Goal: Task Accomplishment & Management: Manage account settings

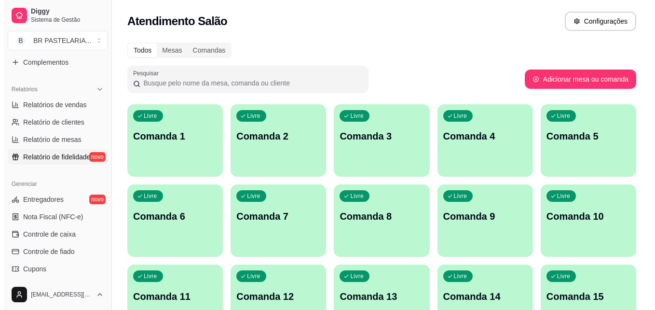
scroll to position [288, 0]
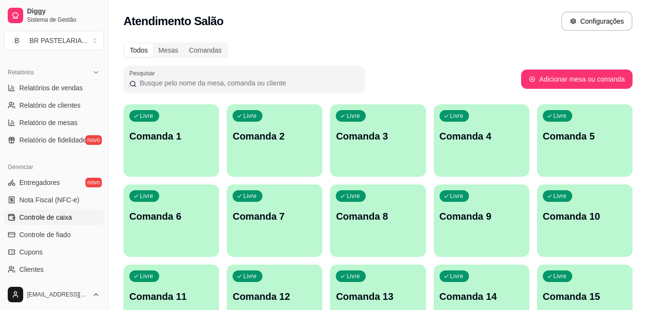
click at [57, 219] on span "Controle de caixa" at bounding box center [45, 217] width 53 height 10
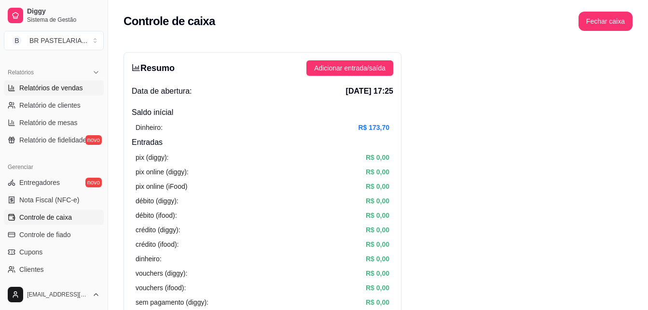
click at [52, 94] on link "Relatórios de vendas" at bounding box center [54, 87] width 100 height 15
select select "ALL"
select select "0"
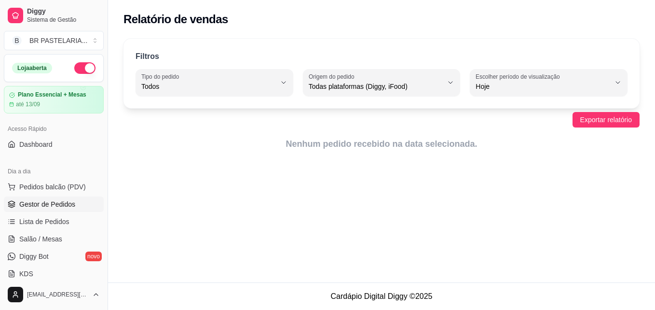
click at [60, 202] on span "Gestor de Pedidos" at bounding box center [47, 204] width 56 height 10
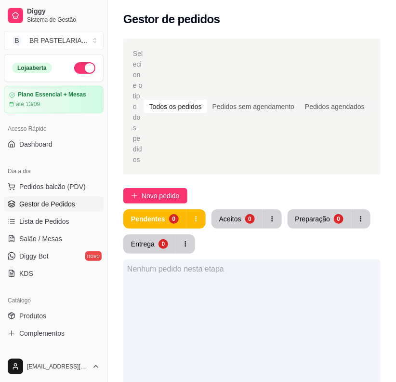
drag, startPoint x: 300, startPoint y: 0, endPoint x: 112, endPoint y: 307, distance: 359.6
click at [112, 307] on div "Selecione o tipo dos pedidos Todos os pedidos Pedidos sem agendamento Pedidos a…" at bounding box center [252, 343] width 288 height 620
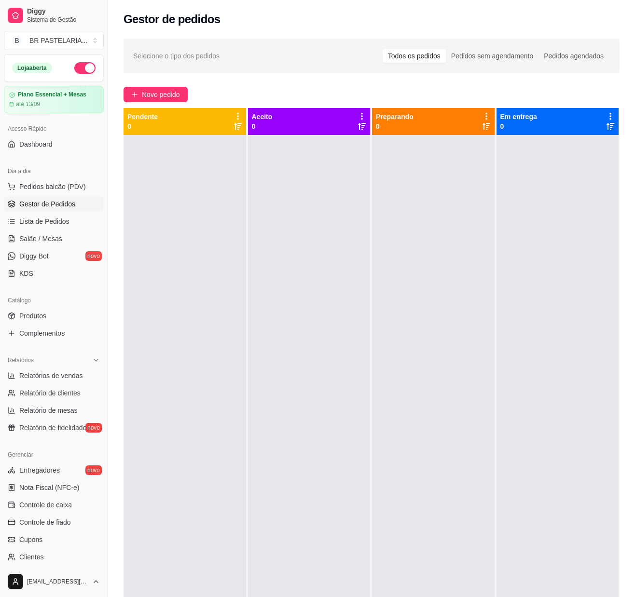
drag, startPoint x: 372, startPoint y: 0, endPoint x: 215, endPoint y: 267, distance: 309.6
click at [210, 273] on div at bounding box center [184, 433] width 123 height 597
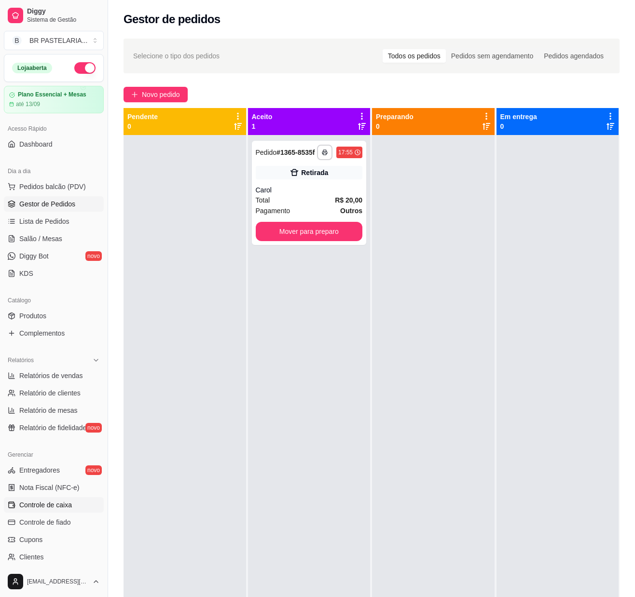
click at [59, 309] on span "Controle de caixa" at bounding box center [45, 505] width 53 height 10
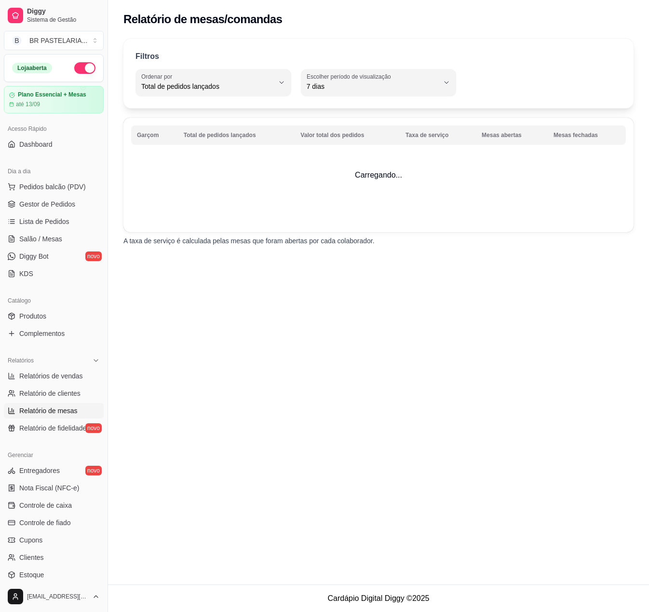
select select "TOTAL_OF_ORDERS"
select select "7"
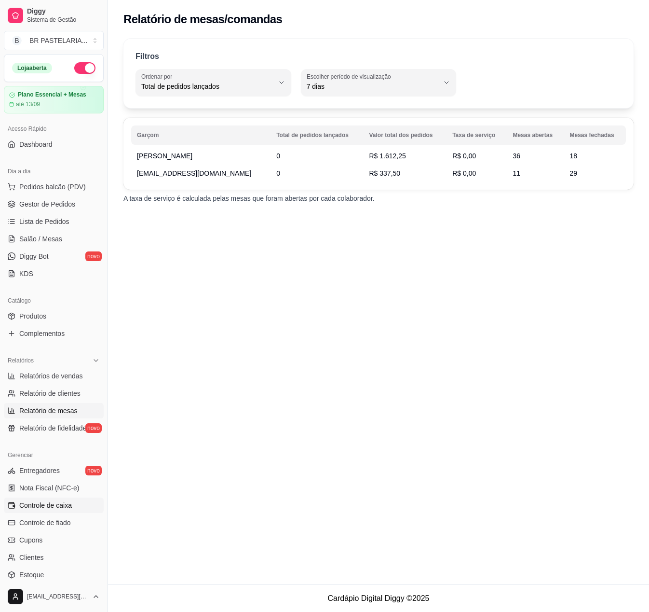
click at [49, 510] on span "Controle de caixa" at bounding box center [45, 505] width 53 height 10
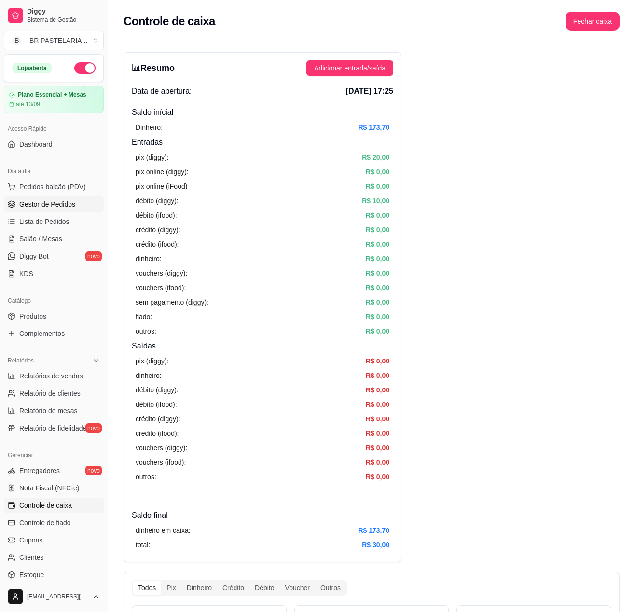
click at [37, 209] on span "Gestor de Pedidos" at bounding box center [47, 204] width 56 height 10
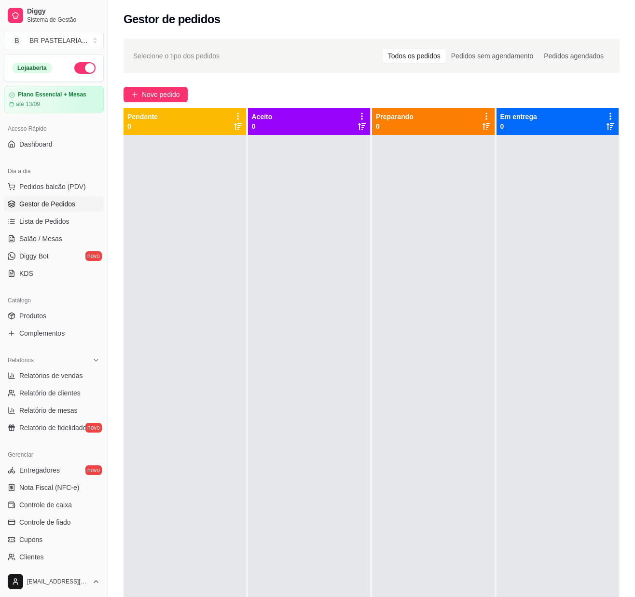
click at [243, 314] on div "Pendente 0 Aceito 0 Preparando 0 Em entrega 0" at bounding box center [371, 406] width 496 height 597
click at [56, 510] on span "Controle de caixa" at bounding box center [45, 505] width 53 height 10
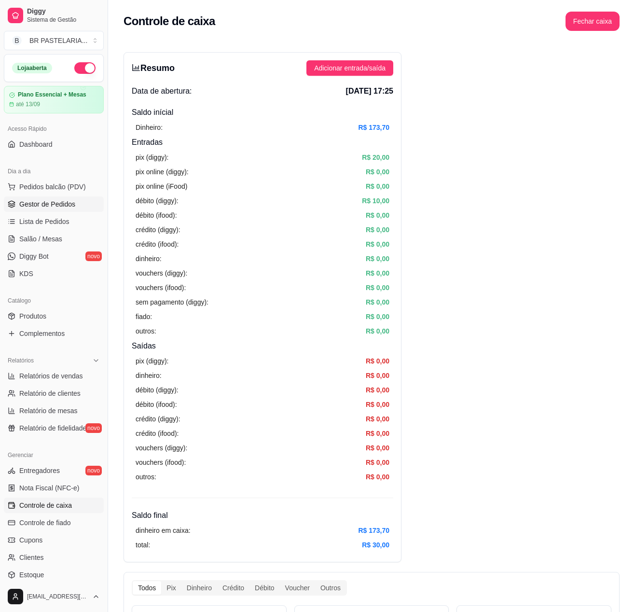
click at [37, 209] on span "Gestor de Pedidos" at bounding box center [47, 204] width 56 height 10
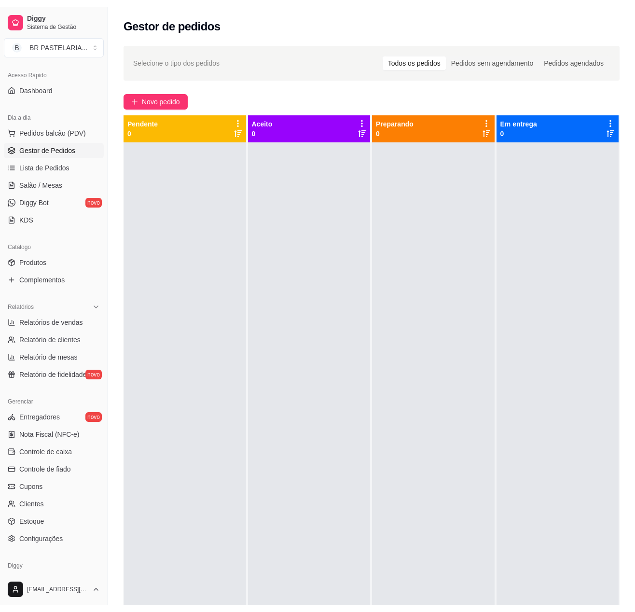
scroll to position [92, 0]
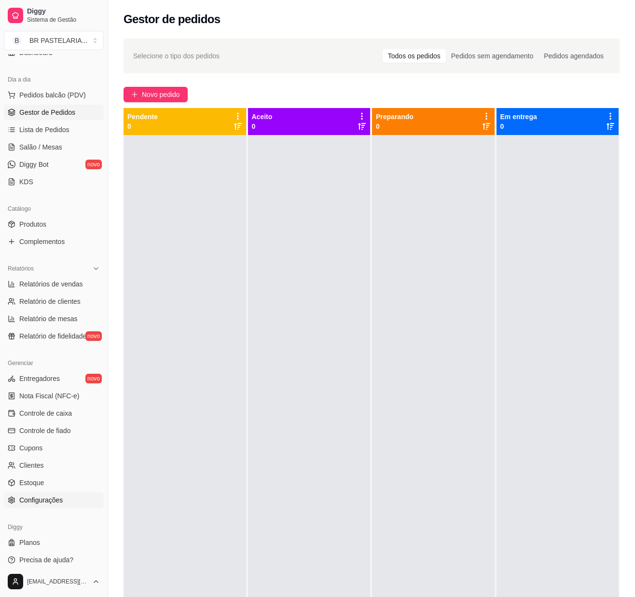
click at [20, 505] on span "Configurações" at bounding box center [40, 500] width 43 height 10
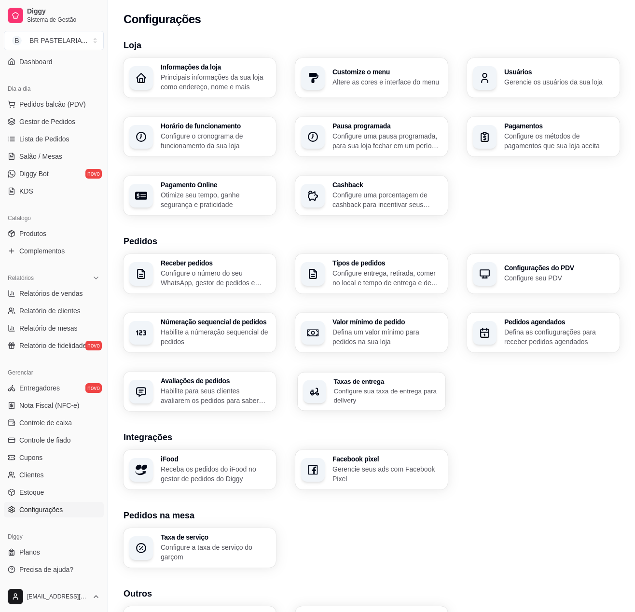
click at [369, 394] on p "Configure sua taxa de entrega para delivery" at bounding box center [386, 395] width 106 height 19
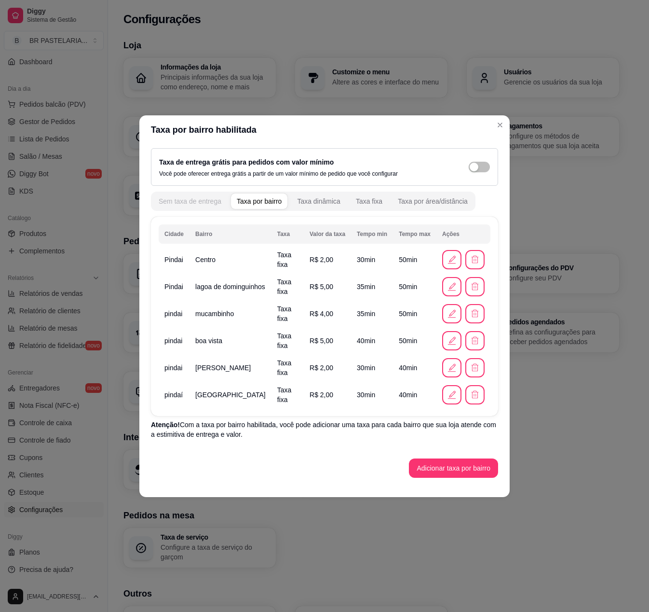
click at [203, 199] on div "Sem taxa de entrega" at bounding box center [190, 201] width 63 height 10
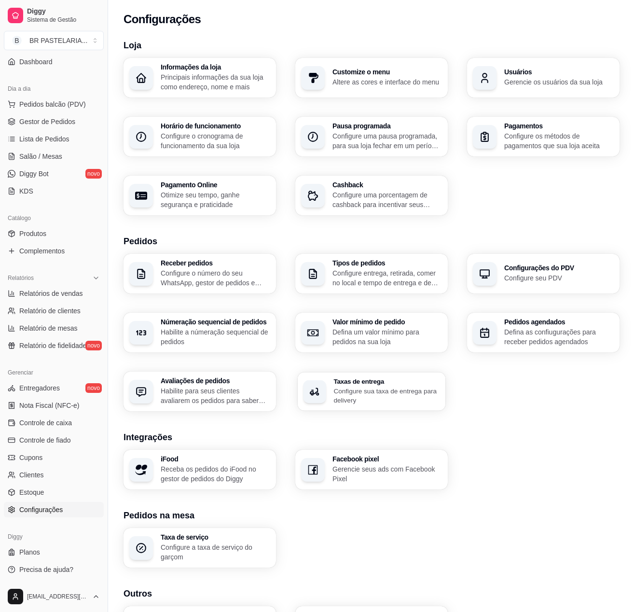
click at [349, 379] on h3 "Taxas de entrega" at bounding box center [386, 381] width 106 height 7
click at [43, 422] on span "Controle de caixa" at bounding box center [45, 423] width 53 height 10
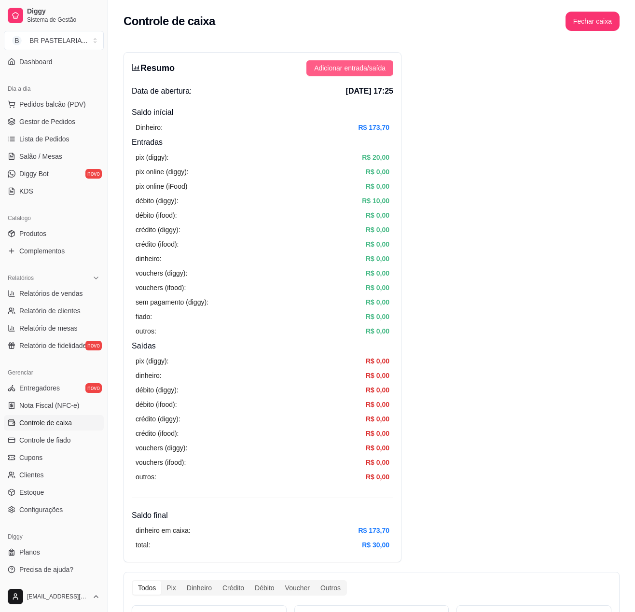
click at [349, 68] on button "Adicionar entrada/saída" at bounding box center [349, 67] width 87 height 15
click at [340, 67] on span "Adicionar entrada/saída" at bounding box center [349, 68] width 71 height 11
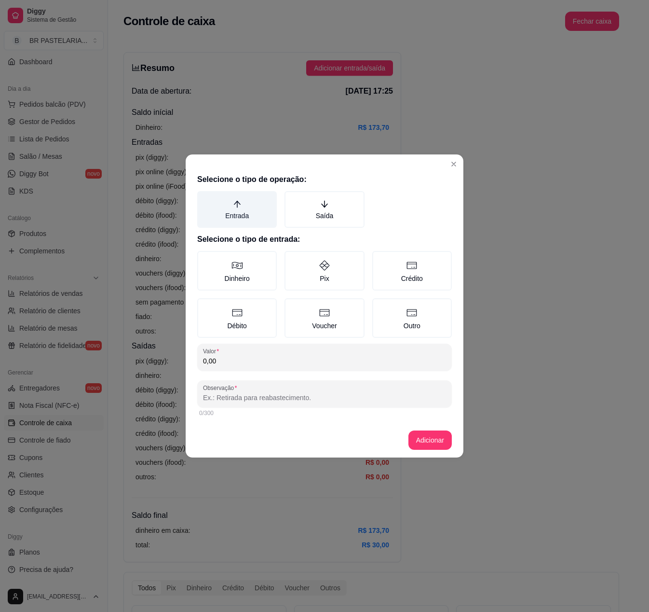
click at [233, 202] on icon "arrow-up" at bounding box center [237, 204] width 9 height 9
click at [205, 198] on button "Entrada" at bounding box center [201, 195] width 8 height 8
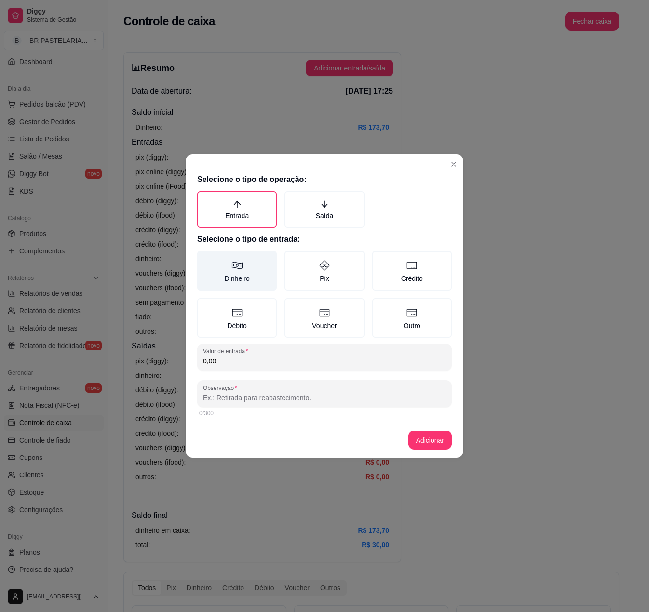
click at [248, 278] on label "Dinheiro" at bounding box center [237, 271] width 80 height 40
click at [205, 258] on button "Dinheiro" at bounding box center [201, 254] width 8 height 8
click at [245, 361] on input "0,00" at bounding box center [324, 361] width 243 height 10
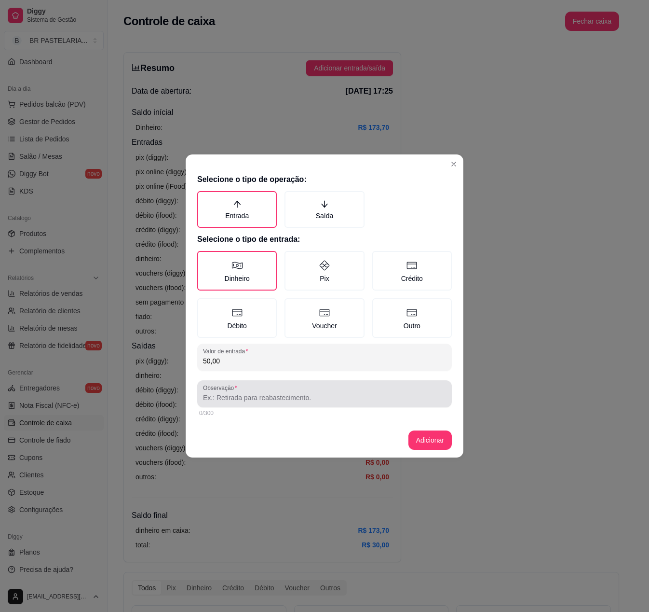
type input "50,00"
click at [264, 394] on input "Observação" at bounding box center [324, 398] width 243 height 10
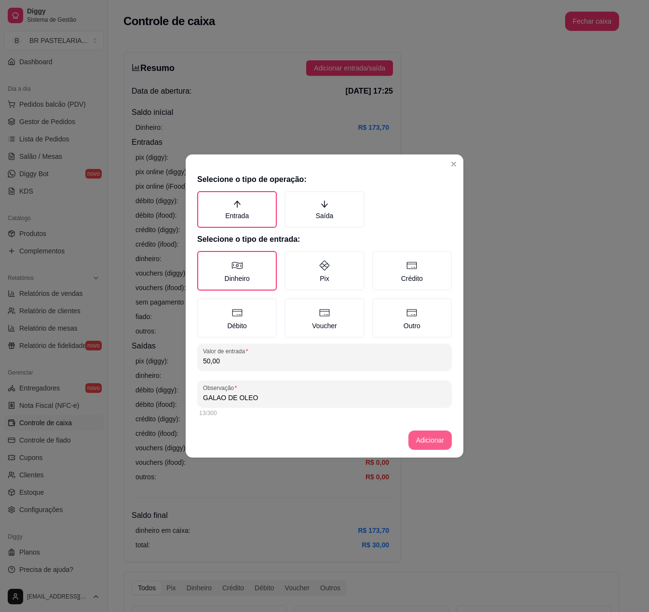
type input "GALAO DE OLEO"
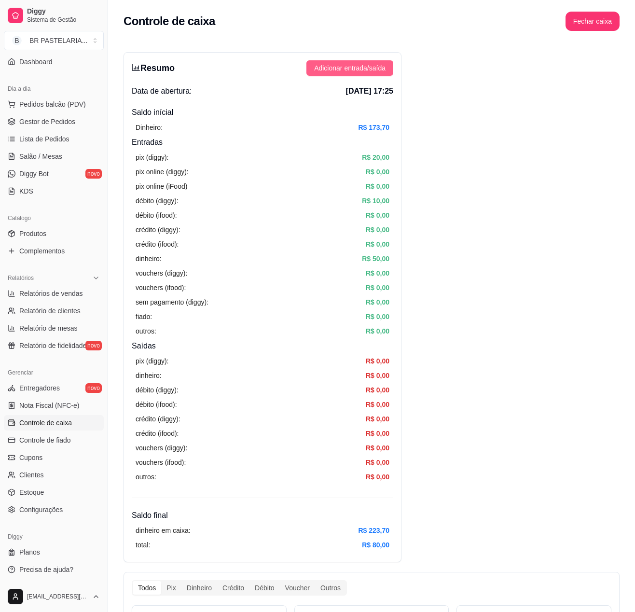
click at [355, 68] on span "Adicionar entrada/saída" at bounding box center [349, 68] width 71 height 11
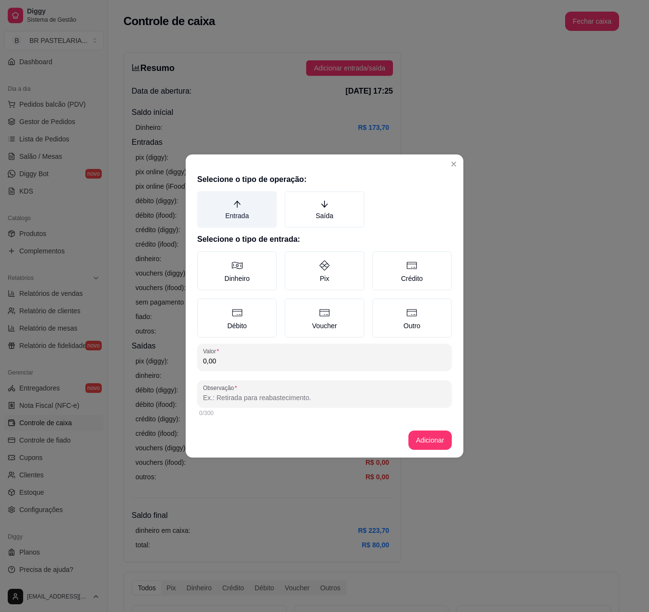
click at [245, 205] on label "Entrada" at bounding box center [237, 209] width 80 height 37
click at [205, 198] on button "Entrada" at bounding box center [201, 195] width 8 height 8
drag, startPoint x: 253, startPoint y: 277, endPoint x: 257, endPoint y: 294, distance: 17.8
click at [253, 278] on label "Dinheiro" at bounding box center [237, 271] width 80 height 40
click at [205, 258] on button "Dinheiro" at bounding box center [201, 254] width 8 height 8
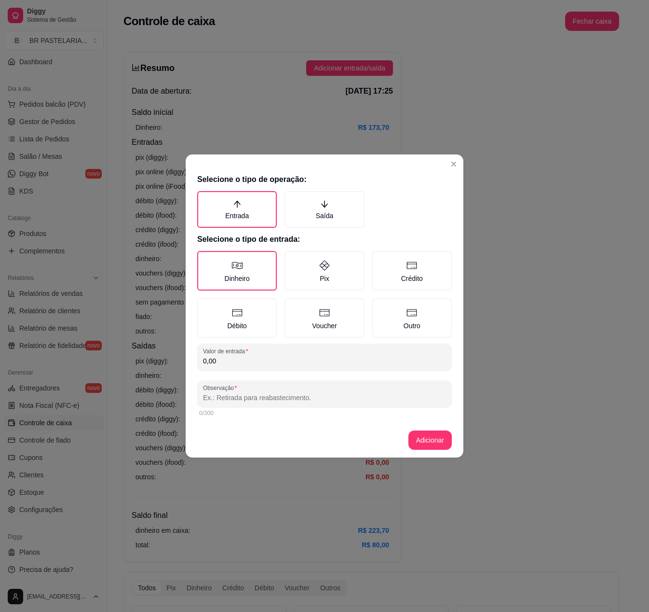
click at [248, 357] on input "0,00" at bounding box center [324, 361] width 243 height 10
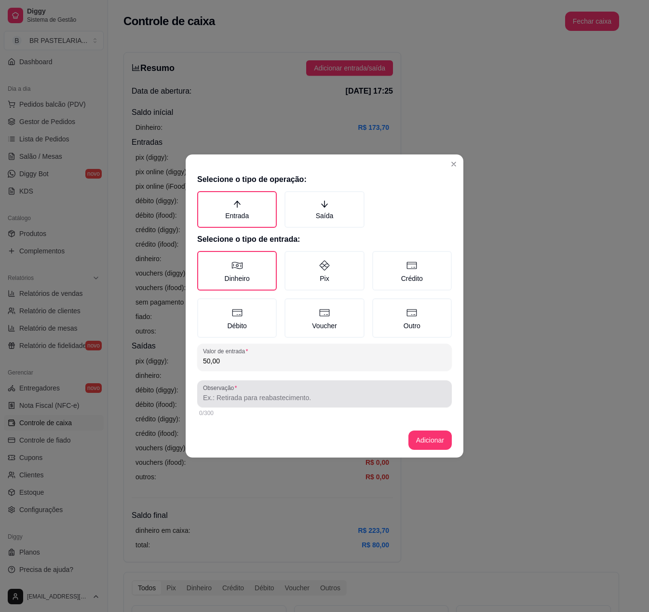
type input "50,00"
click at [263, 389] on div at bounding box center [324, 393] width 243 height 19
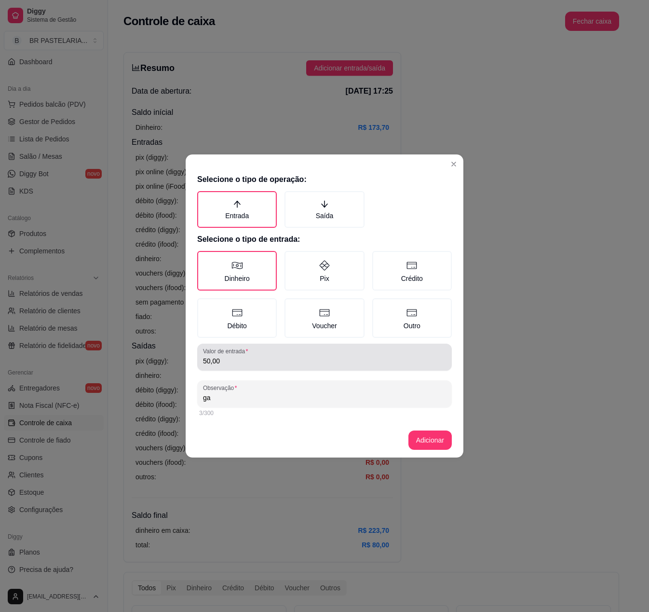
type input "g"
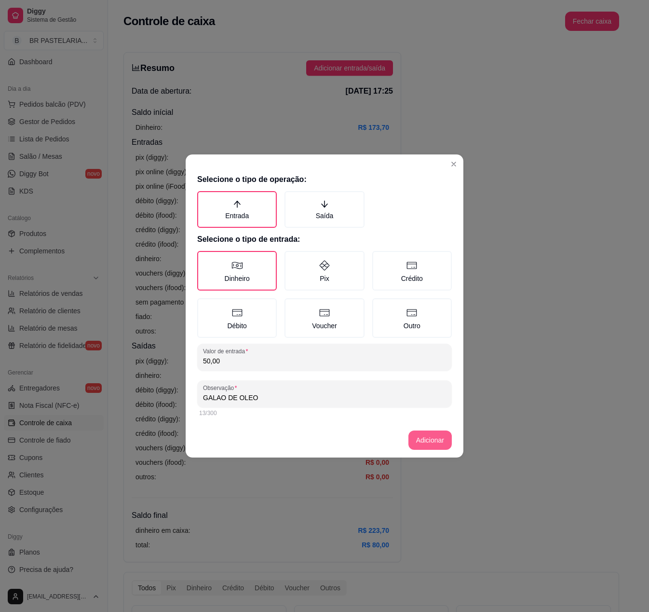
type input "GALAO DE OLEO"
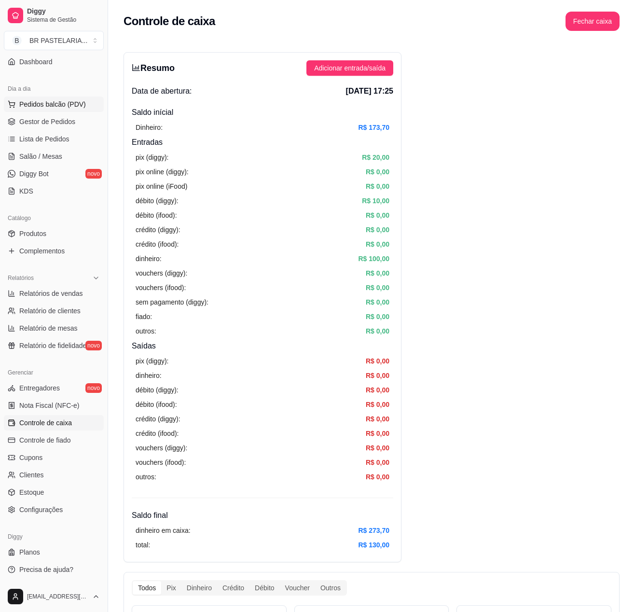
click at [46, 105] on span "Pedidos balcão (PDV)" at bounding box center [52, 104] width 67 height 10
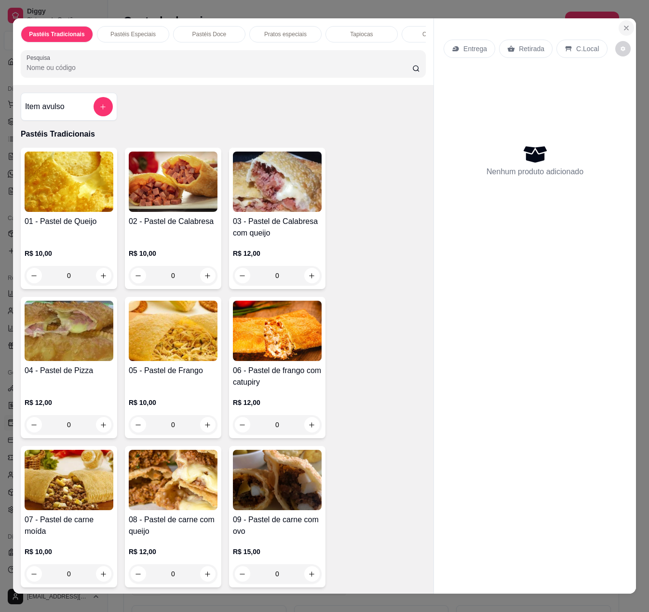
click at [623, 24] on icon "Close" at bounding box center [627, 28] width 8 height 8
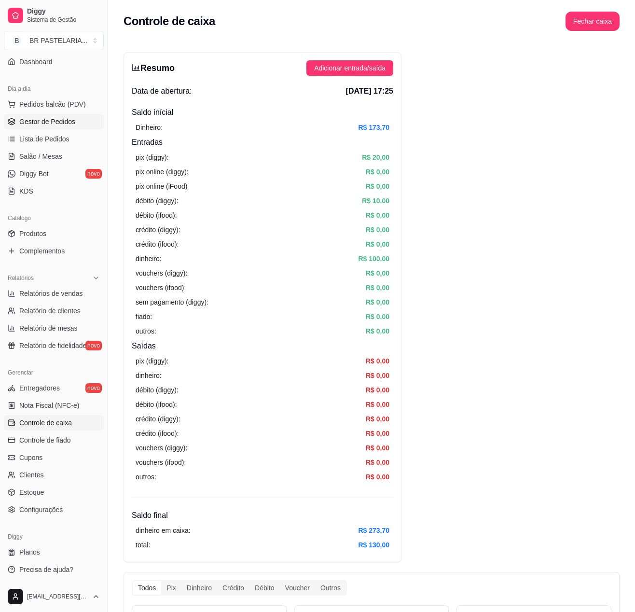
click at [50, 123] on span "Gestor de Pedidos" at bounding box center [47, 122] width 56 height 10
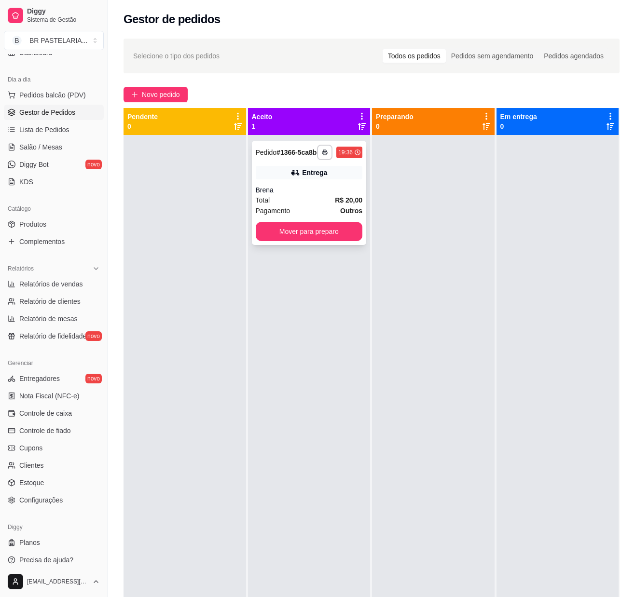
click at [288, 158] on div "Pedido # 1366-5ca8b" at bounding box center [286, 153] width 61 height 12
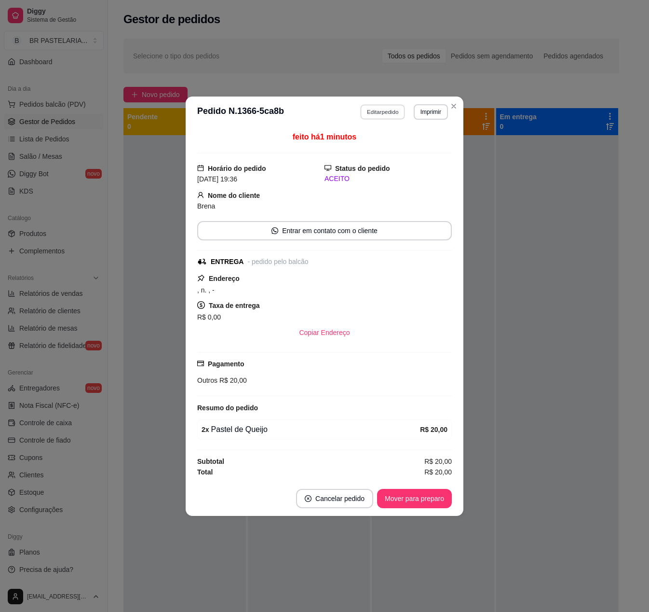
click at [380, 107] on button "Editar pedido" at bounding box center [383, 111] width 45 height 15
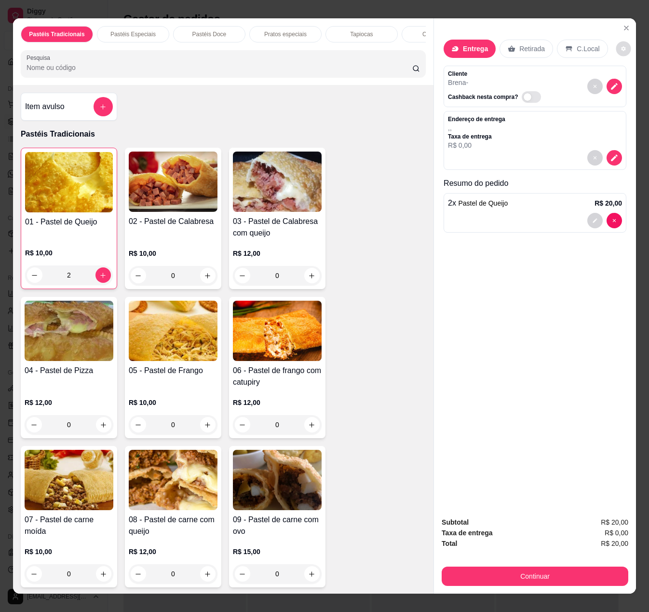
click at [616, 45] on button "decrease-product-quantity" at bounding box center [623, 48] width 15 height 15
click at [624, 81] on span "Automatic updates" at bounding box center [623, 81] width 19 height 12
click at [619, 81] on input "Automatic updates" at bounding box center [616, 84] width 6 height 6
checkbox input "true"
click at [553, 358] on div "Entrega Retirada C.Local Cliente Brena - Cashback nesta compra? Endereço de ent…" at bounding box center [535, 263] width 202 height 491
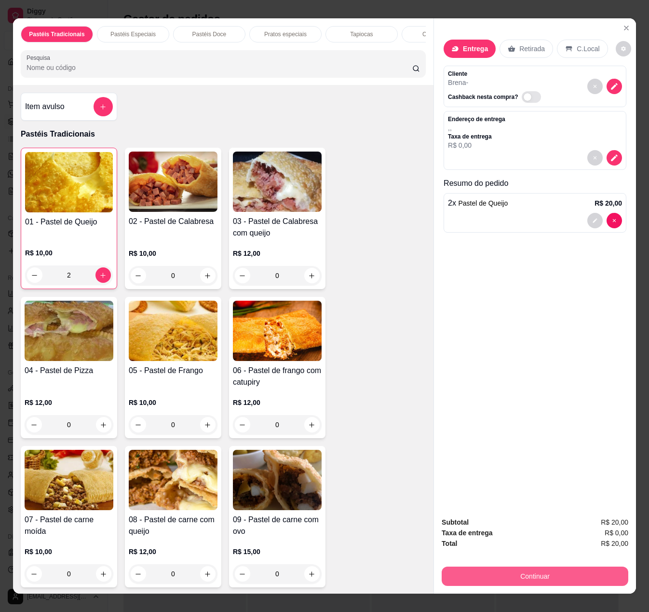
click at [533, 567] on button "Continuar" at bounding box center [535, 575] width 187 height 19
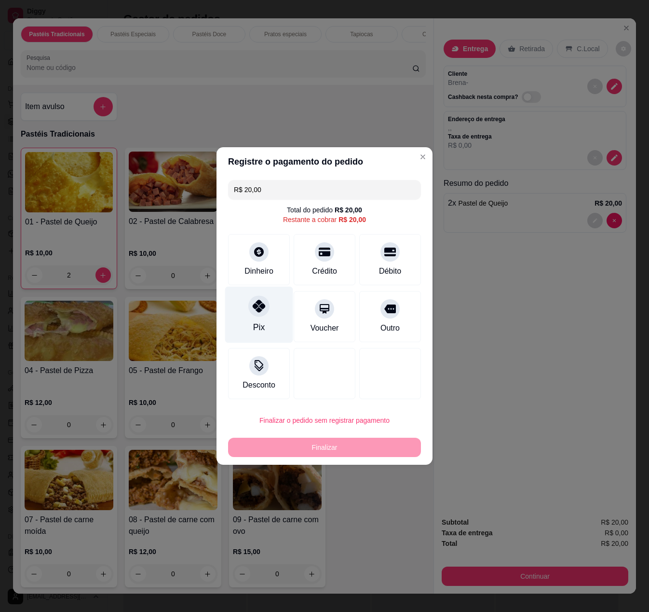
click at [251, 315] on div "Pix" at bounding box center [259, 315] width 68 height 56
type input "R$ 0,00"
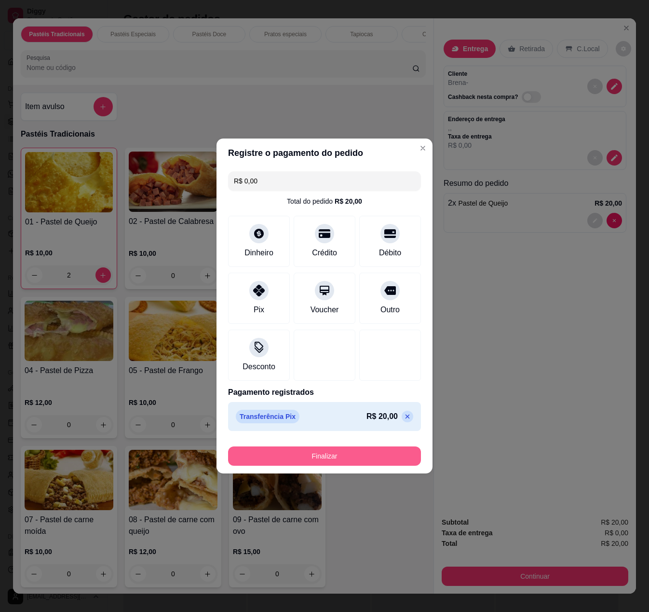
click at [365, 453] on button "Finalizar" at bounding box center [324, 455] width 193 height 19
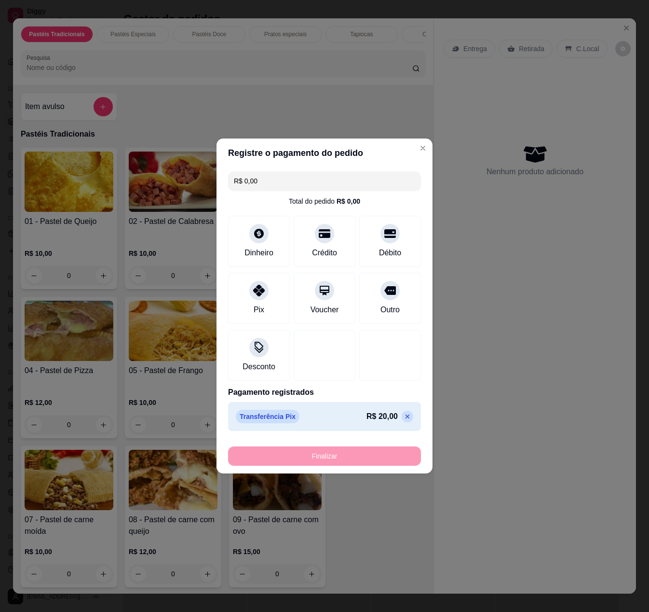
type input "0"
type input "-R$ 20,00"
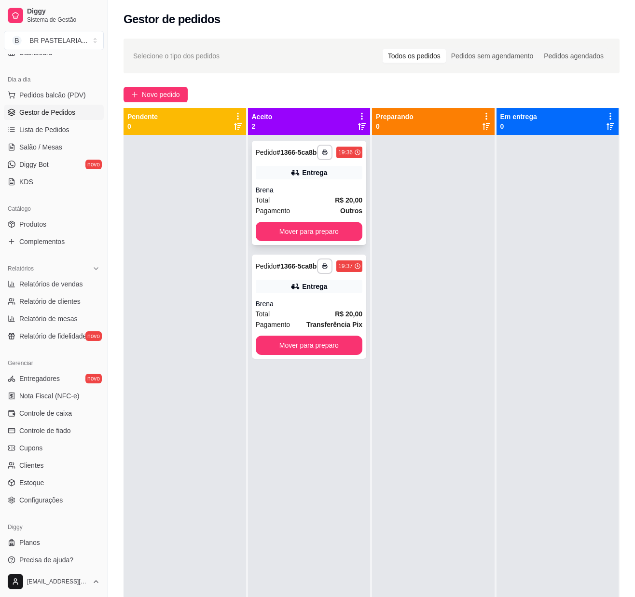
click at [292, 178] on icon at bounding box center [295, 173] width 10 height 10
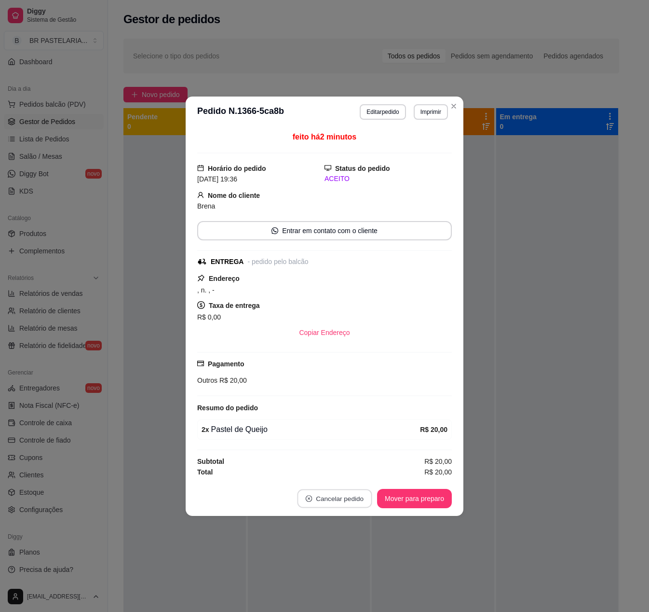
click at [348, 504] on button "Cancelar pedido" at bounding box center [334, 498] width 75 height 19
click at [350, 473] on button "Sim" at bounding box center [361, 476] width 39 height 19
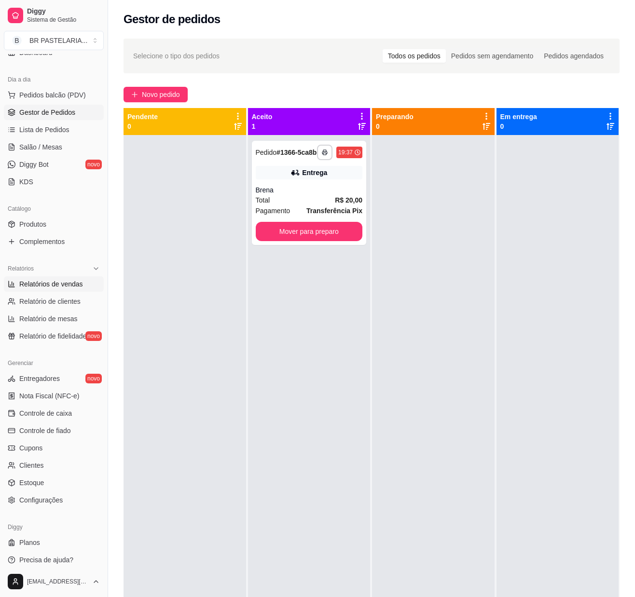
drag, startPoint x: 47, startPoint y: 297, endPoint x: 41, endPoint y: 298, distance: 6.8
click at [44, 289] on span "Relatórios de vendas" at bounding box center [51, 284] width 64 height 10
select select "ALL"
select select "0"
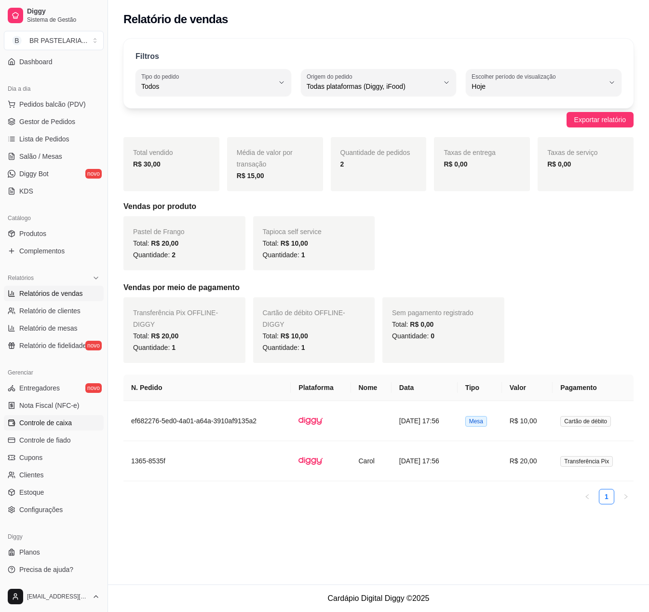
click at [64, 426] on span "Controle de caixa" at bounding box center [45, 423] width 53 height 10
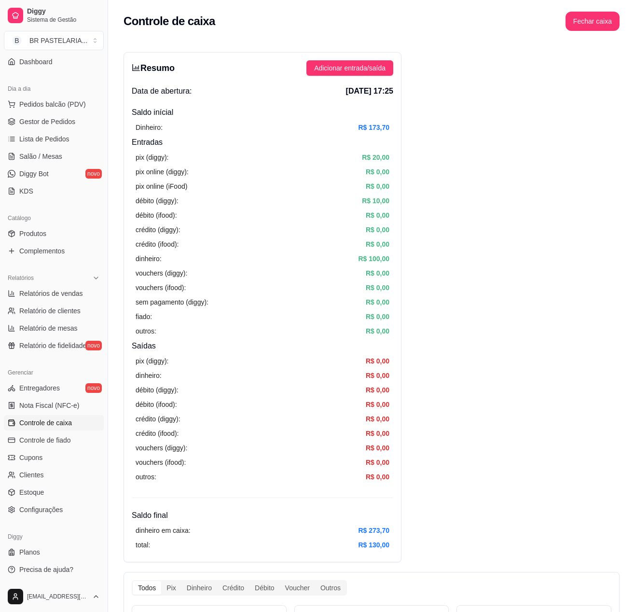
click at [358, 68] on span "Adicionar entrada/saída" at bounding box center [349, 68] width 71 height 11
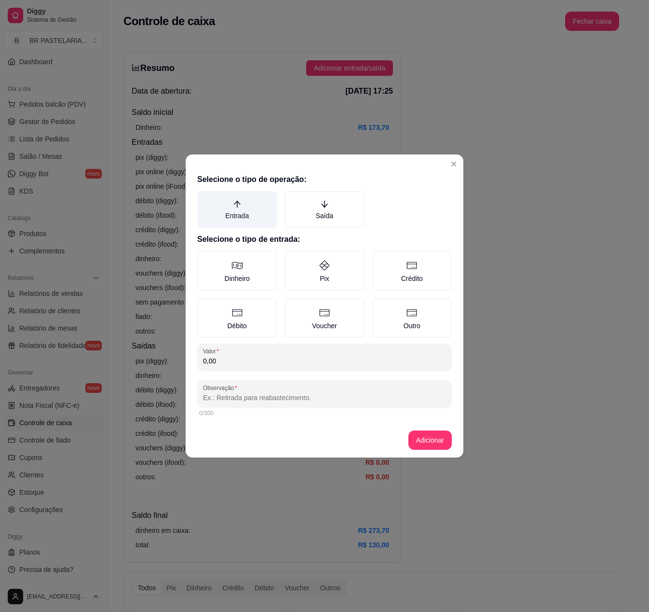
click at [232, 213] on label "Entrada" at bounding box center [237, 209] width 80 height 37
click at [205, 198] on button "Entrada" at bounding box center [201, 195] width 8 height 8
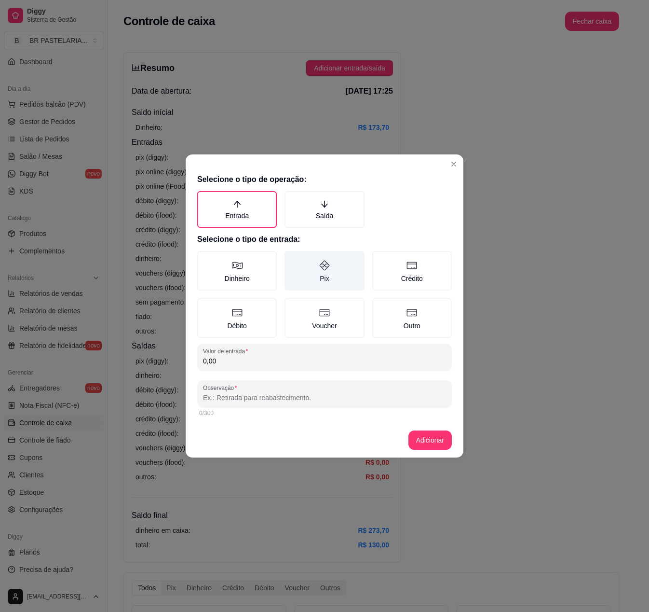
drag, startPoint x: 320, startPoint y: 270, endPoint x: 314, endPoint y: 279, distance: 10.4
click at [320, 272] on label "Pix" at bounding box center [325, 271] width 80 height 40
click at [292, 258] on button "Pix" at bounding box center [288, 254] width 8 height 8
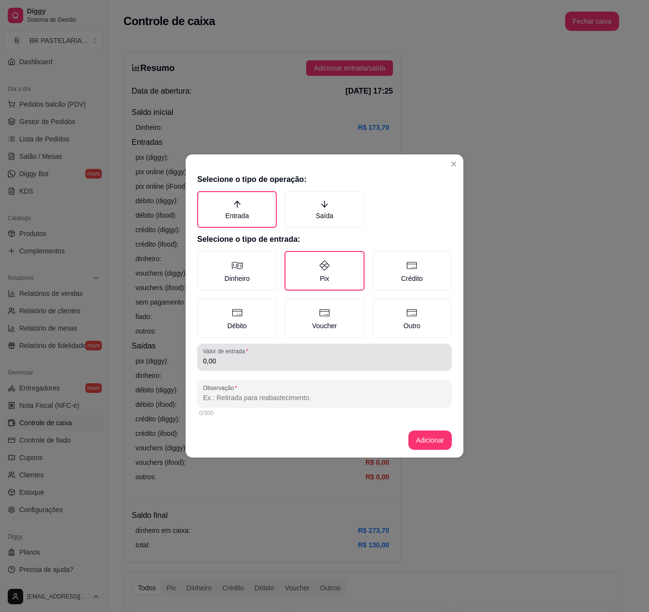
click at [253, 364] on input "0,00" at bounding box center [324, 361] width 243 height 10
type input "2,00"
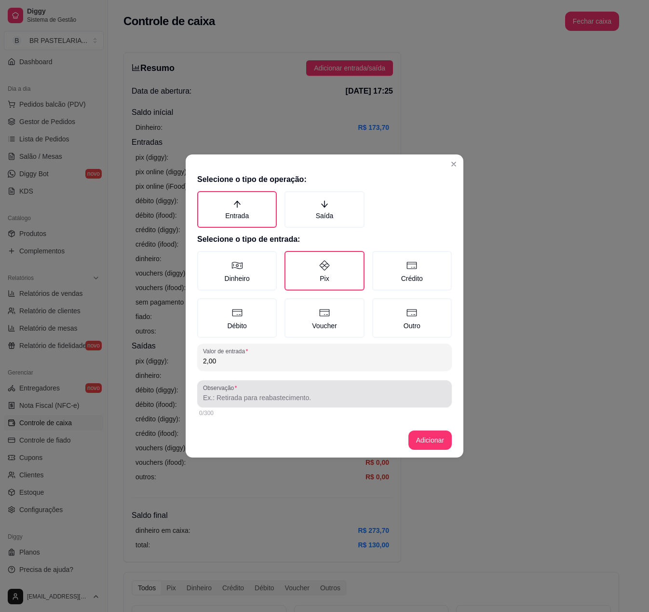
click at [249, 389] on div at bounding box center [324, 393] width 243 height 19
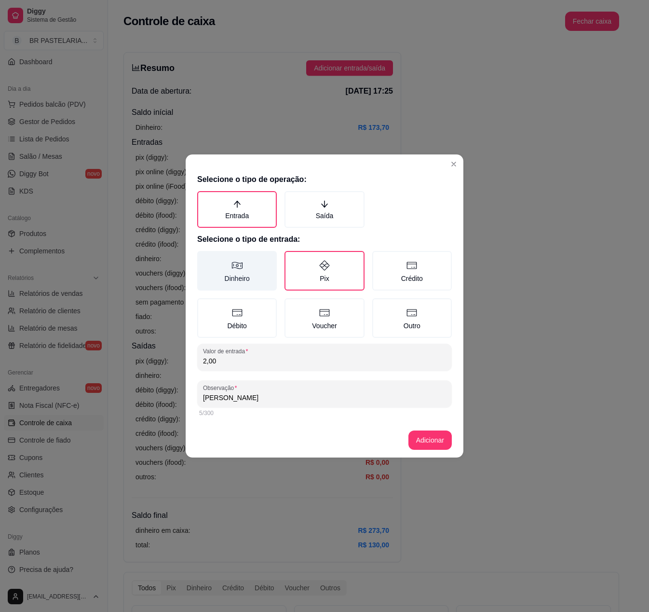
type input "bruno"
click at [242, 274] on label "Dinheiro" at bounding box center [237, 271] width 80 height 40
click at [205, 258] on button "Dinheiro" at bounding box center [201, 254] width 8 height 8
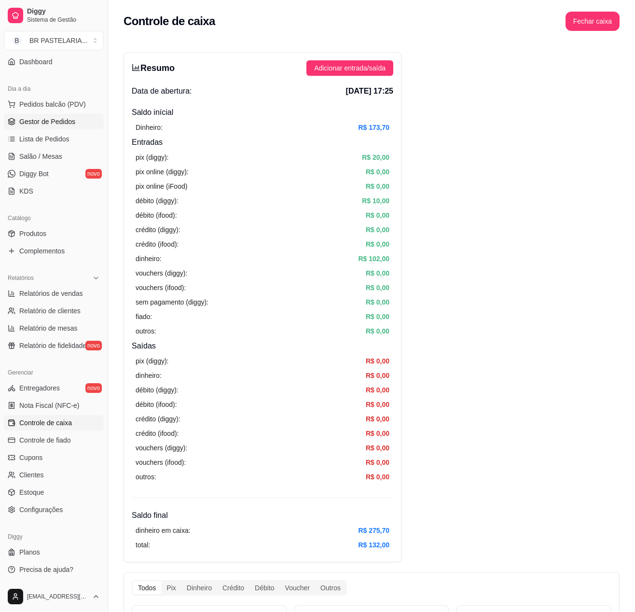
drag, startPoint x: 31, startPoint y: 132, endPoint x: 33, endPoint y: 122, distance: 10.8
click at [31, 132] on link "Lista de Pedidos" at bounding box center [54, 138] width 100 height 15
click at [37, 122] on span "Gestor de Pedidos" at bounding box center [47, 122] width 56 height 10
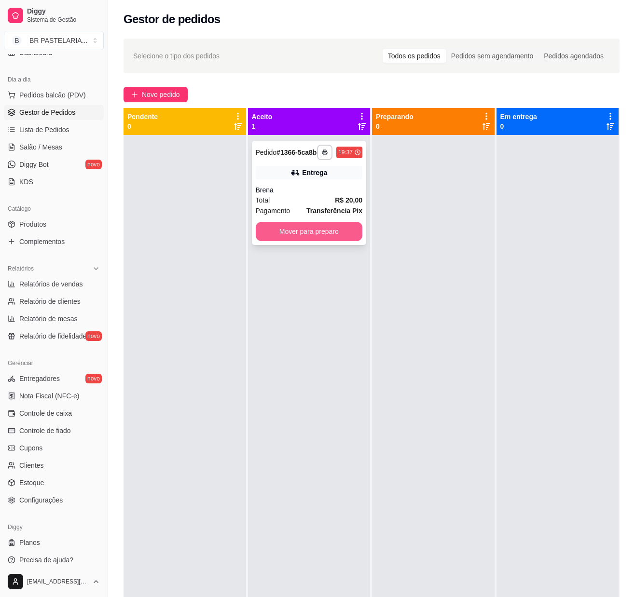
click at [334, 232] on button "Mover para preparo" at bounding box center [309, 231] width 107 height 19
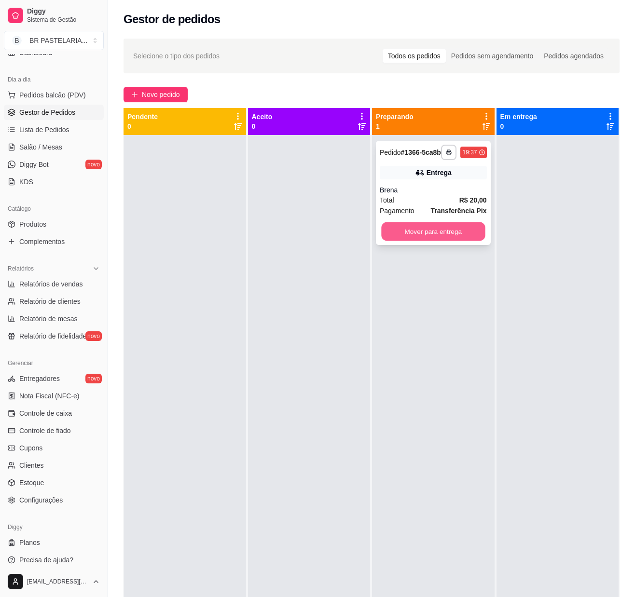
click at [446, 236] on button "Mover para entrega" at bounding box center [433, 231] width 104 height 19
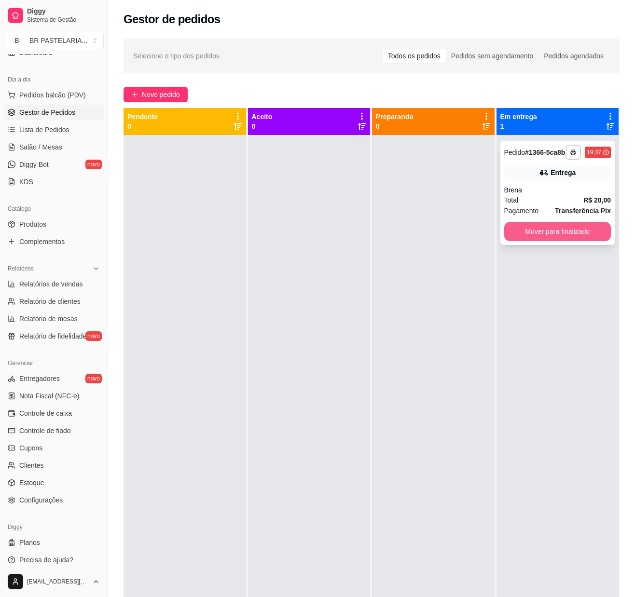
click at [544, 241] on button "Mover para finalizado" at bounding box center [557, 231] width 107 height 19
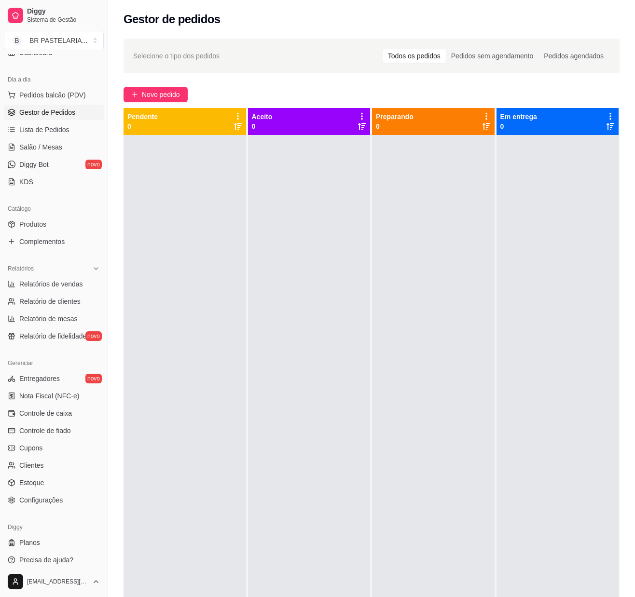
click at [456, 299] on div at bounding box center [433, 433] width 123 height 597
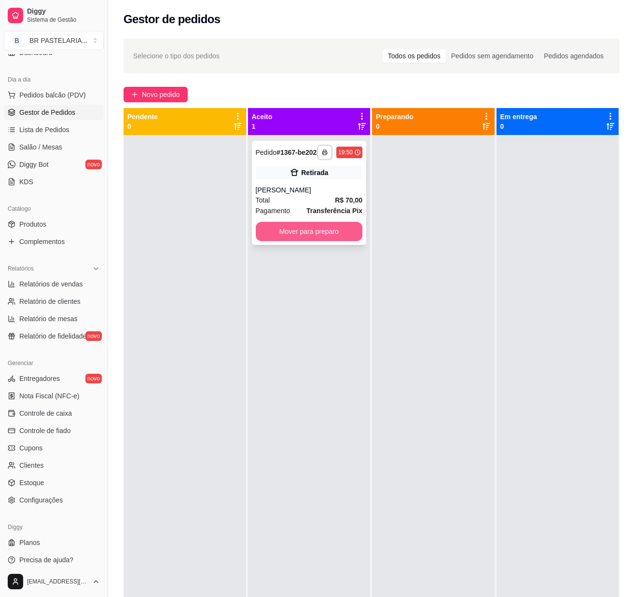
click at [326, 234] on button "Mover para preparo" at bounding box center [309, 231] width 107 height 19
click at [407, 239] on div at bounding box center [433, 433] width 123 height 597
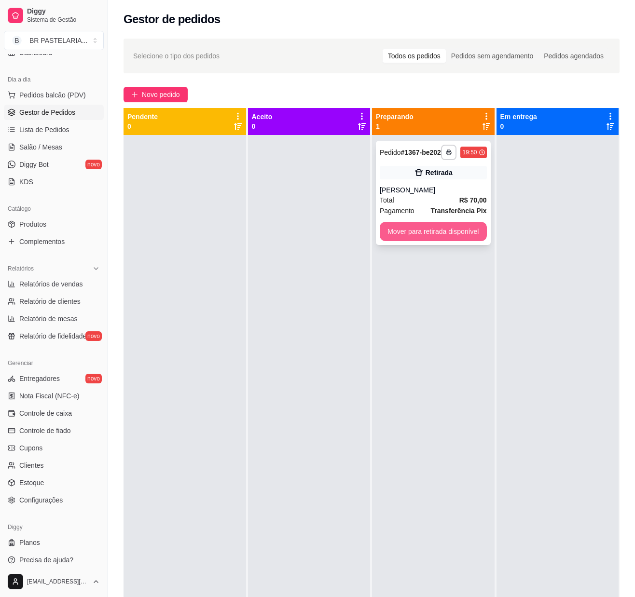
click at [432, 235] on button "Mover para retirada disponível" at bounding box center [433, 231] width 107 height 19
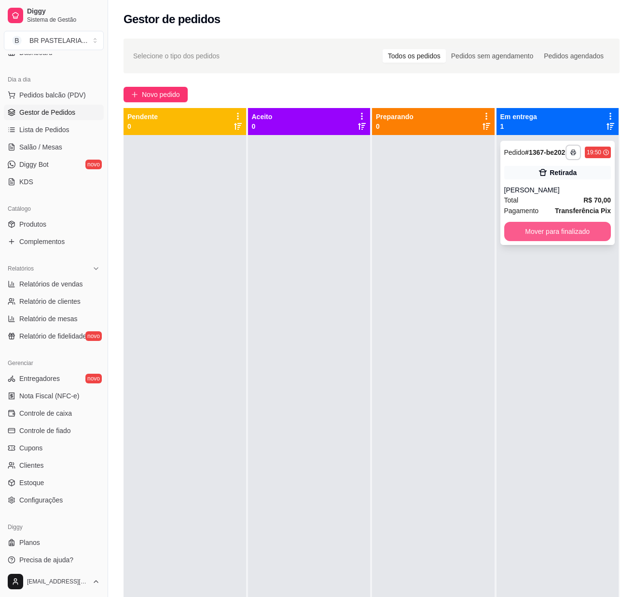
click at [506, 235] on button "Mover para finalizado" at bounding box center [557, 231] width 107 height 19
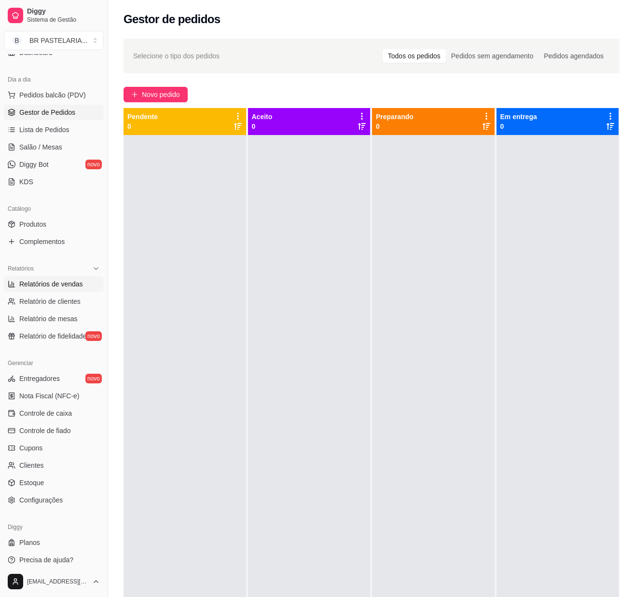
click at [38, 289] on span "Relatórios de vendas" at bounding box center [51, 284] width 64 height 10
select select "ALL"
select select "0"
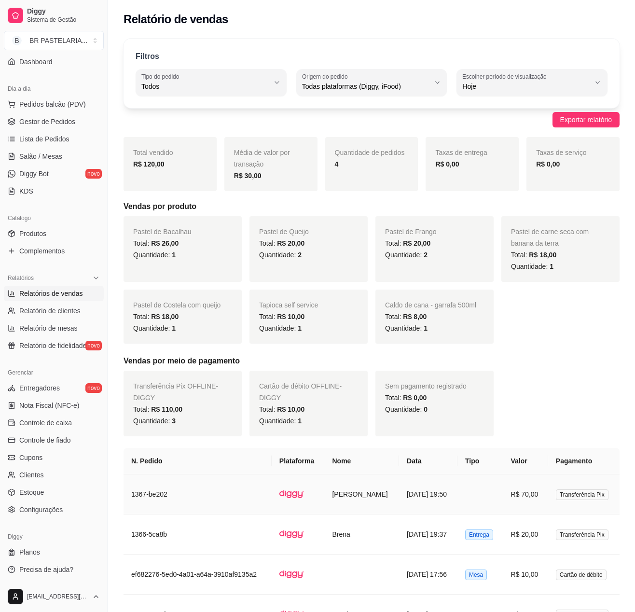
click at [189, 505] on td "1367-be202" at bounding box center [197, 494] width 148 height 40
click at [48, 122] on span "Gestor de Pedidos" at bounding box center [47, 122] width 56 height 10
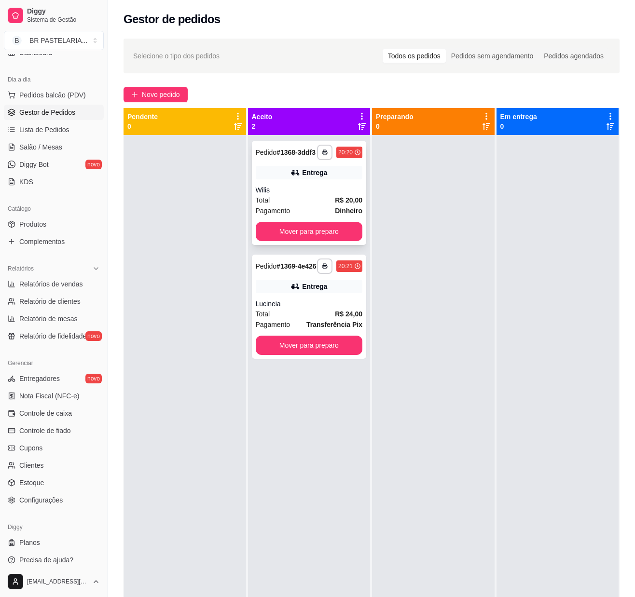
click at [304, 174] on div "Entrega" at bounding box center [309, 173] width 107 height 14
click at [348, 318] on strong "R$ 24,00" at bounding box center [348, 314] width 27 height 8
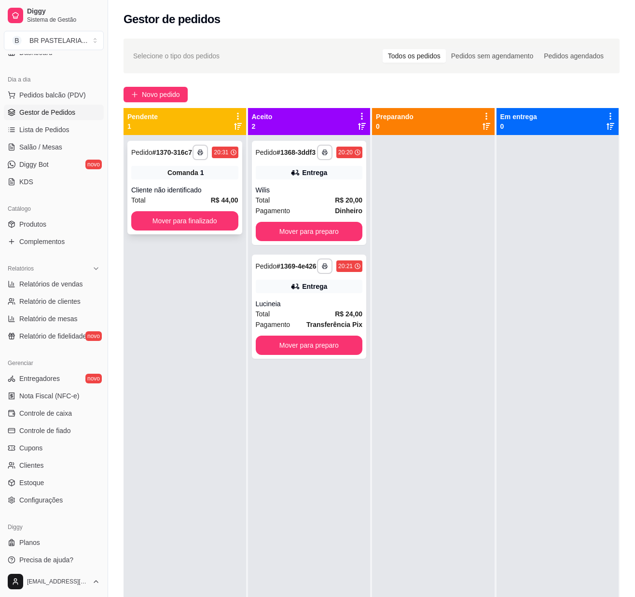
click at [165, 179] on div "Comanda 1" at bounding box center [184, 173] width 107 height 14
click at [318, 309] on div "Lucineia" at bounding box center [309, 304] width 107 height 10
click at [162, 178] on div "Comanda 1" at bounding box center [184, 173] width 107 height 14
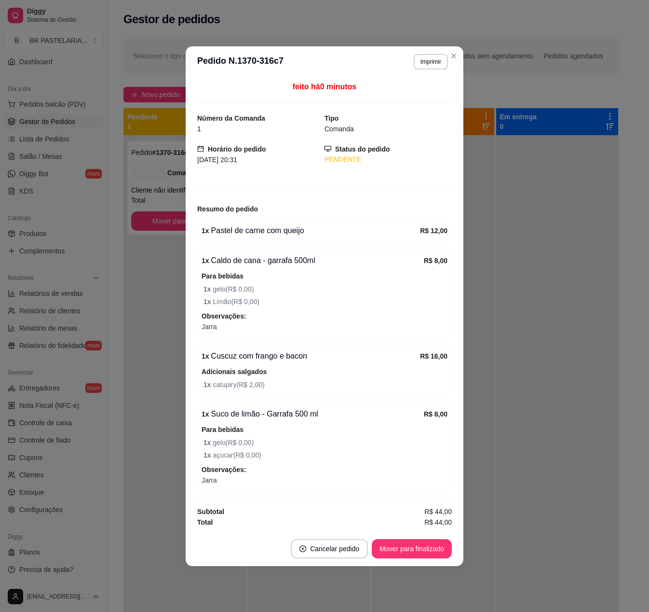
click at [300, 386] on span "1 x catupiry ( R$ 2,00 )" at bounding box center [326, 384] width 244 height 11
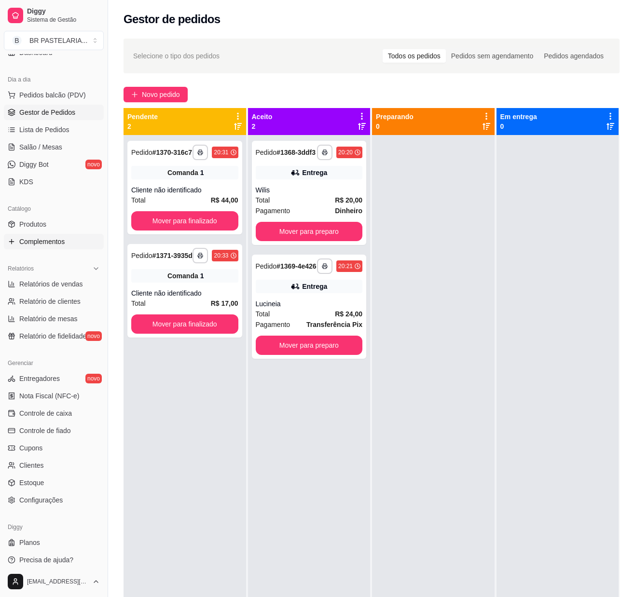
click at [54, 249] on link "Complementos" at bounding box center [54, 241] width 100 height 15
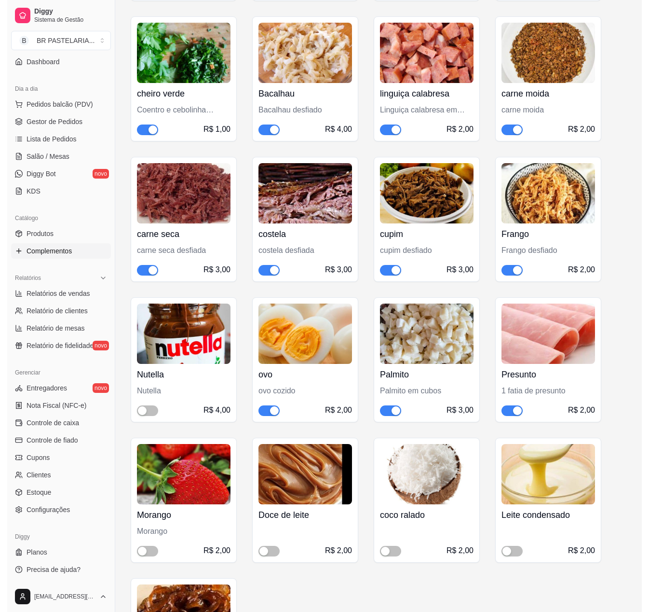
scroll to position [1965, 0]
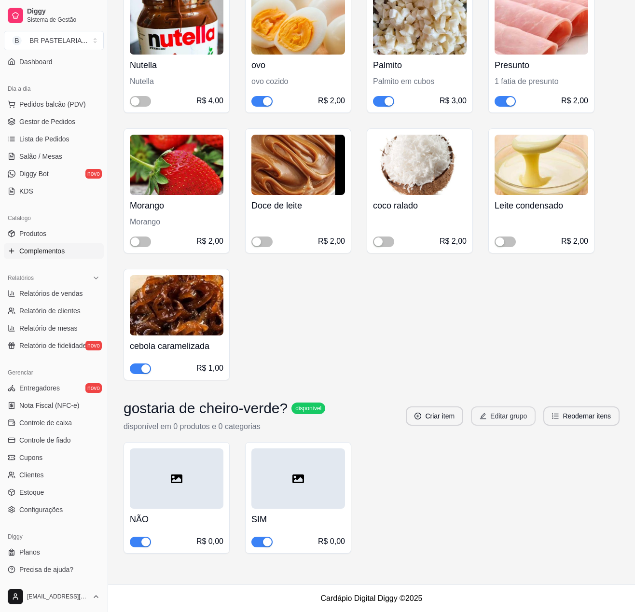
click at [501, 421] on button "Editar grupo" at bounding box center [503, 415] width 65 height 19
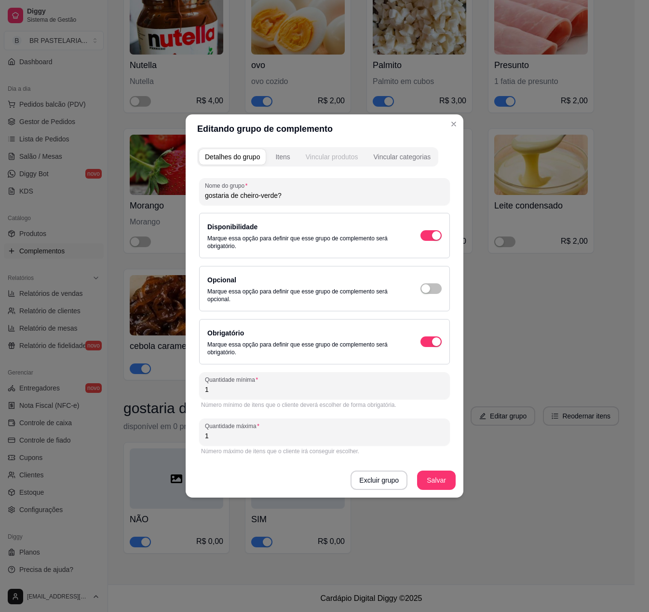
click at [339, 158] on div "Vincular produtos" at bounding box center [332, 157] width 53 height 10
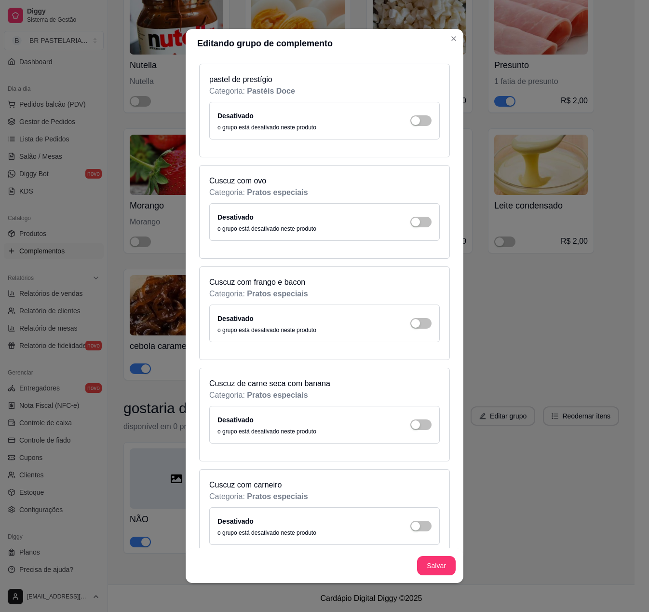
scroll to position [2894, 0]
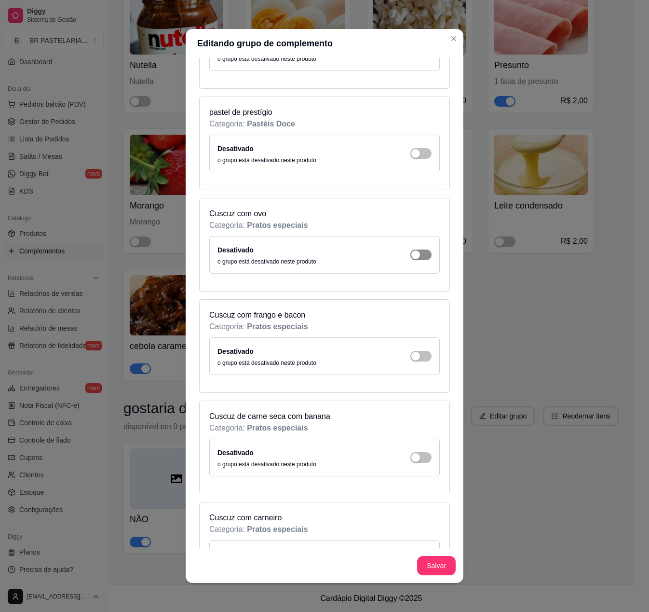
click at [410, 260] on span "button" at bounding box center [420, 254] width 21 height 11
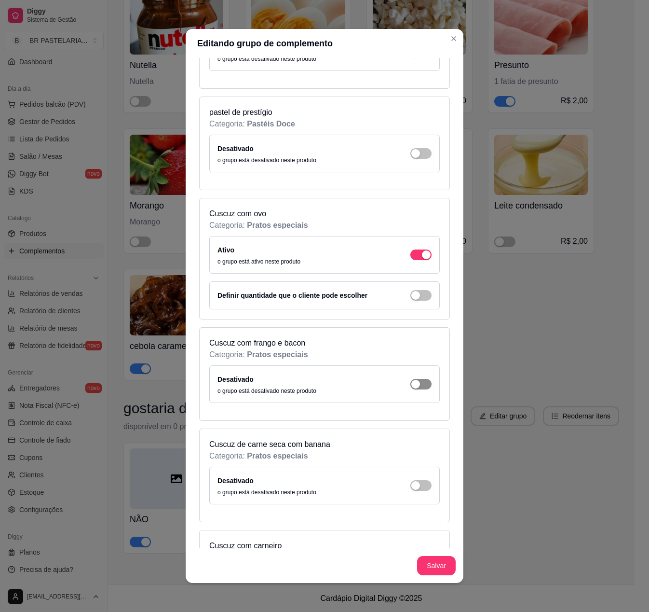
click at [410, 389] on button "button" at bounding box center [420, 384] width 21 height 11
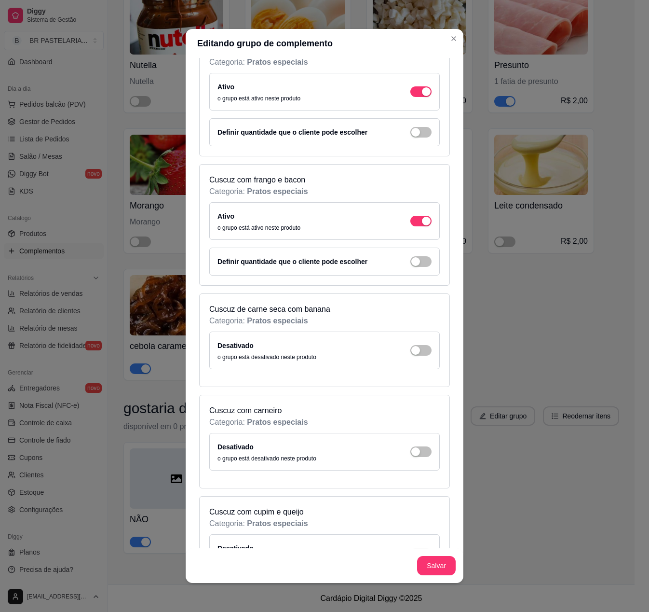
scroll to position [3087, 0]
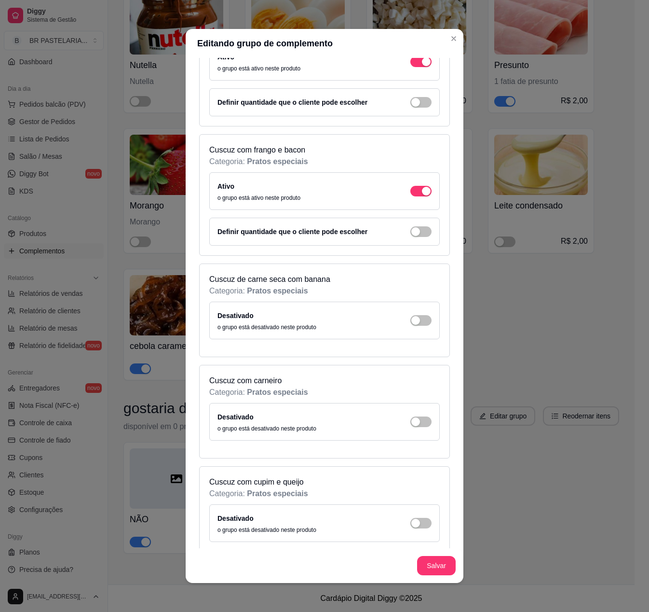
drag, startPoint x: 401, startPoint y: 378, endPoint x: 421, endPoint y: 351, distance: 33.2
click at [410, 326] on span "button" at bounding box center [420, 320] width 21 height 11
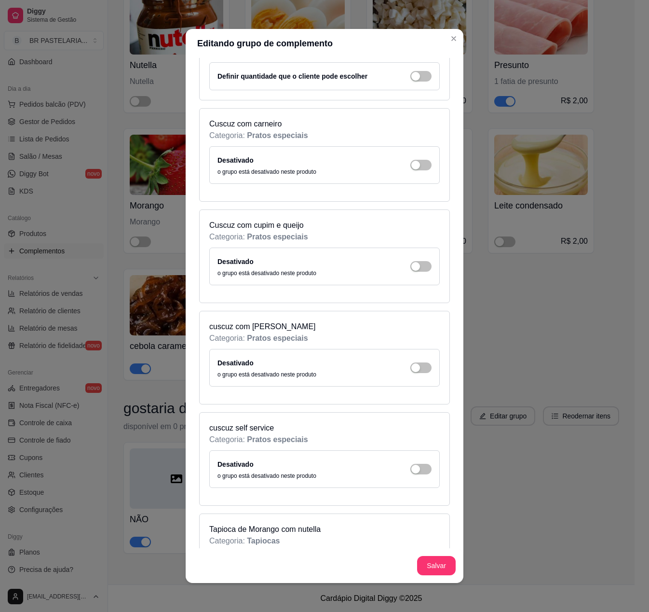
scroll to position [3376, 0]
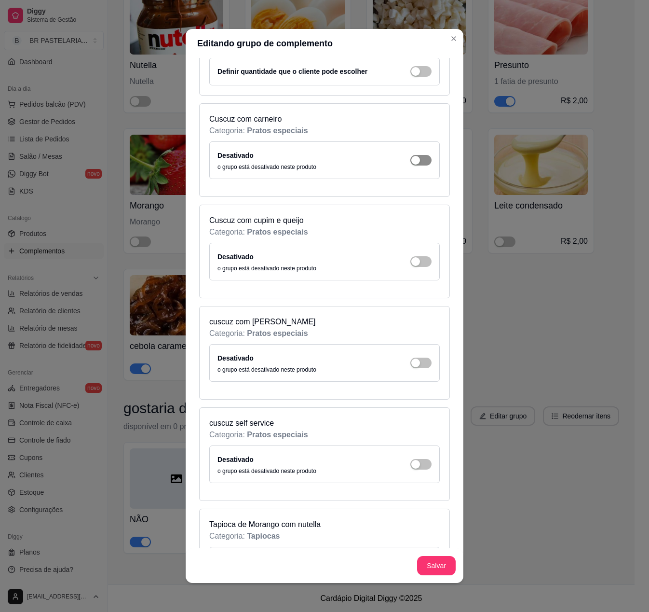
click at [410, 165] on span "button" at bounding box center [420, 160] width 21 height 11
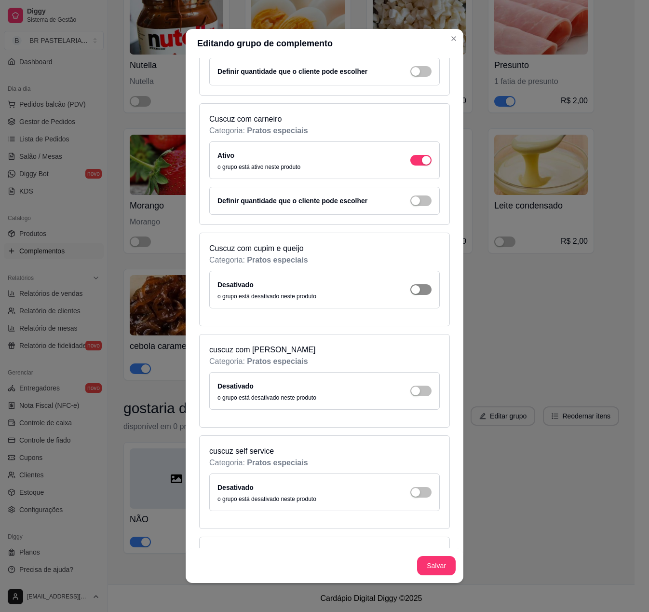
click at [410, 295] on span "button" at bounding box center [420, 289] width 21 height 11
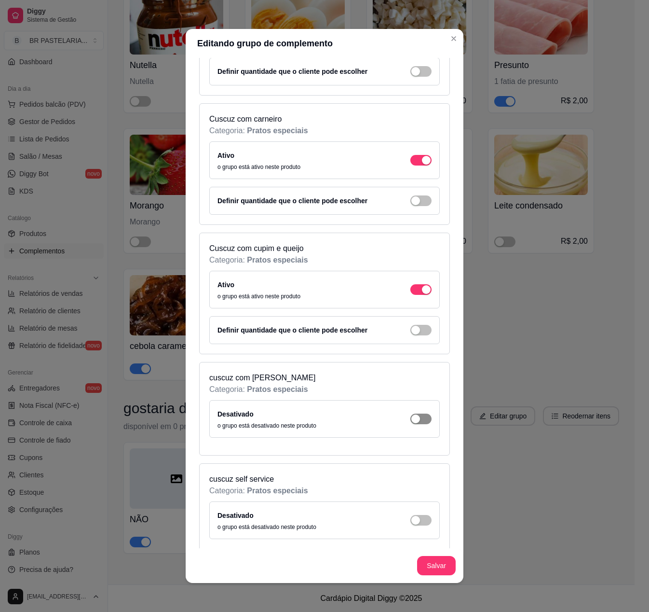
click at [410, 424] on span "button" at bounding box center [420, 418] width 21 height 11
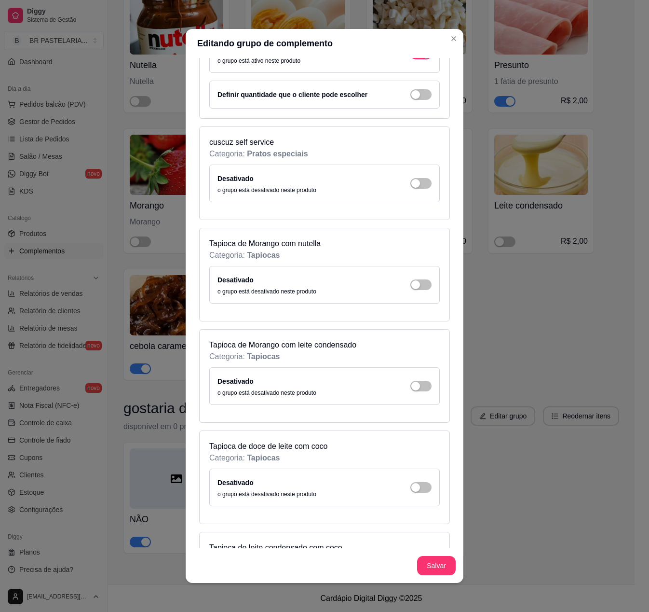
scroll to position [3762, 0]
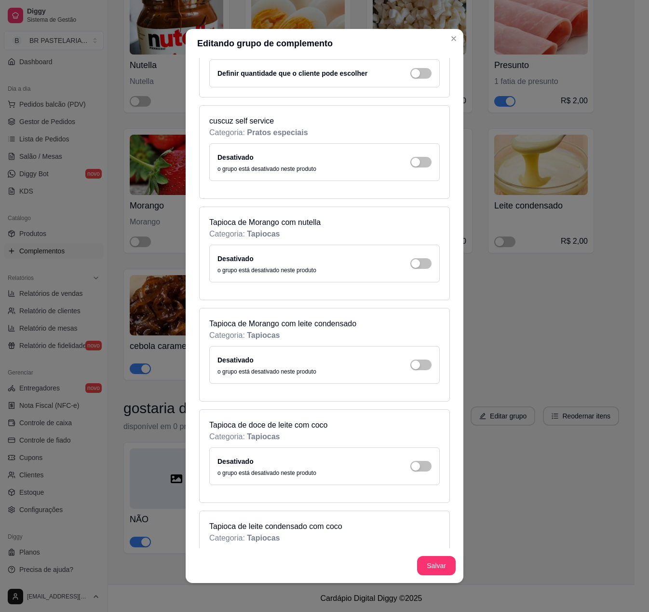
click at [406, 173] on div "Desativado o grupo está desativado neste produto" at bounding box center [325, 161] width 214 height 21
click at [410, 167] on span "button" at bounding box center [420, 162] width 21 height 11
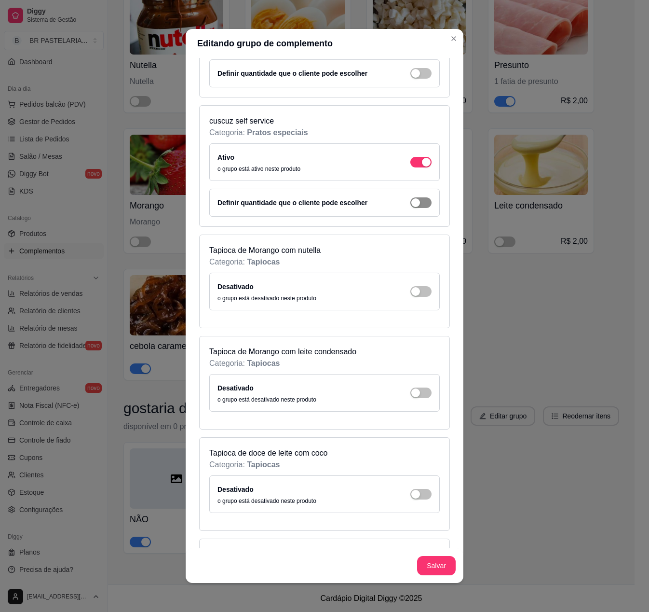
click at [410, 208] on span "button" at bounding box center [420, 202] width 21 height 11
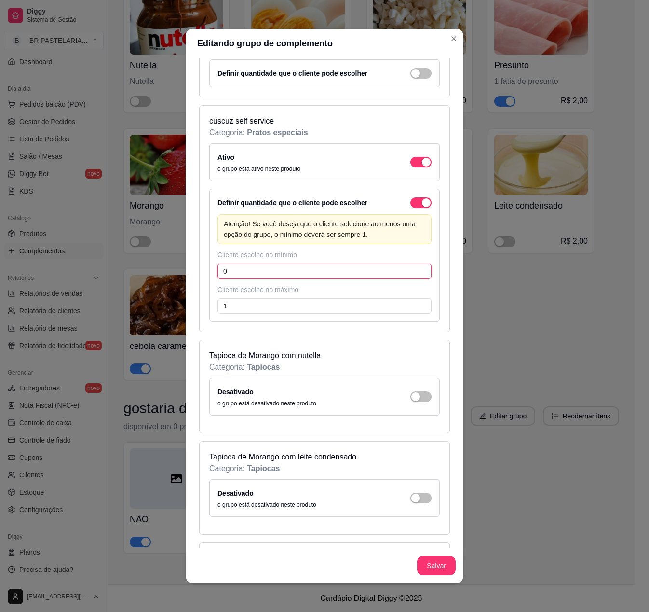
click at [303, 279] on input "0" at bounding box center [325, 270] width 214 height 15
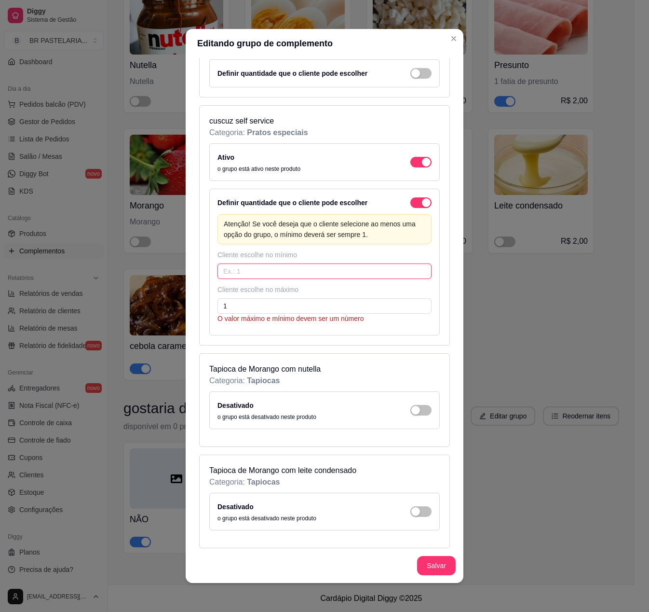
type input "0"
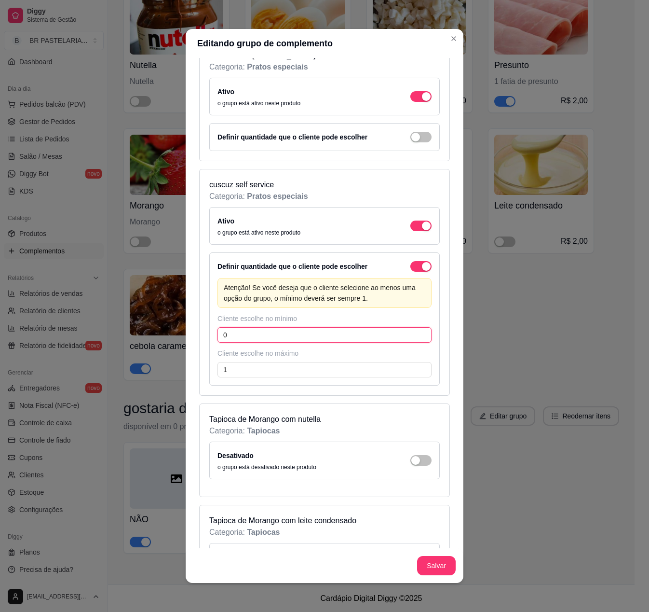
scroll to position [3666, 0]
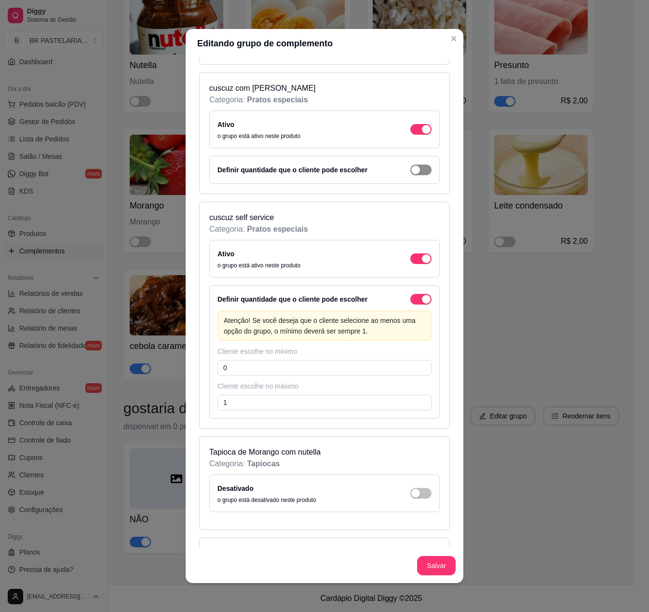
click at [411, 174] on div "button" at bounding box center [415, 169] width 9 height 9
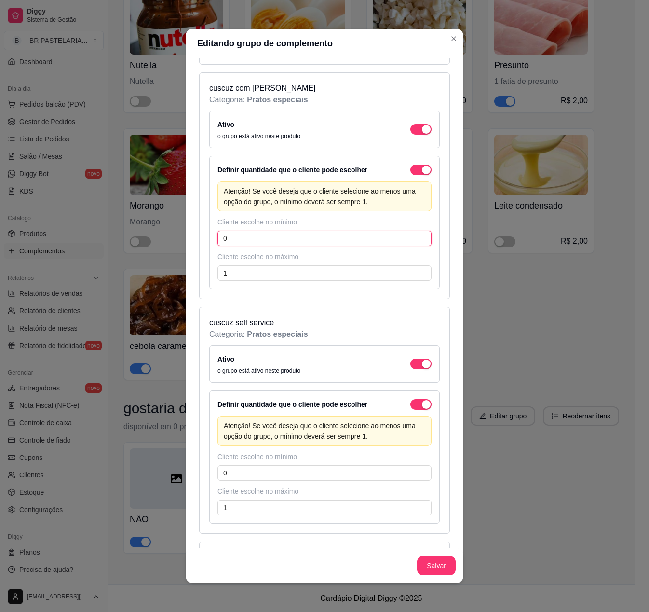
click at [279, 246] on input "0" at bounding box center [325, 238] width 214 height 15
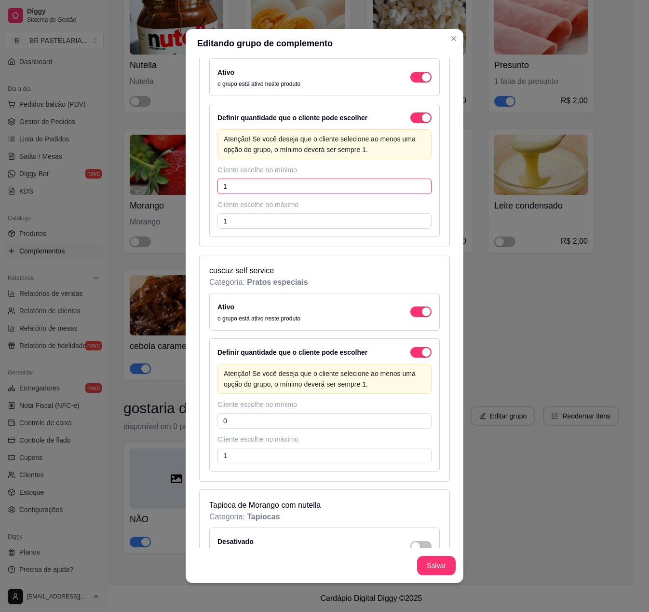
scroll to position [3762, 0]
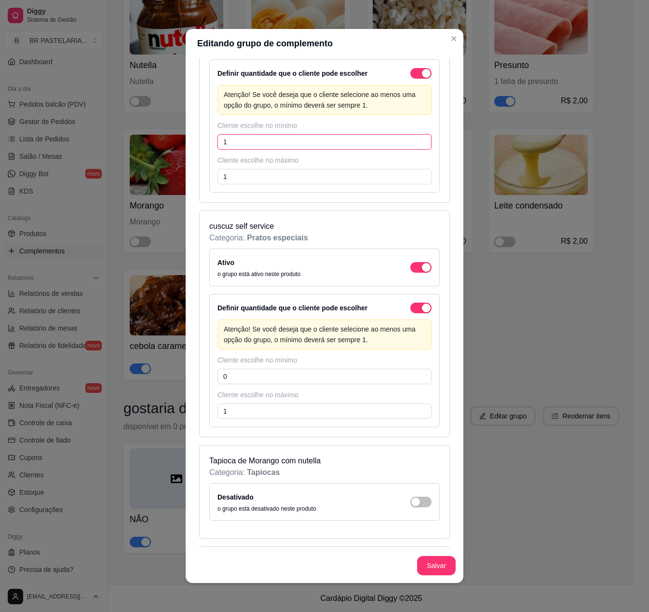
type input "1"
click at [256, 384] on div "Cliente escolhe no mínimo 0" at bounding box center [325, 369] width 214 height 29
click at [255, 384] on input "0" at bounding box center [325, 376] width 214 height 15
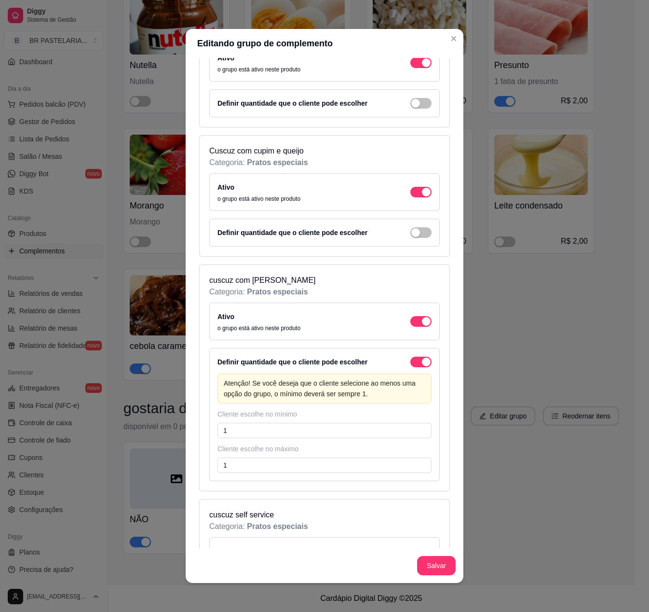
scroll to position [3473, 0]
type input "1"
click at [410, 239] on span "button" at bounding box center [420, 233] width 21 height 11
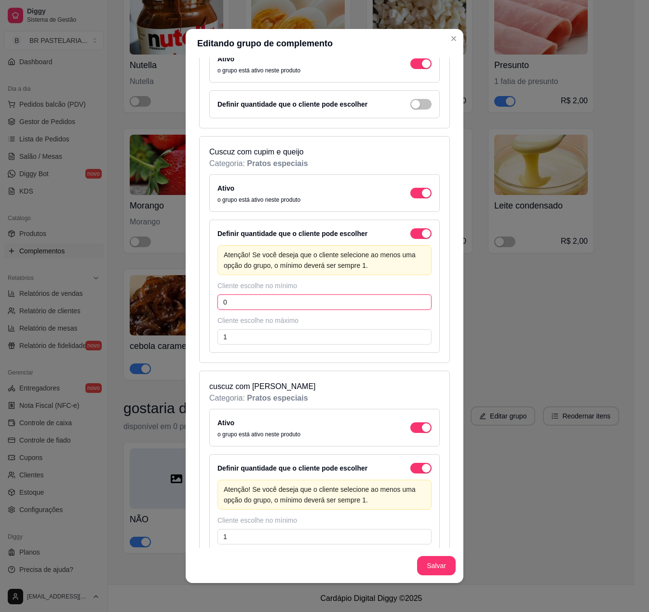
click at [256, 310] on input "0" at bounding box center [325, 301] width 214 height 15
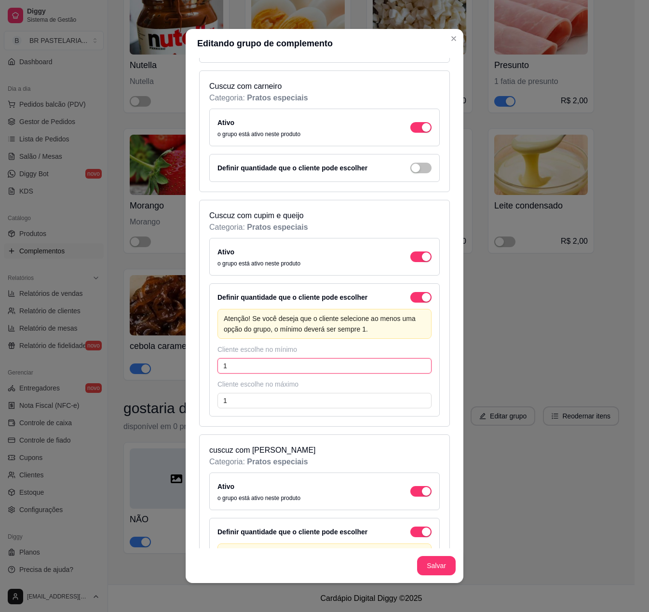
scroll to position [3376, 0]
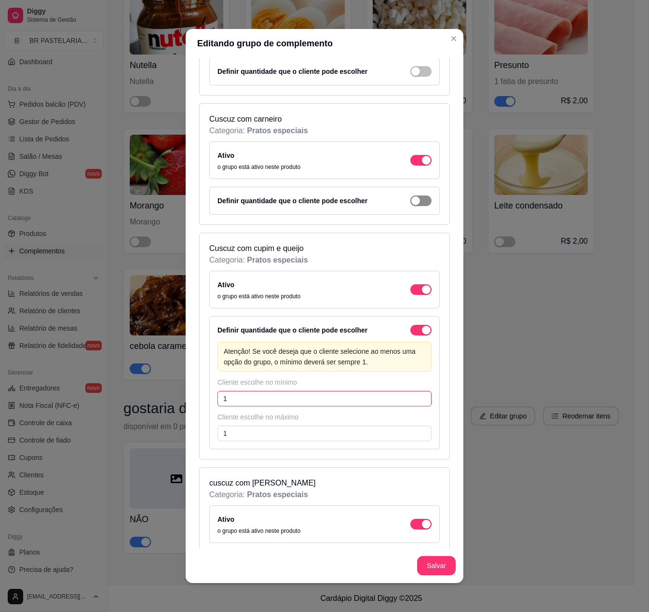
type input "1"
click at [410, 206] on span "button" at bounding box center [420, 200] width 21 height 11
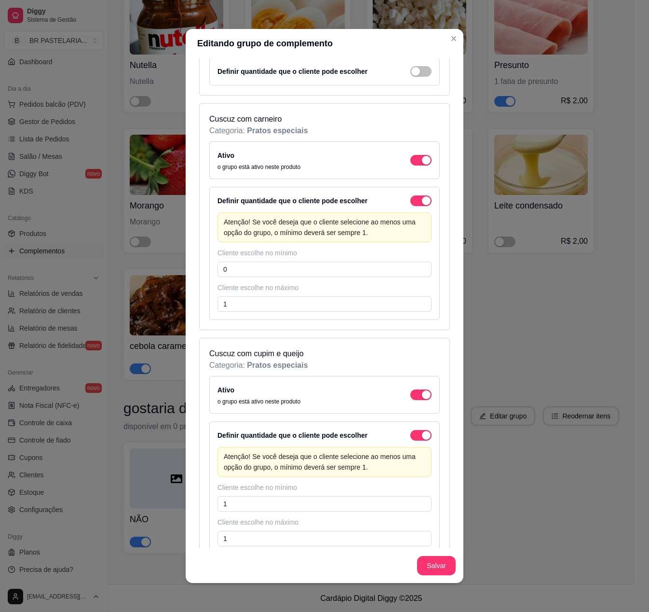
click at [237, 312] on div "Atenção! Se você deseja que o cliente selecione ao menos uma opção do grupo, o …" at bounding box center [325, 261] width 214 height 99
click at [240, 277] on input "0" at bounding box center [325, 268] width 214 height 15
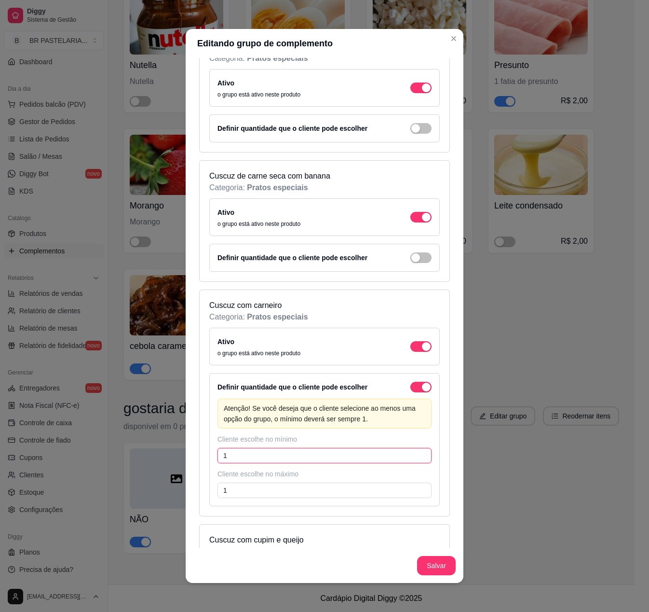
scroll to position [3183, 0]
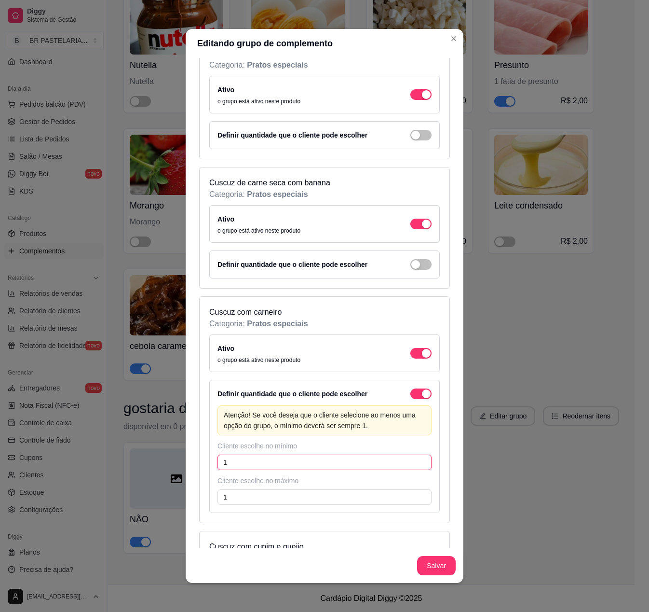
type input "1"
click at [398, 278] on div "Definir quantidade que o cliente pode escolher" at bounding box center [324, 264] width 231 height 28
click at [410, 270] on span "button" at bounding box center [420, 264] width 21 height 11
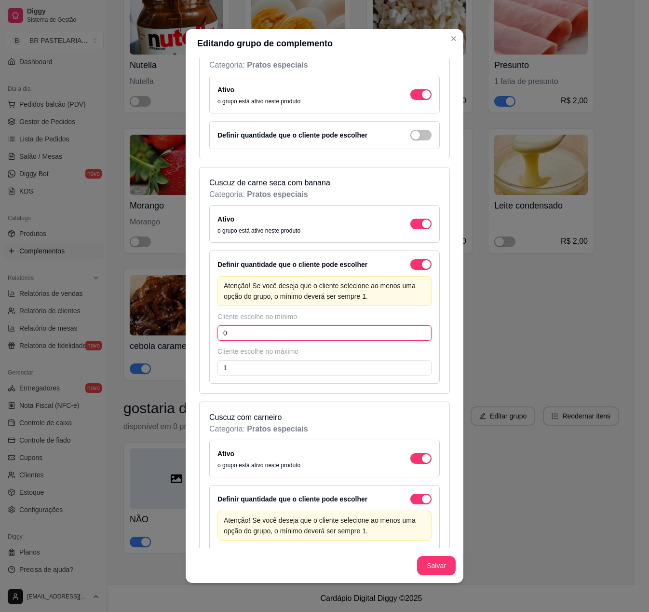
click at [261, 341] on input "0" at bounding box center [325, 332] width 214 height 15
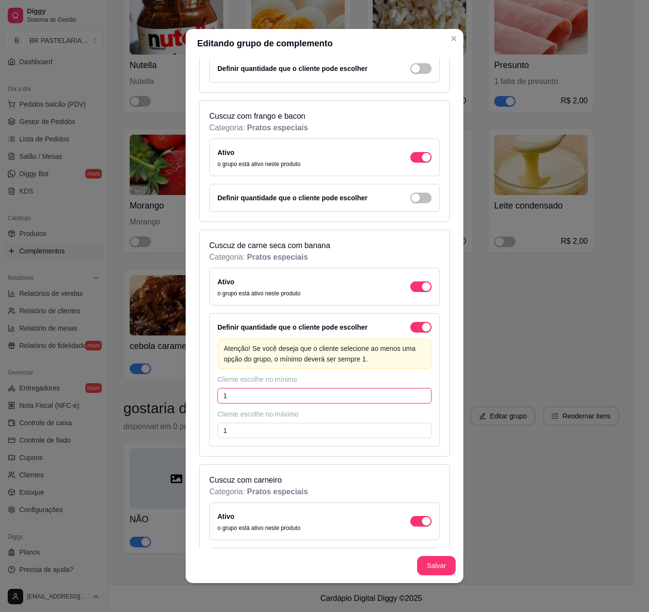
scroll to position [3087, 0]
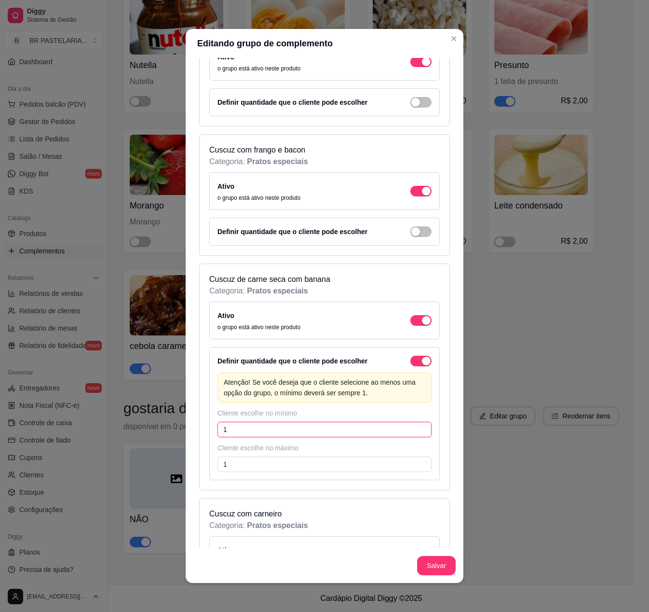
type input "1"
click at [410, 237] on span "button" at bounding box center [420, 231] width 21 height 11
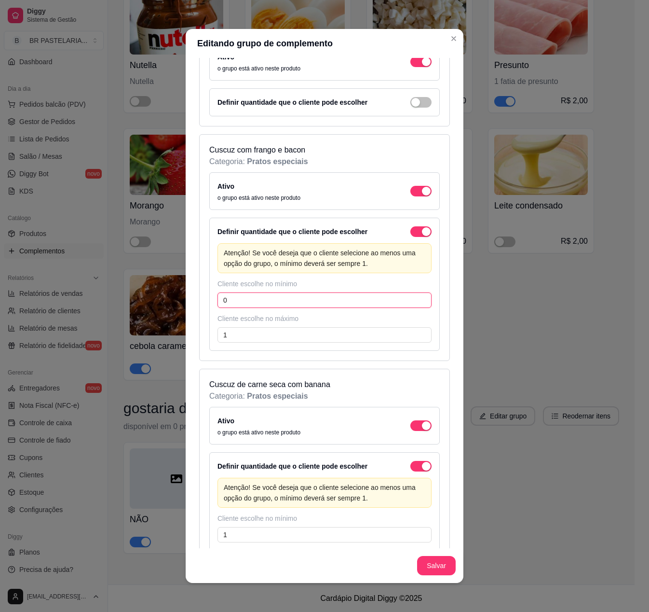
click at [277, 308] on input "0" at bounding box center [325, 299] width 214 height 15
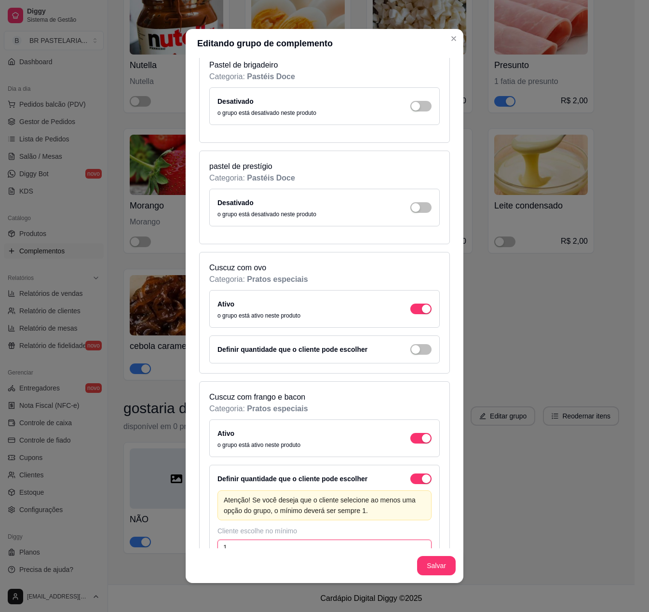
scroll to position [2798, 0]
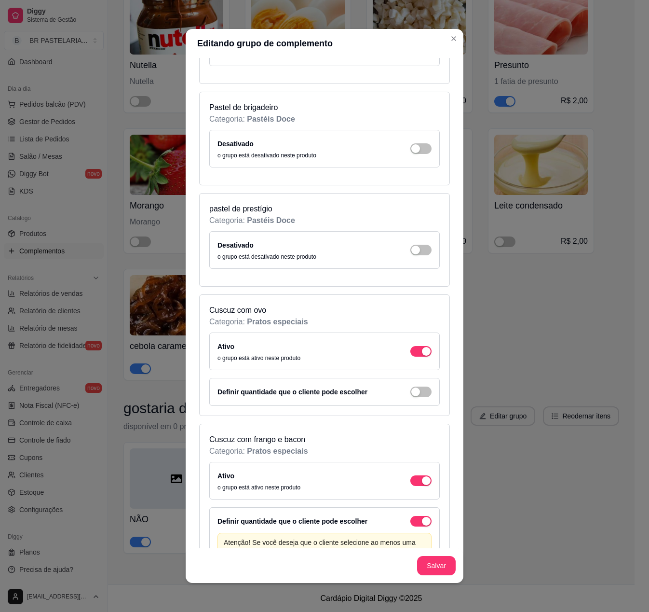
type input "1"
click at [410, 397] on span "button" at bounding box center [420, 391] width 21 height 11
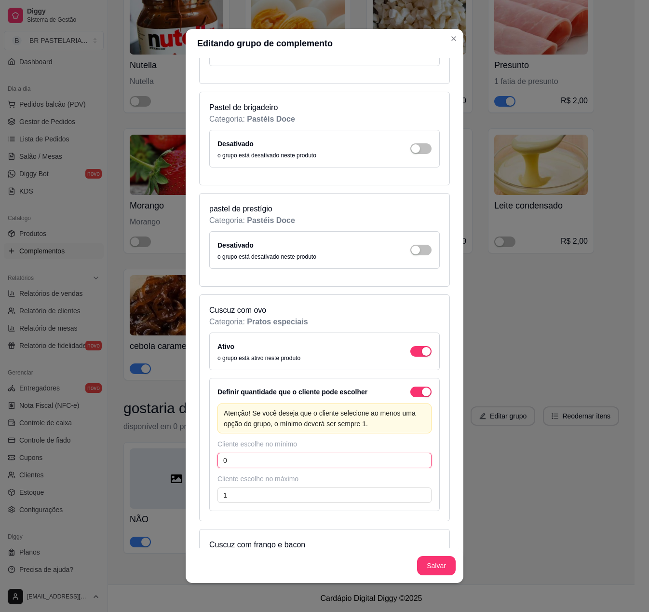
click at [247, 468] on input "0" at bounding box center [325, 459] width 214 height 15
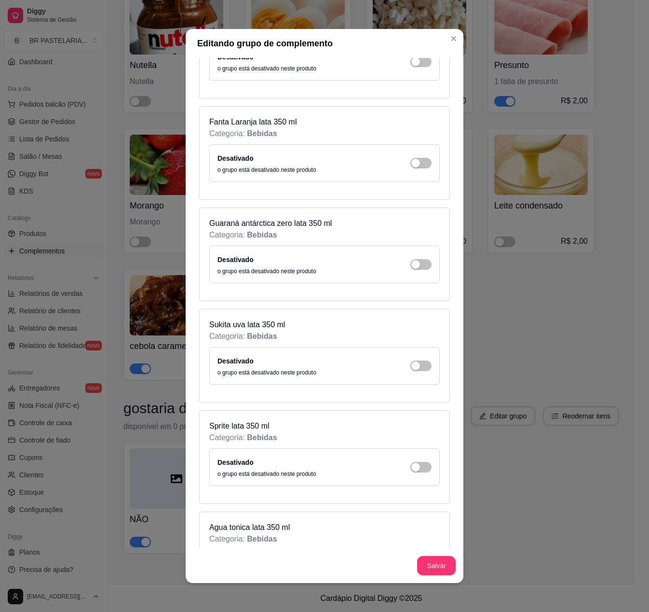
scroll to position [5885, 0]
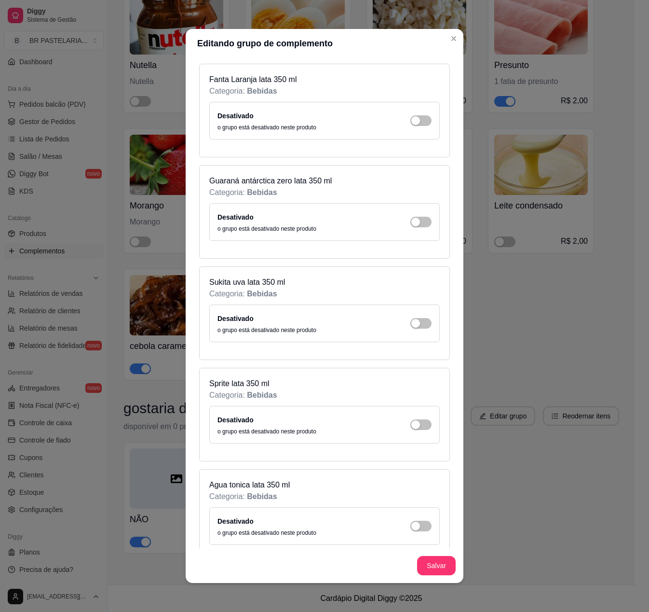
type input "1"
click at [435, 562] on button "Salvar" at bounding box center [436, 565] width 39 height 19
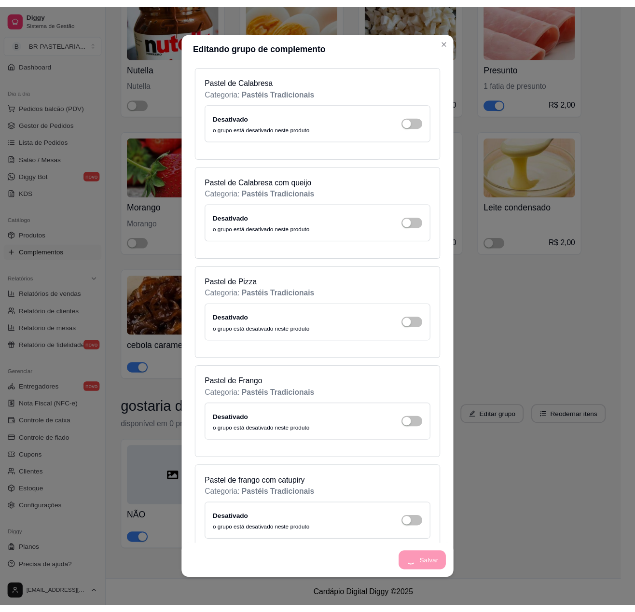
scroll to position [0, 0]
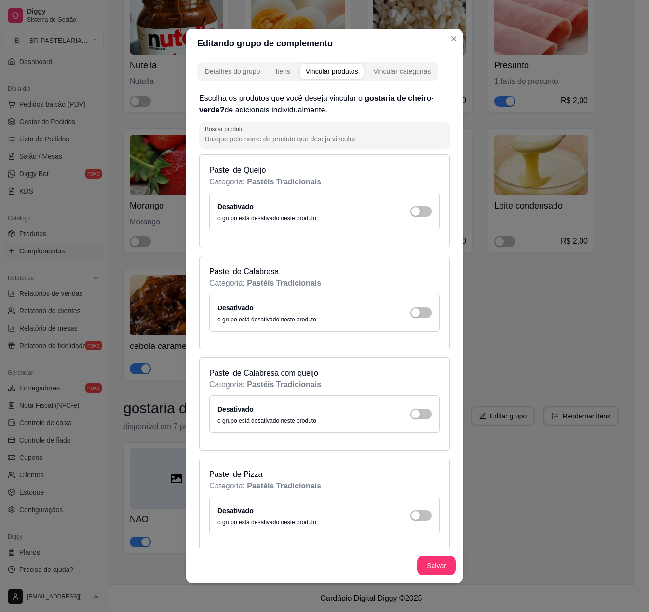
click at [280, 60] on div "Detalhes do grupo Itens Vincular produtos Vincular categorias Escolha os produt…" at bounding box center [325, 320] width 278 height 525
click at [279, 69] on div "Itens" at bounding box center [282, 72] width 14 height 10
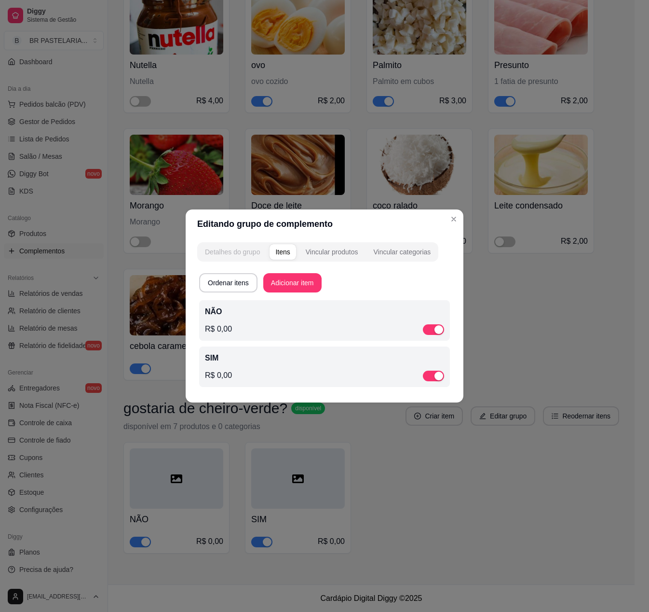
click at [232, 254] on div "Detalhes do grupo" at bounding box center [232, 252] width 55 height 10
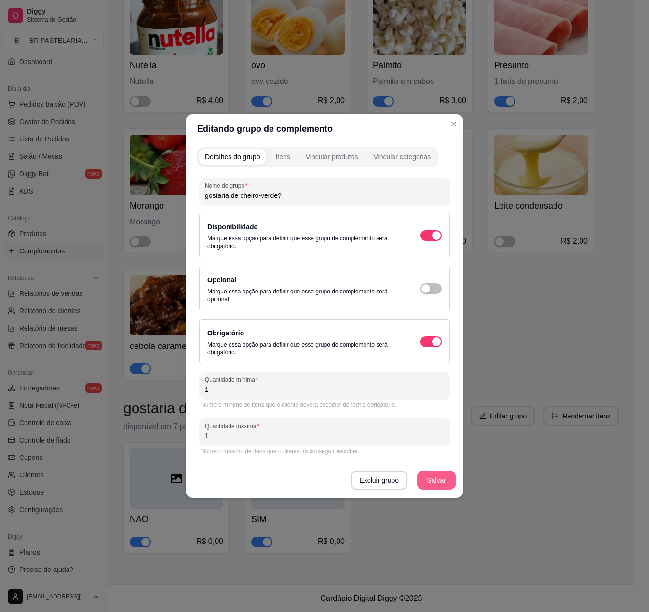
click at [428, 482] on button "Salvar" at bounding box center [436, 479] width 39 height 19
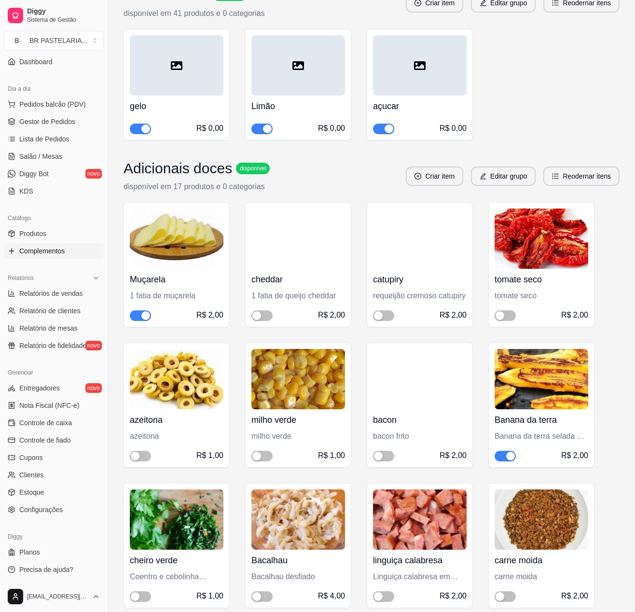
scroll to position [36, 0]
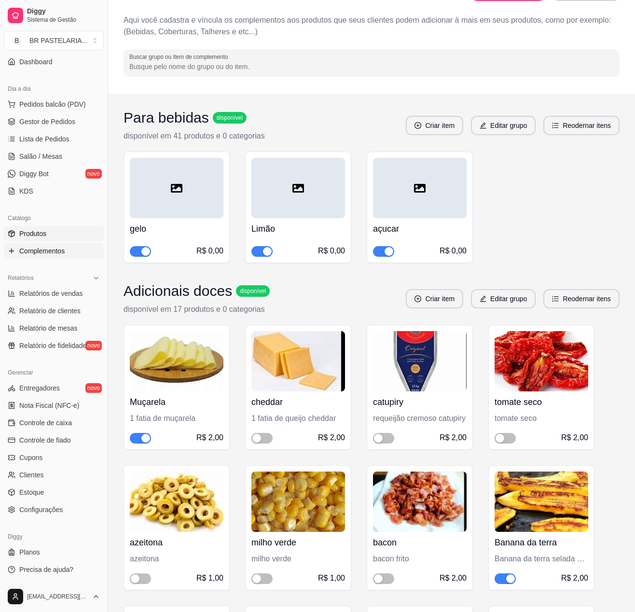
click at [52, 228] on link "Produtos" at bounding box center [54, 233] width 100 height 15
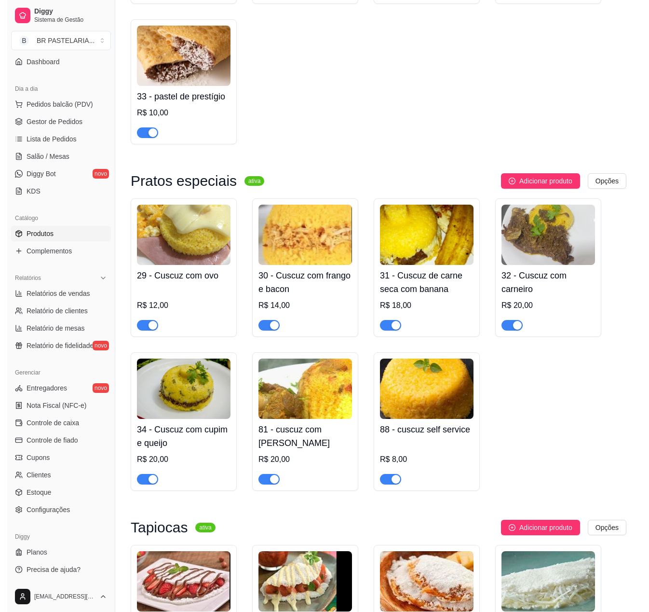
scroll to position [1254, 0]
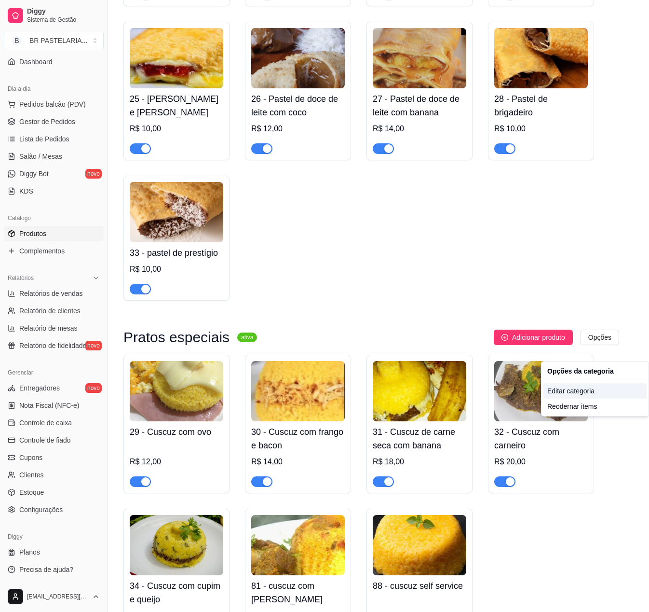
click at [599, 396] on div "Editar categoria" at bounding box center [595, 390] width 103 height 15
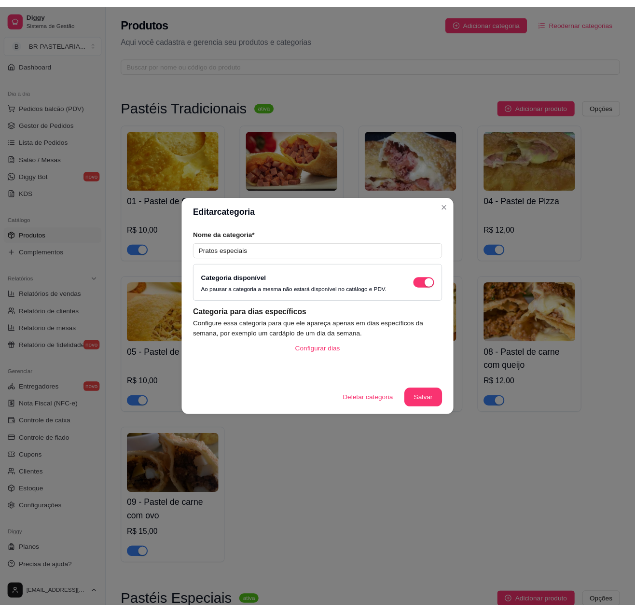
scroll to position [1299, 0]
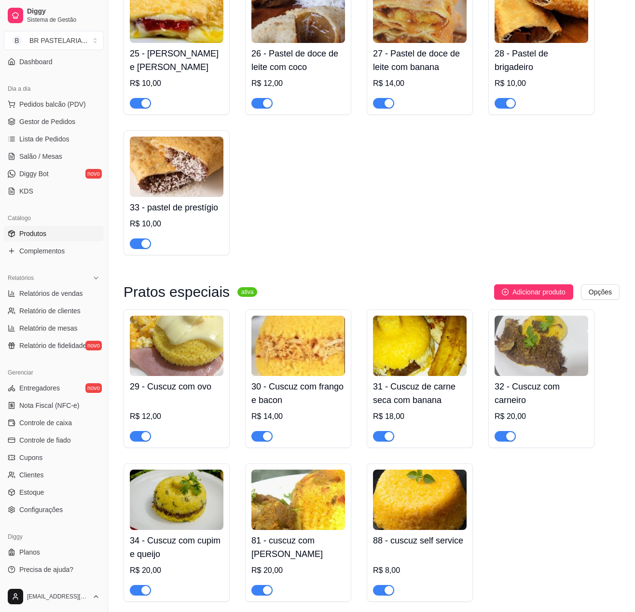
click at [599, 317] on div "Pratos especiais ativa Adicionar produto Opções 29 - Cuscuz com ovo R$ 12,00 30…" at bounding box center [371, 442] width 496 height 317
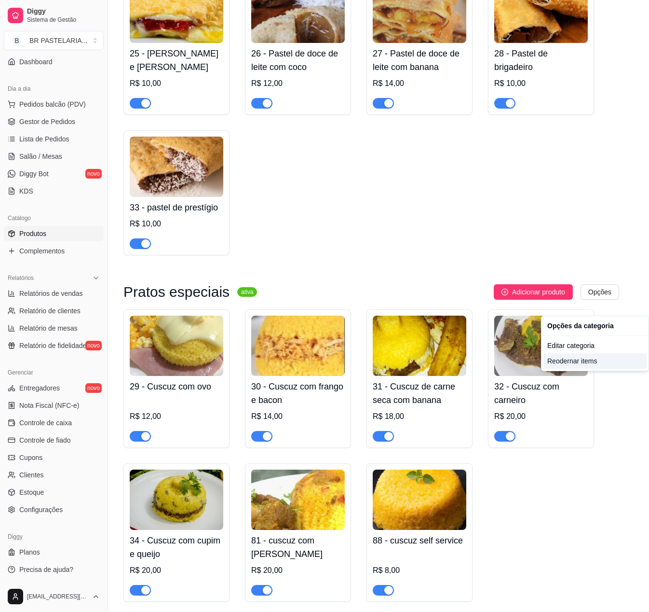
click at [587, 366] on div "Reodernar items" at bounding box center [595, 360] width 103 height 15
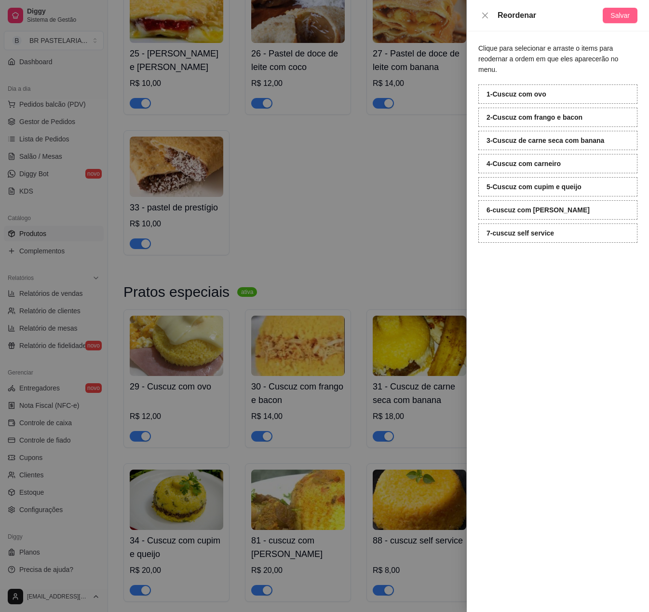
click at [615, 17] on span "Salvar" at bounding box center [620, 15] width 19 height 11
click at [483, 13] on icon "close" at bounding box center [485, 15] width 6 height 6
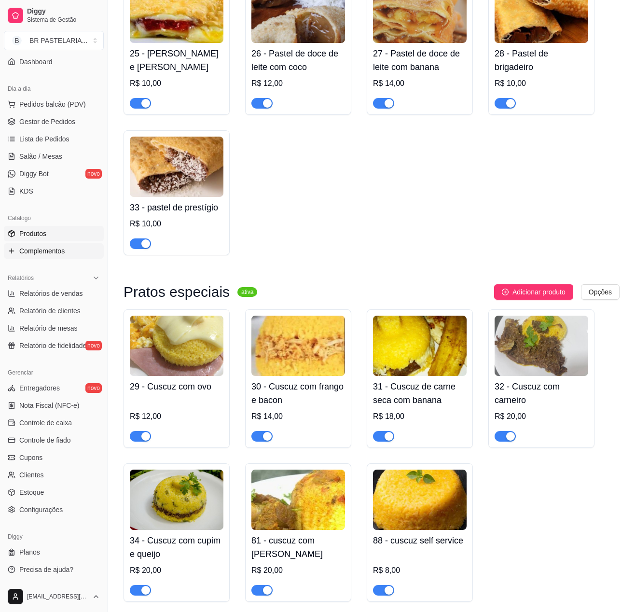
drag, startPoint x: 60, startPoint y: 249, endPoint x: 55, endPoint y: 247, distance: 5.2
click at [60, 249] on span "Complementos" at bounding box center [41, 251] width 45 height 10
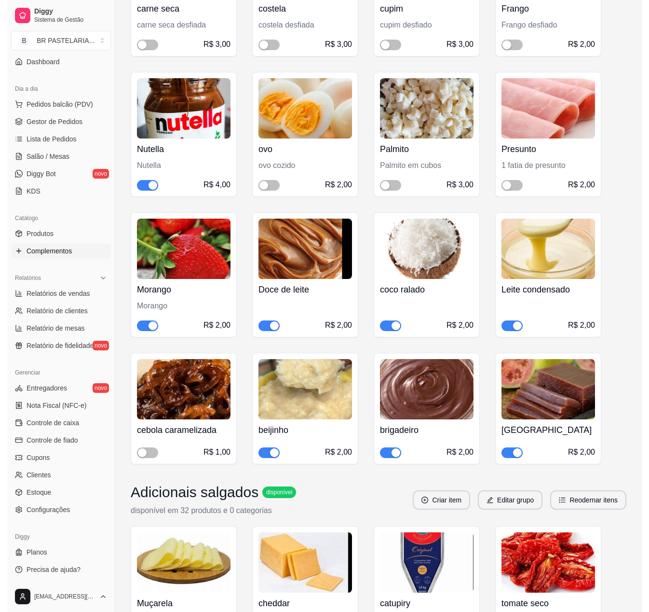
scroll to position [965, 0]
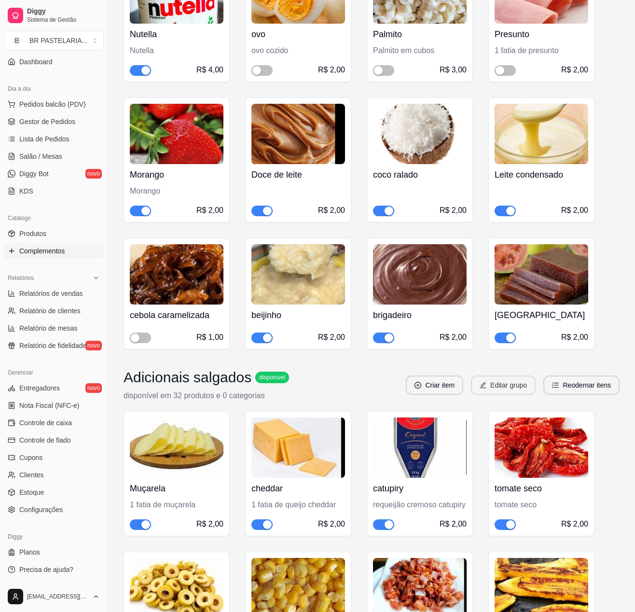
click at [508, 394] on button "Editar grupo" at bounding box center [503, 384] width 65 height 19
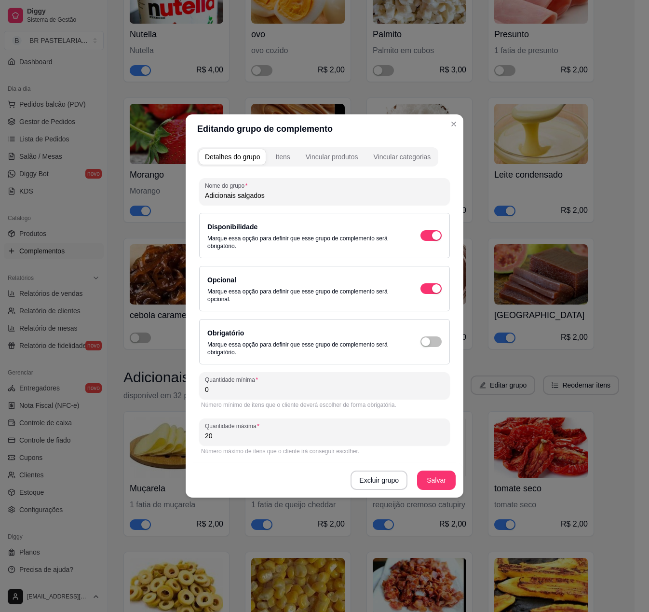
click at [341, 154] on div "Vincular produtos" at bounding box center [332, 157] width 53 height 10
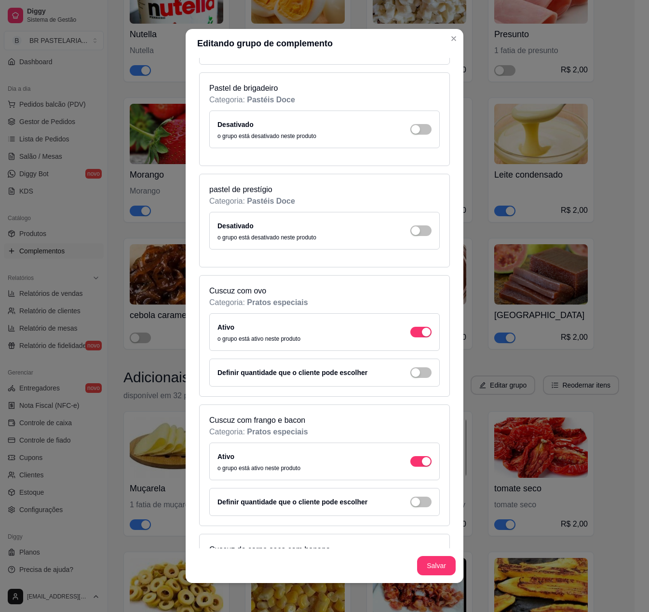
scroll to position [3473, 0]
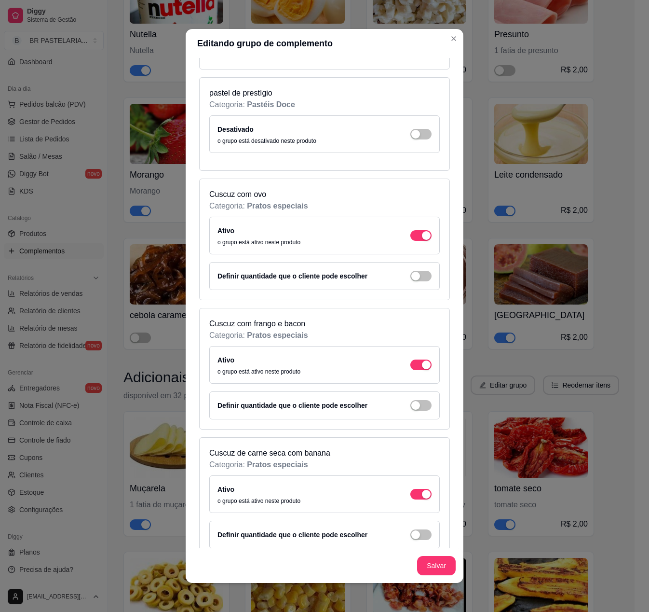
click at [410, 241] on span "button" at bounding box center [420, 235] width 21 height 11
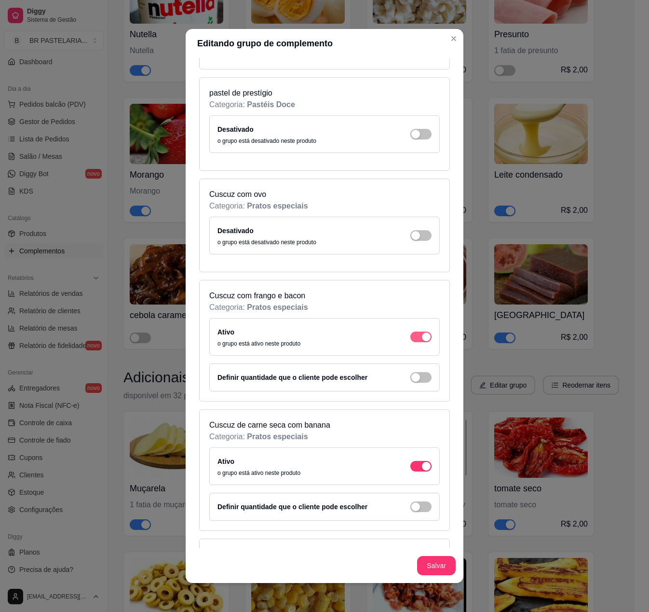
click at [410, 342] on span "button" at bounding box center [420, 336] width 21 height 11
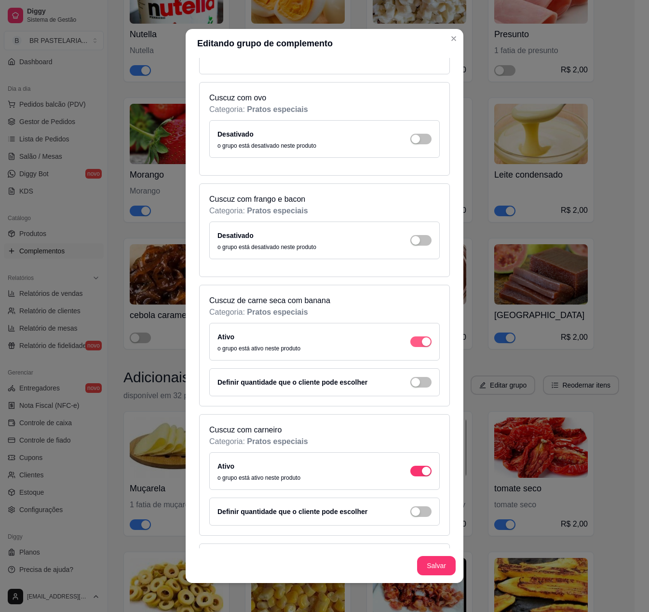
click at [410, 347] on span "button" at bounding box center [420, 341] width 21 height 11
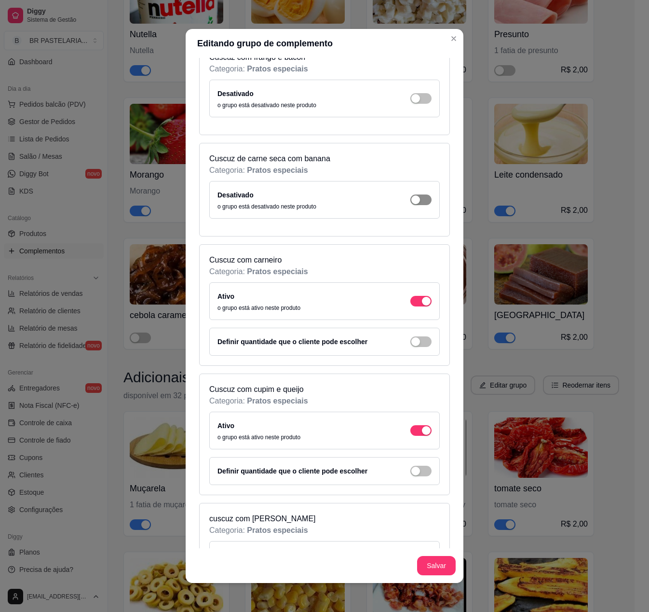
scroll to position [3762, 0]
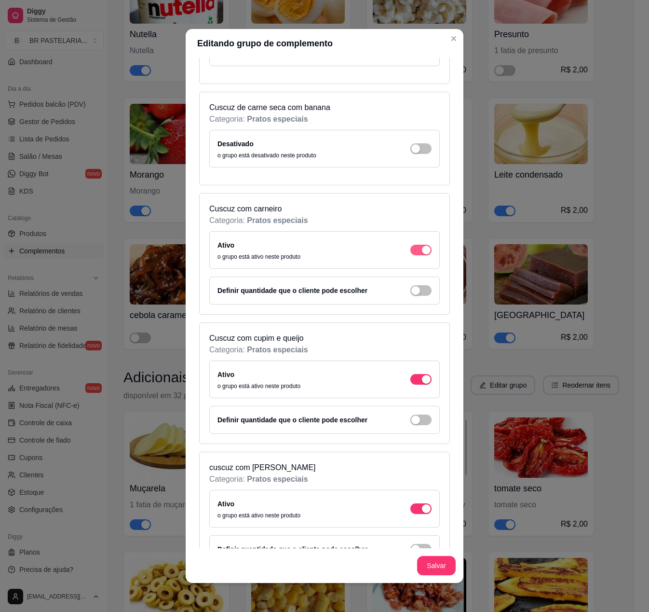
click at [422, 254] on div "button" at bounding box center [426, 250] width 9 height 9
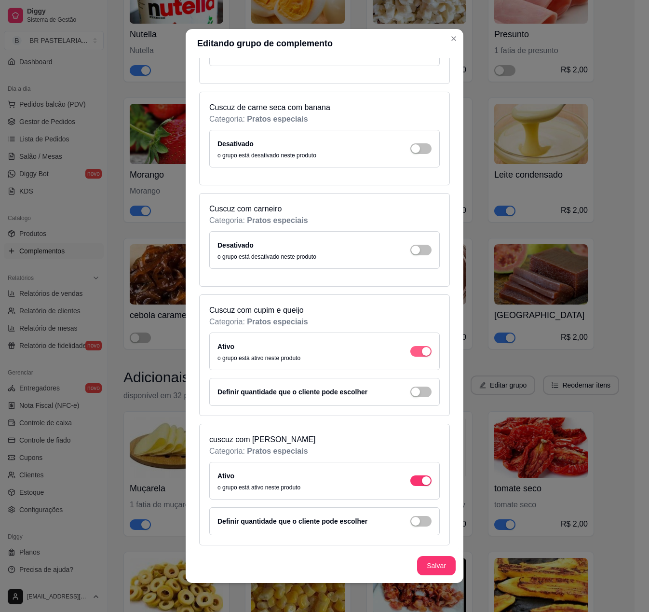
click at [422, 355] on div "button" at bounding box center [426, 351] width 9 height 9
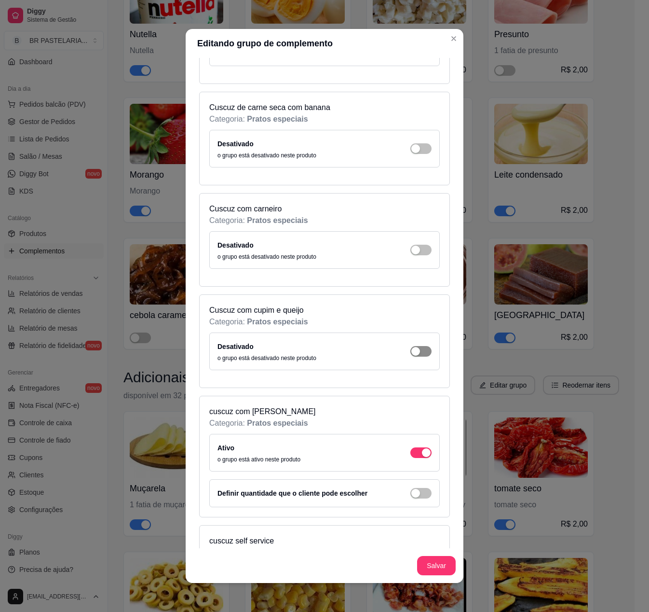
scroll to position [3955, 0]
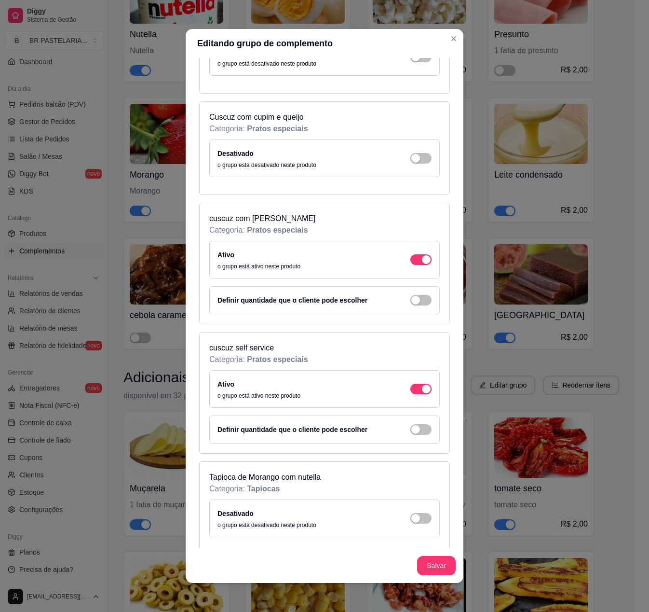
drag, startPoint x: 398, startPoint y: 346, endPoint x: 394, endPoint y: 353, distance: 8.3
click at [410, 265] on span "button" at bounding box center [420, 259] width 21 height 11
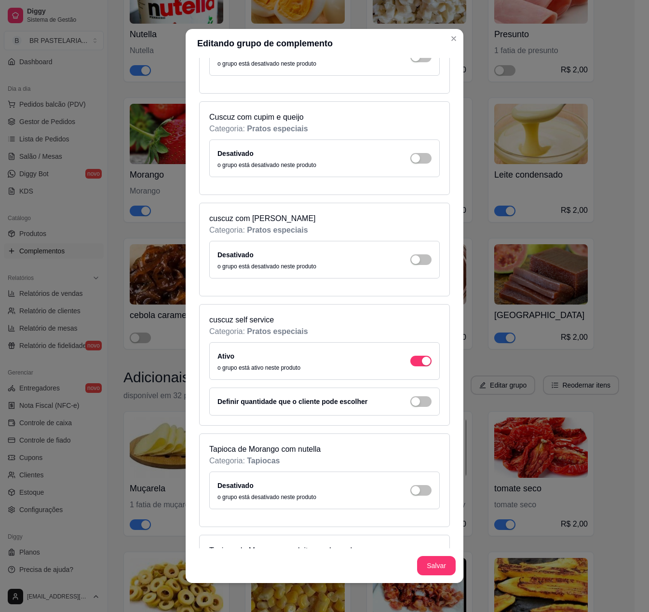
click at [422, 365] on div "button" at bounding box center [426, 360] width 9 height 9
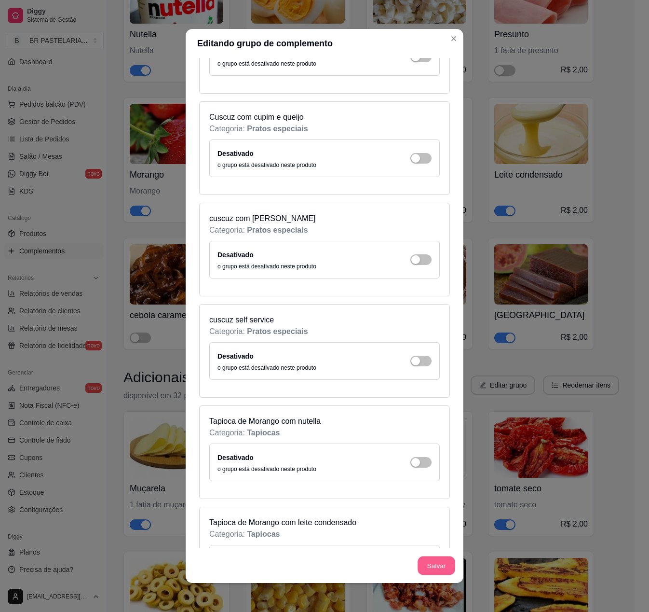
click at [429, 564] on button "Salvar" at bounding box center [437, 565] width 38 height 19
click at [410, 366] on span "button" at bounding box center [420, 360] width 21 height 11
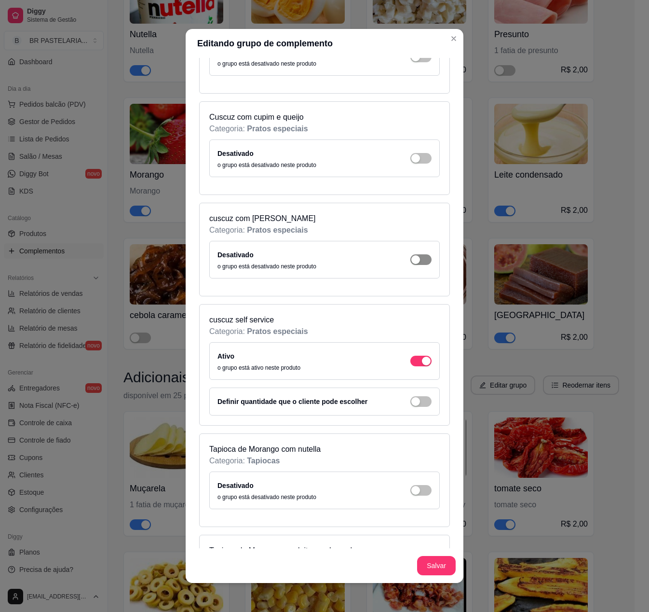
click at [410, 265] on span "button" at bounding box center [420, 259] width 21 height 11
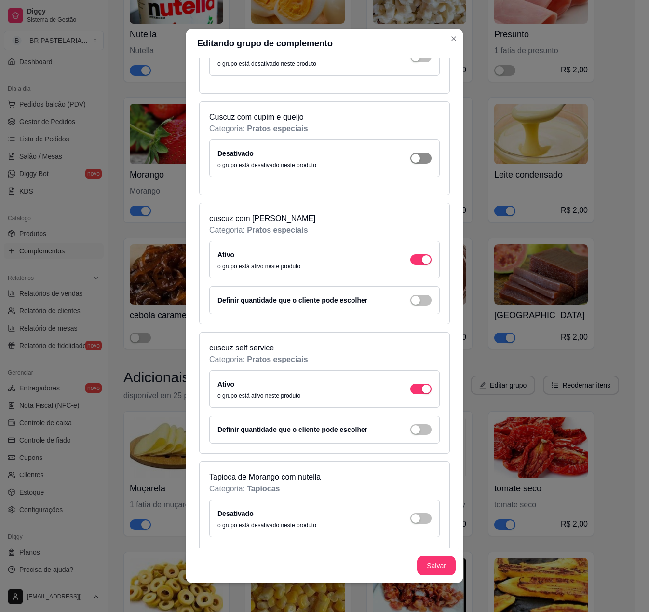
click at [411, 163] on div "button" at bounding box center [415, 158] width 9 height 9
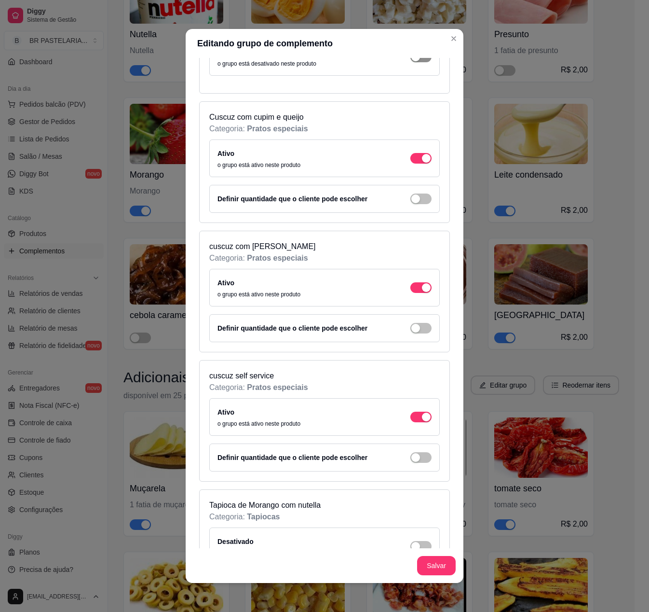
click at [411, 61] on div "button" at bounding box center [415, 57] width 9 height 9
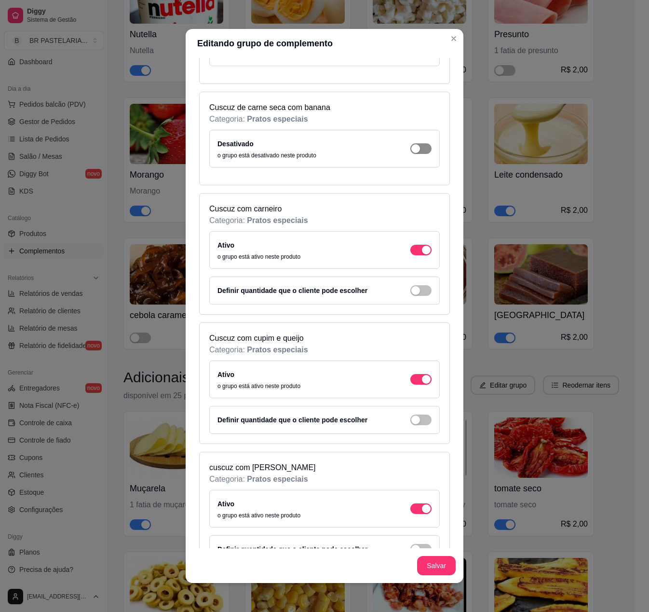
click at [410, 154] on span "button" at bounding box center [420, 148] width 21 height 11
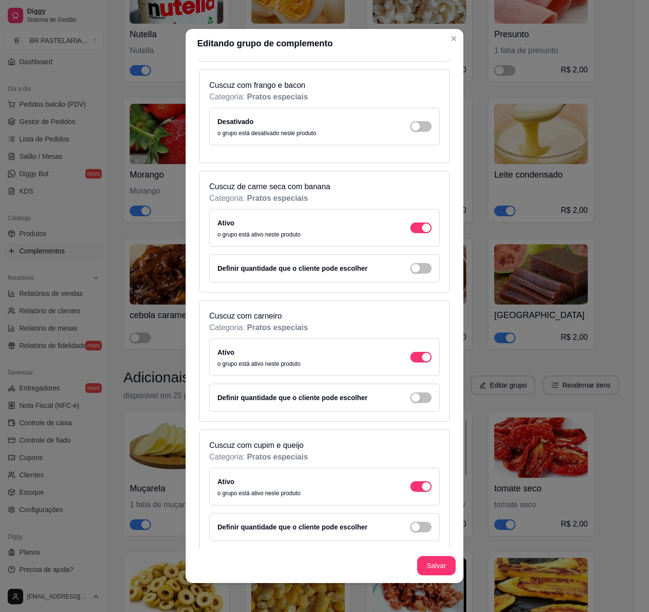
scroll to position [3666, 0]
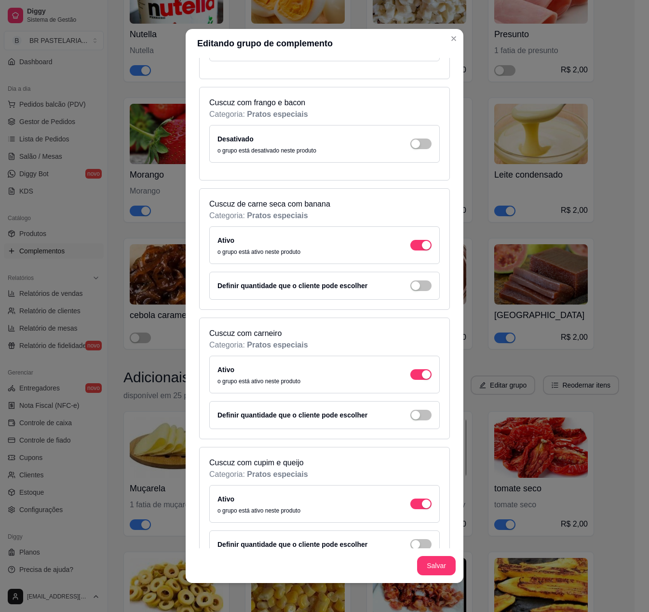
click at [398, 154] on div "Desativado o grupo está desativado neste produto" at bounding box center [325, 143] width 214 height 21
click at [410, 149] on span "button" at bounding box center [420, 143] width 21 height 11
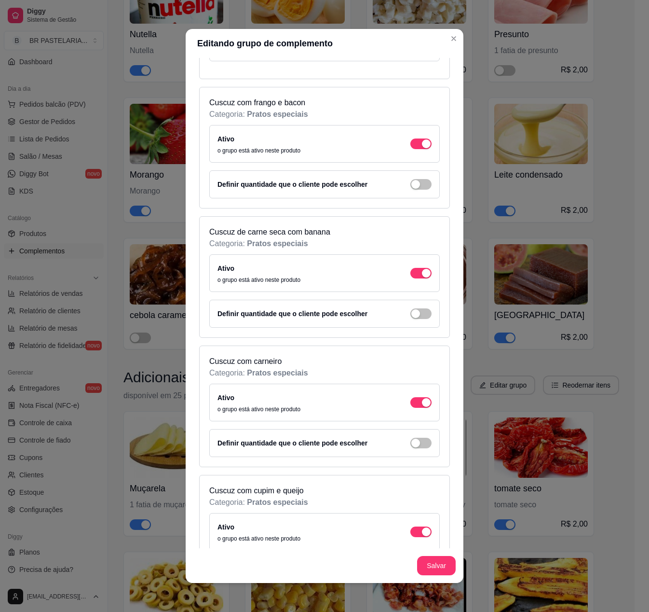
click at [410, 48] on span "button" at bounding box center [420, 42] width 21 height 11
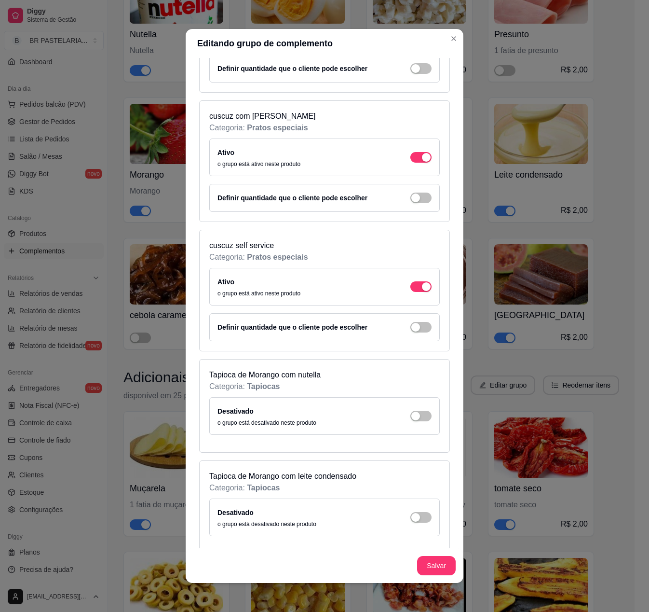
scroll to position [4245, 0]
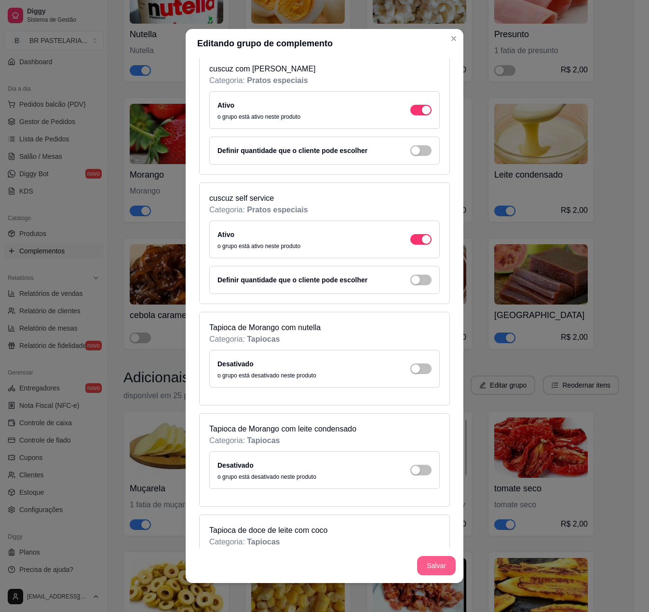
click at [432, 565] on button "Salvar" at bounding box center [436, 565] width 39 height 19
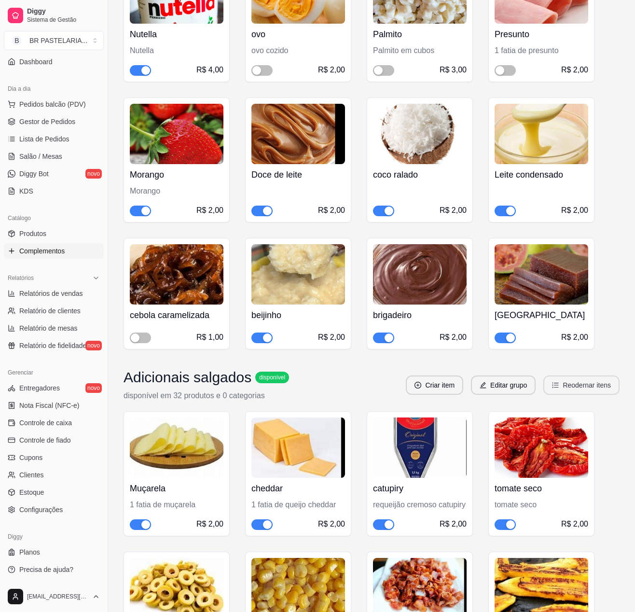
click at [587, 395] on button "Reodernar itens" at bounding box center [581, 384] width 76 height 19
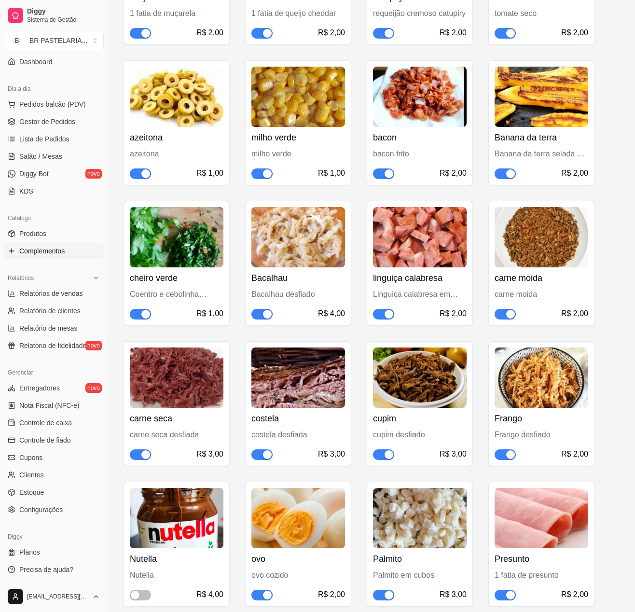
scroll to position [1965, 0]
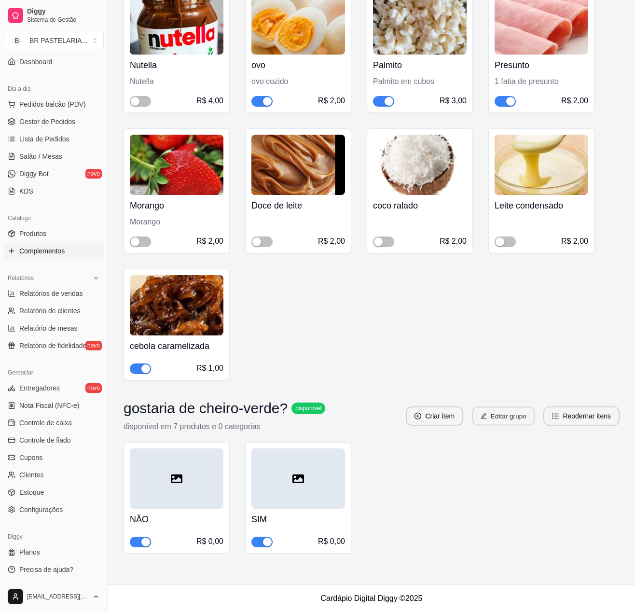
click at [500, 413] on button "Editar grupo" at bounding box center [503, 416] width 63 height 19
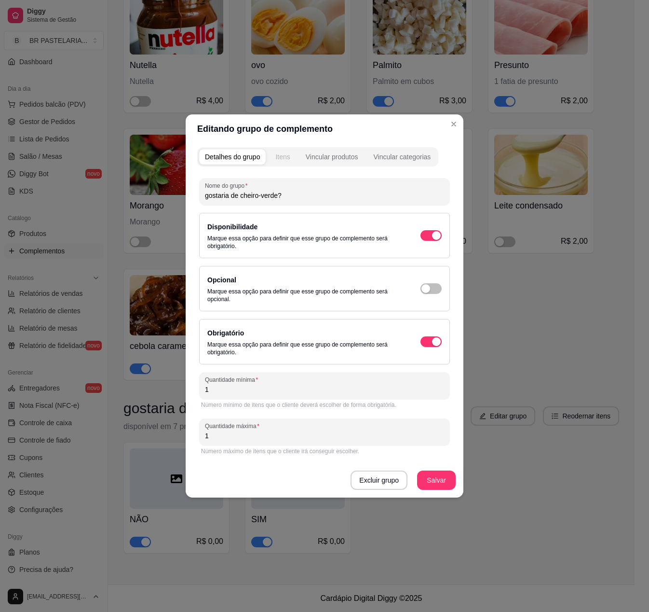
click at [290, 160] on button "Itens" at bounding box center [283, 156] width 26 height 15
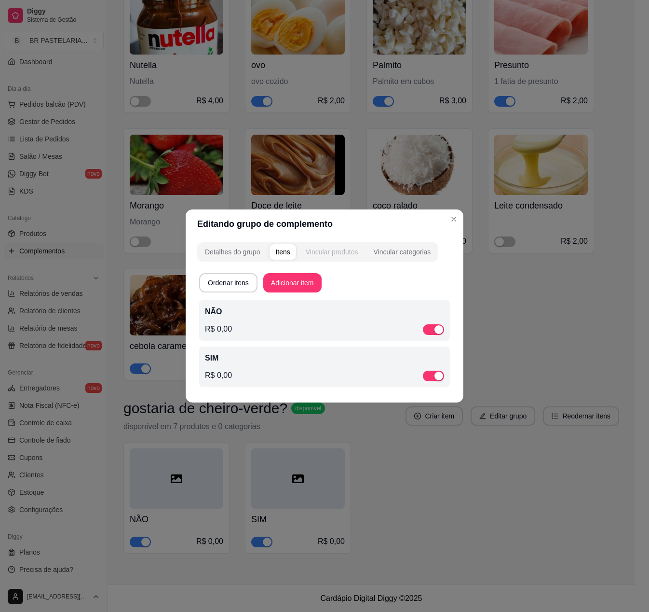
click at [320, 251] on div "Vincular produtos" at bounding box center [332, 252] width 53 height 10
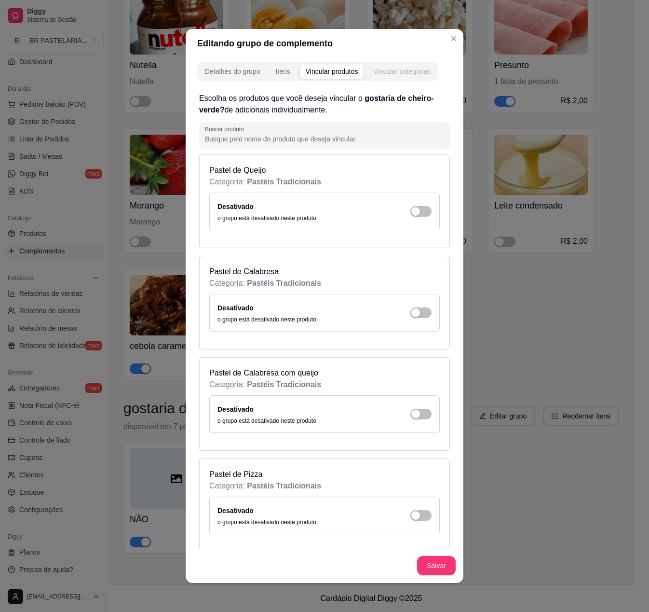
click at [400, 65] on button "Vincular categorias" at bounding box center [402, 71] width 69 height 15
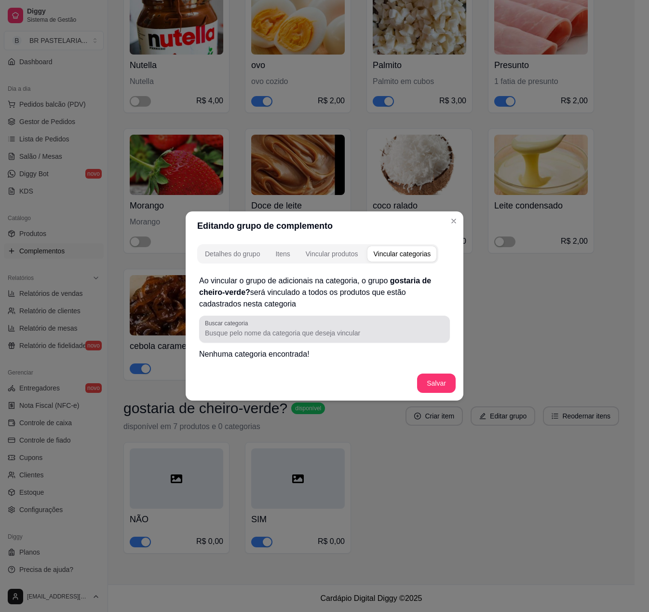
click at [303, 330] on input "Buscar categoria" at bounding box center [324, 333] width 239 height 10
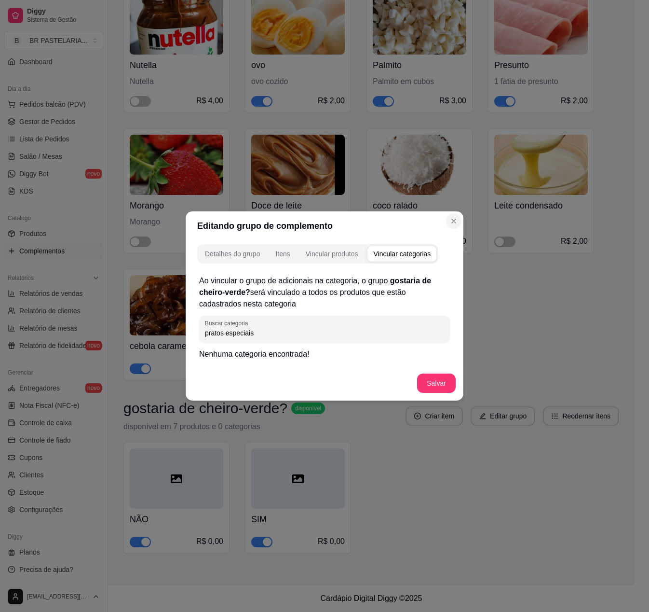
type input "pratos especiais"
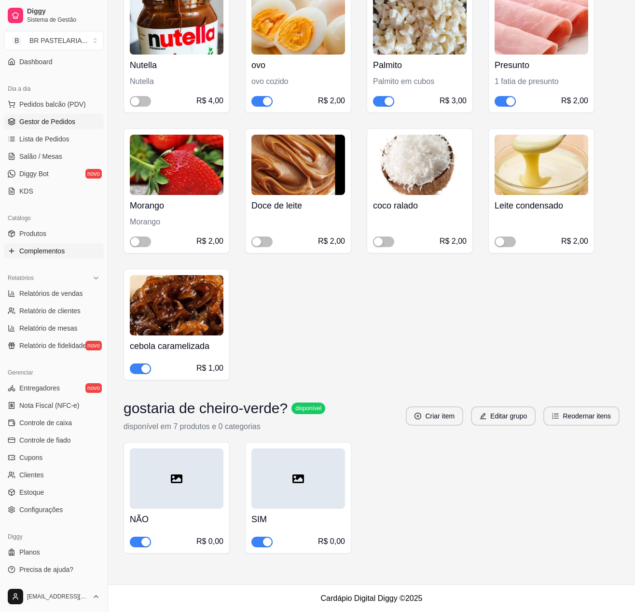
click at [56, 120] on span "Gestor de Pedidos" at bounding box center [47, 122] width 56 height 10
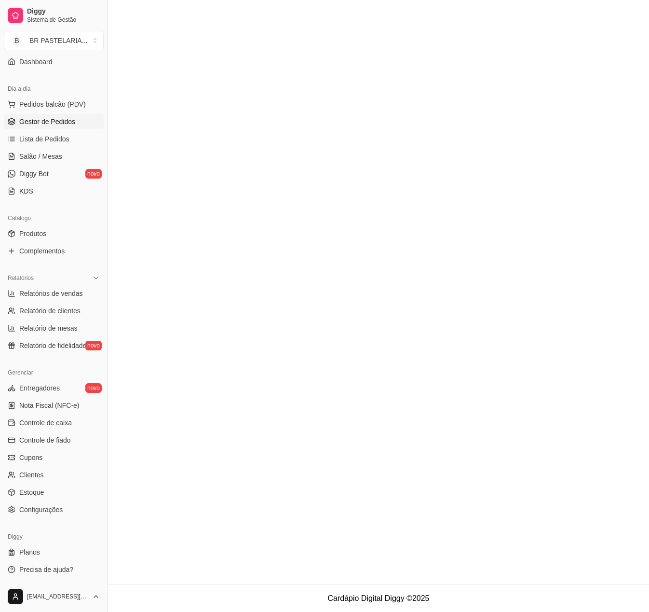
click at [37, 121] on span "Gestor de Pedidos" at bounding box center [47, 122] width 56 height 10
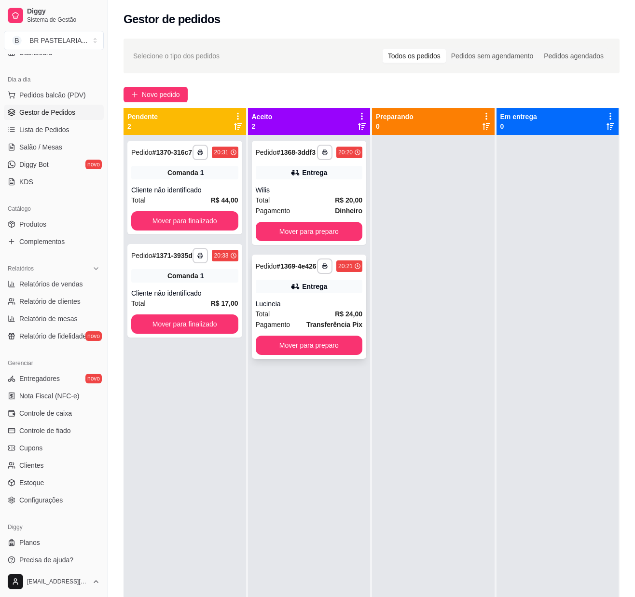
click at [295, 309] on div "Lucineia" at bounding box center [309, 304] width 107 height 10
click at [60, 232] on link "Produtos" at bounding box center [54, 224] width 100 height 15
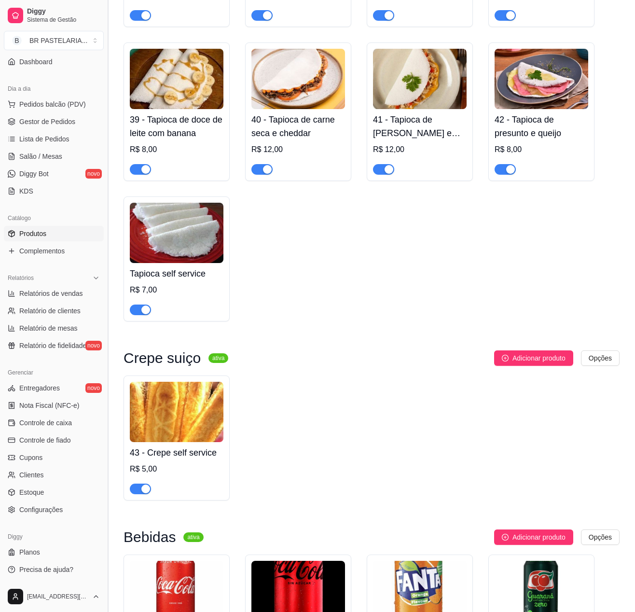
scroll to position [2122, 0]
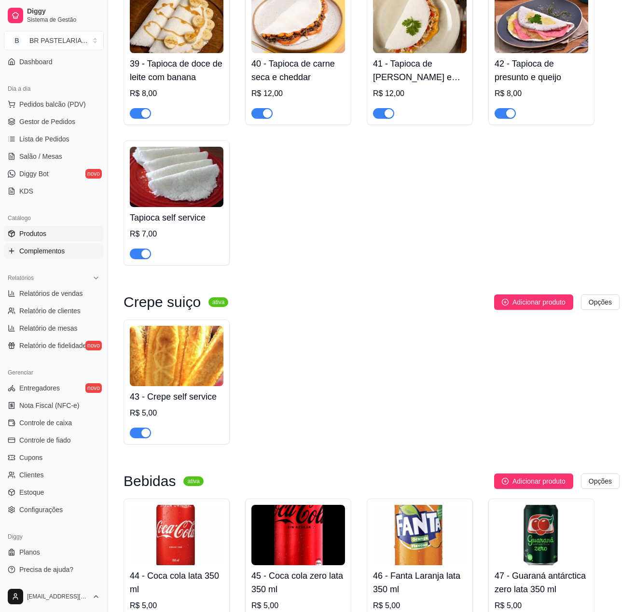
click at [40, 247] on span "Complementos" at bounding box center [41, 251] width 45 height 10
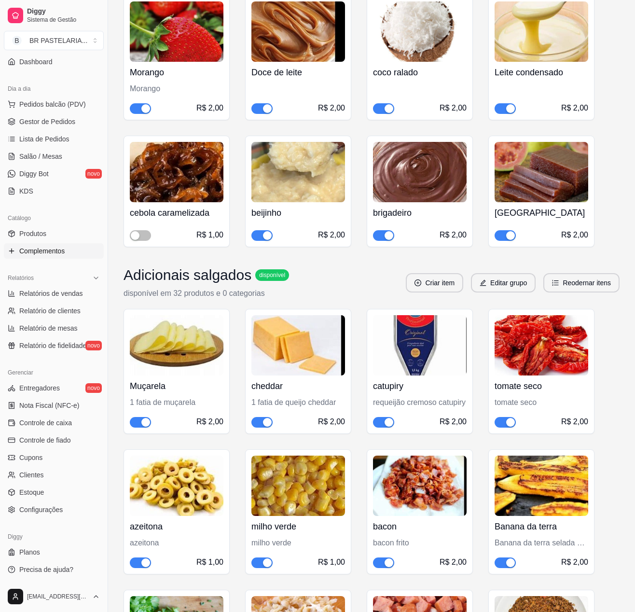
scroll to position [1254, 0]
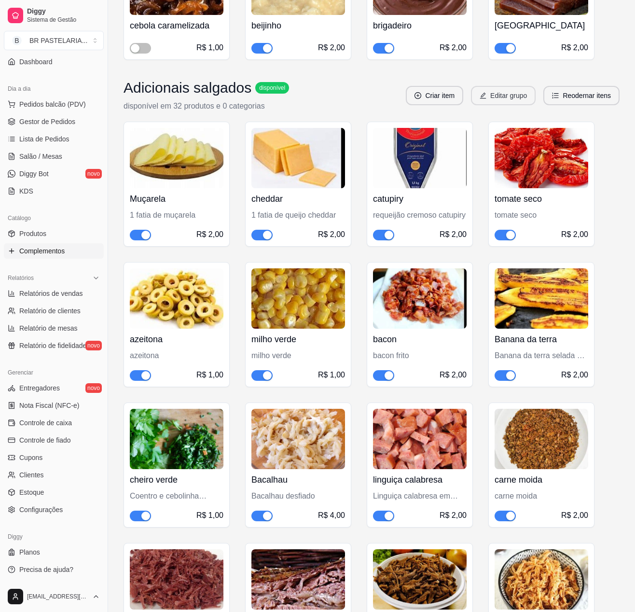
click at [496, 102] on button "Editar grupo" at bounding box center [503, 95] width 65 height 19
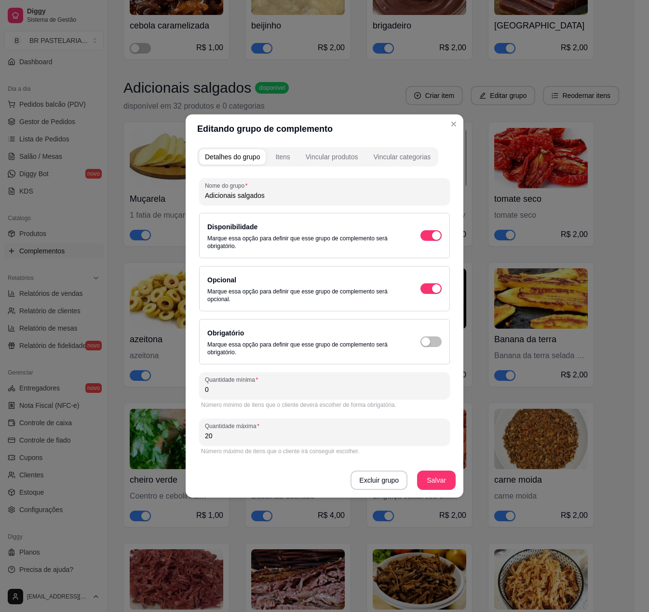
click at [209, 191] on input "Adicionais salgados" at bounding box center [324, 196] width 239 height 10
click at [293, 196] on input "z Adicionais salgados" at bounding box center [324, 196] width 239 height 10
click at [442, 479] on button "Salvar" at bounding box center [436, 479] width 39 height 19
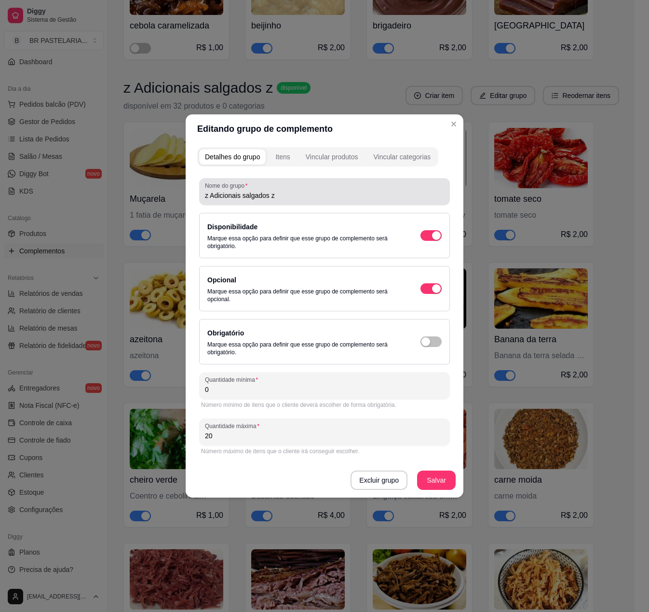
click at [326, 199] on div "z Adicionais salgados z" at bounding box center [324, 191] width 239 height 19
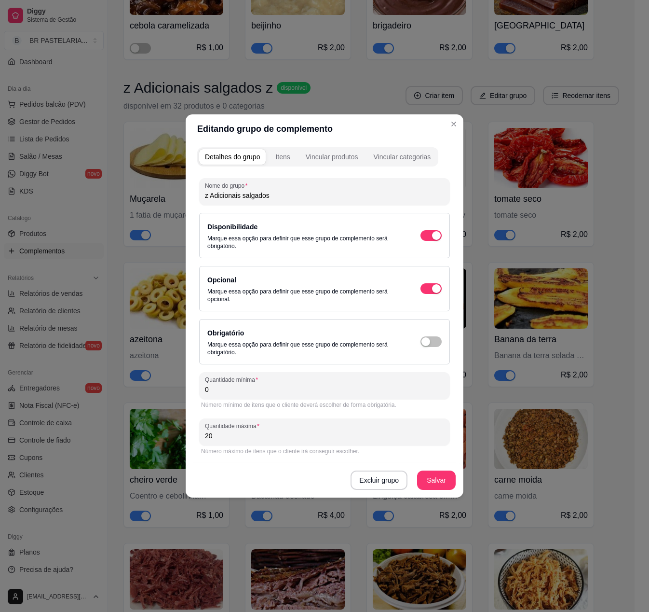
click at [210, 193] on input "z Adicionais salgados" at bounding box center [324, 196] width 239 height 10
type input "Adicionais salgados"
click at [429, 479] on button "Salvar" at bounding box center [436, 479] width 39 height 19
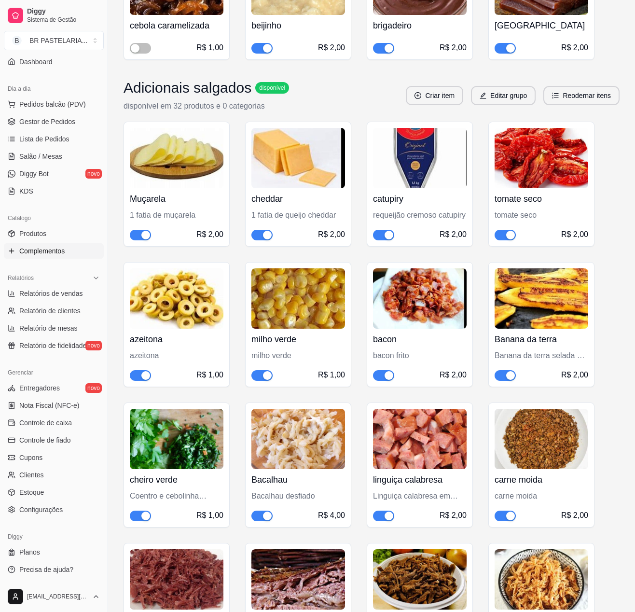
scroll to position [1965, 0]
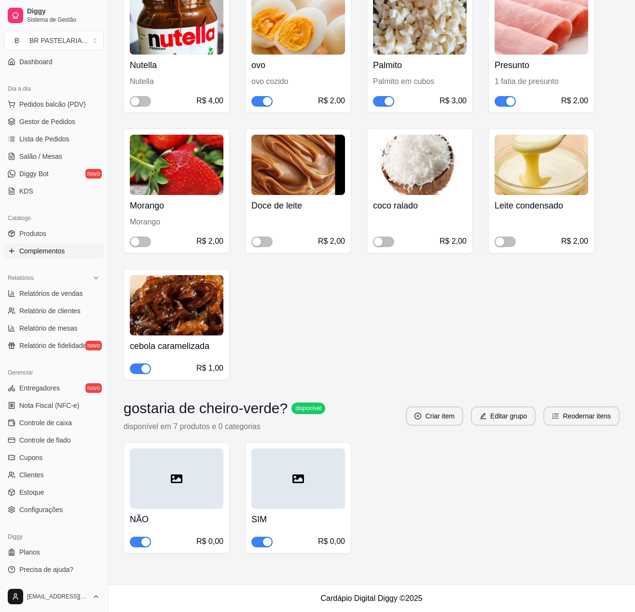
drag, startPoint x: 429, startPoint y: 501, endPoint x: 463, endPoint y: 431, distance: 77.2
click at [459, 437] on div "gostaria de cheiro-verde? disponível disponível em 7 produtos e 0 categorias Cr…" at bounding box center [371, 476] width 496 height 154
click at [494, 420] on button "Editar grupo" at bounding box center [503, 415] width 65 height 19
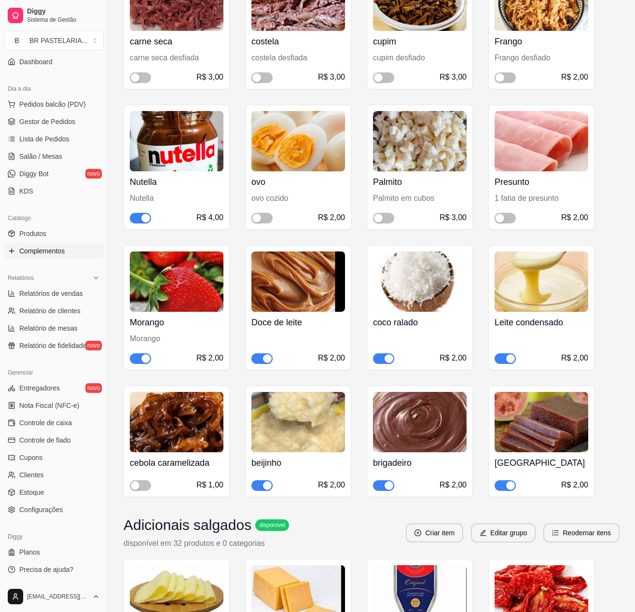
scroll to position [615, 0]
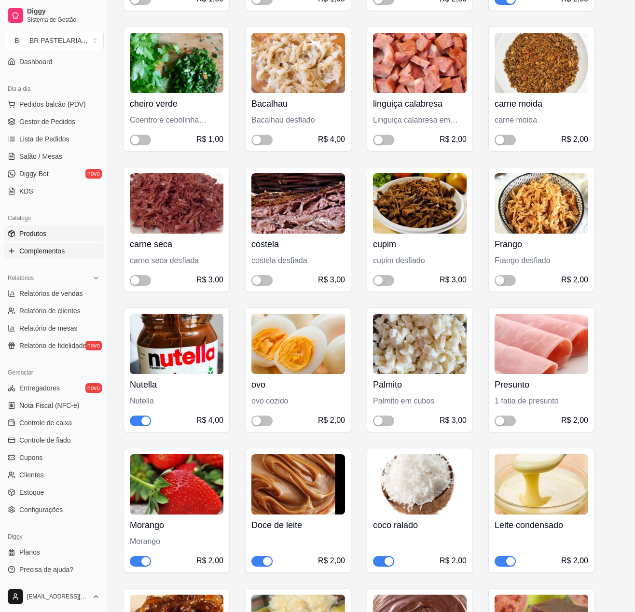
click at [33, 227] on link "Produtos" at bounding box center [54, 233] width 100 height 15
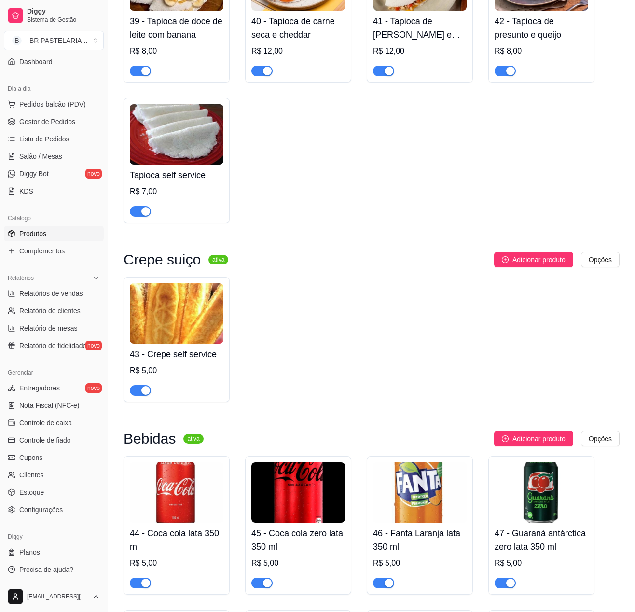
scroll to position [2412, 0]
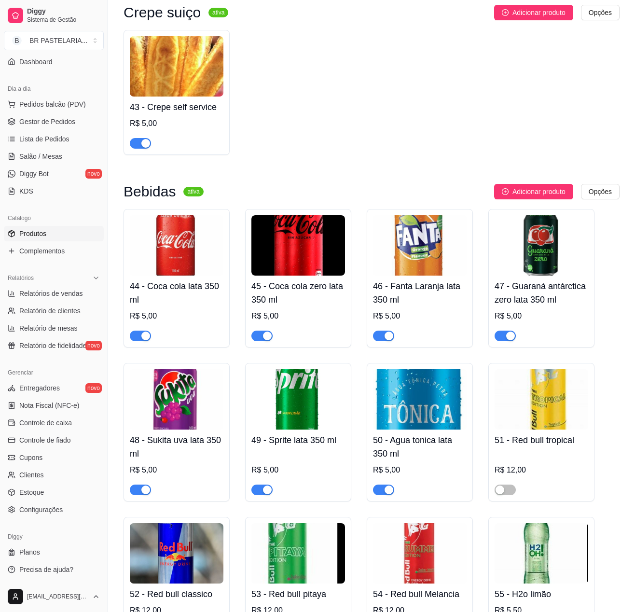
click at [156, 96] on img at bounding box center [177, 66] width 94 height 60
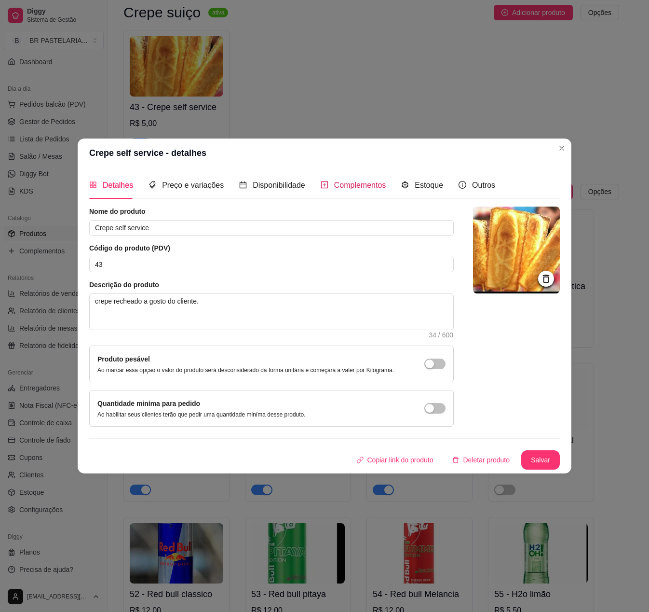
click at [363, 181] on span "Complementos" at bounding box center [360, 185] width 52 height 8
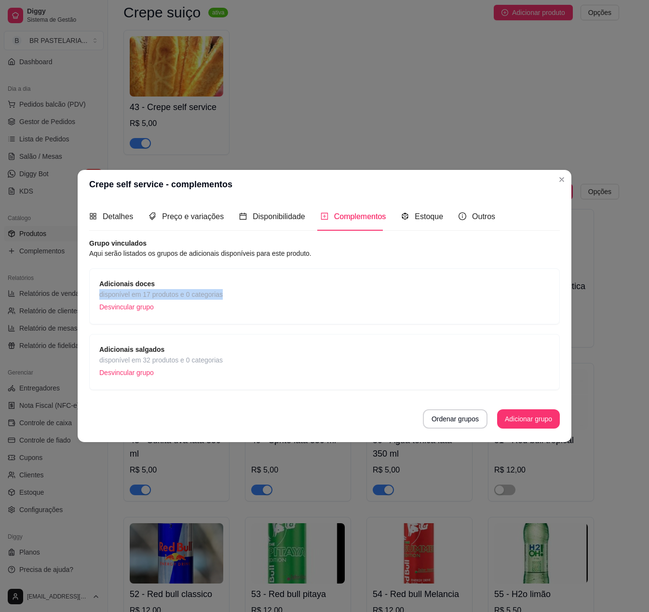
drag, startPoint x: 214, startPoint y: 273, endPoint x: 264, endPoint y: 287, distance: 52.0
click at [264, 287] on div "Adicionais doces disponível em 17 produtos e 0 categorias Desvincular grupo" at bounding box center [324, 296] width 471 height 56
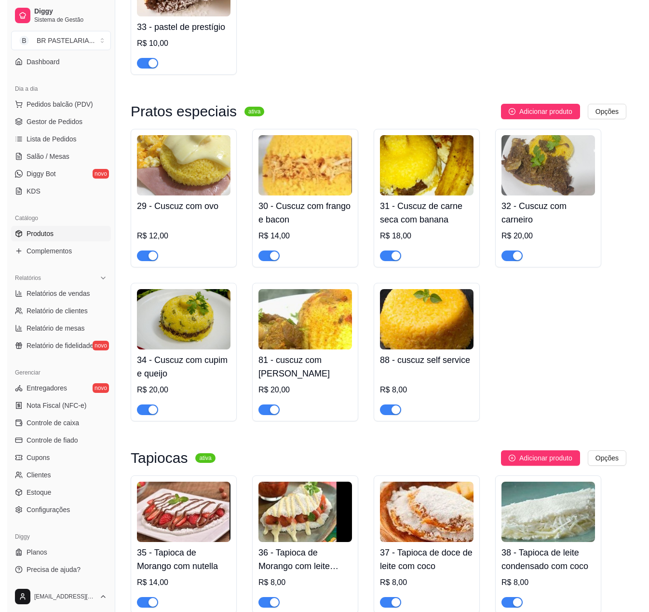
scroll to position [1447, 0]
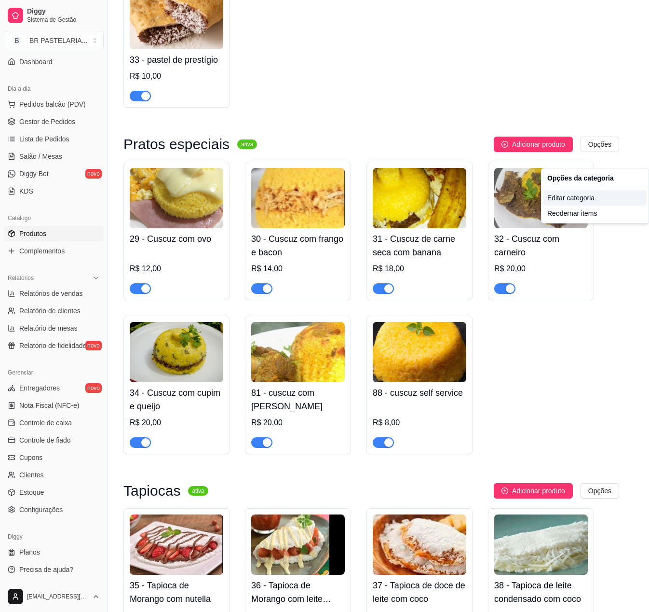
click at [596, 192] on div "Editar categoria" at bounding box center [595, 197] width 103 height 15
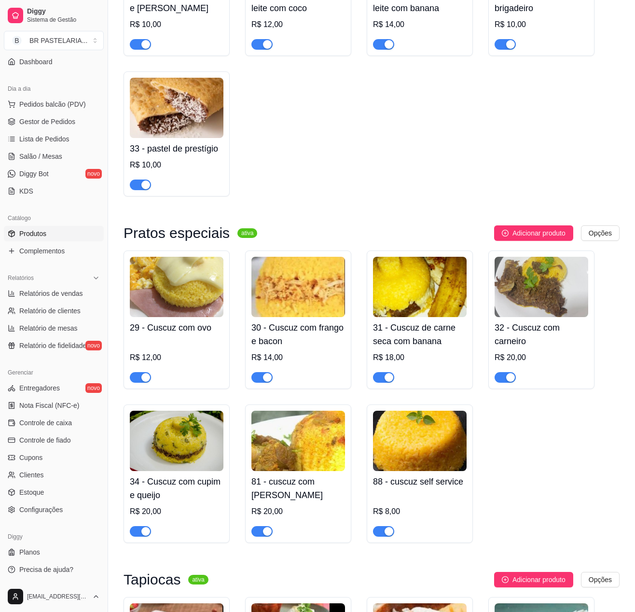
scroll to position [1396, 0]
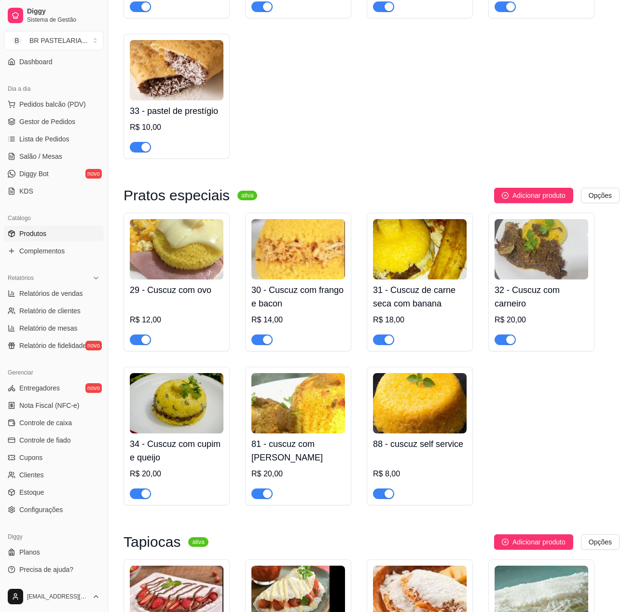
click at [194, 297] on h4 "29 - Cuscuz com ovo" at bounding box center [177, 290] width 94 height 14
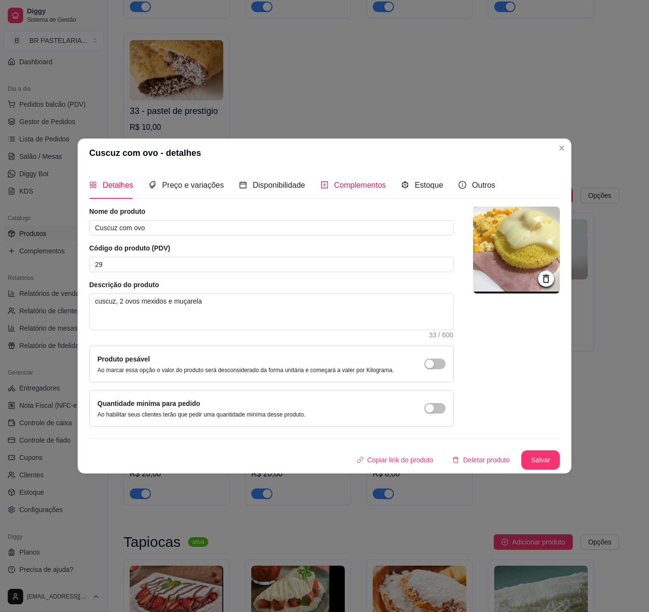
click at [345, 182] on span "Complementos" at bounding box center [360, 185] width 52 height 8
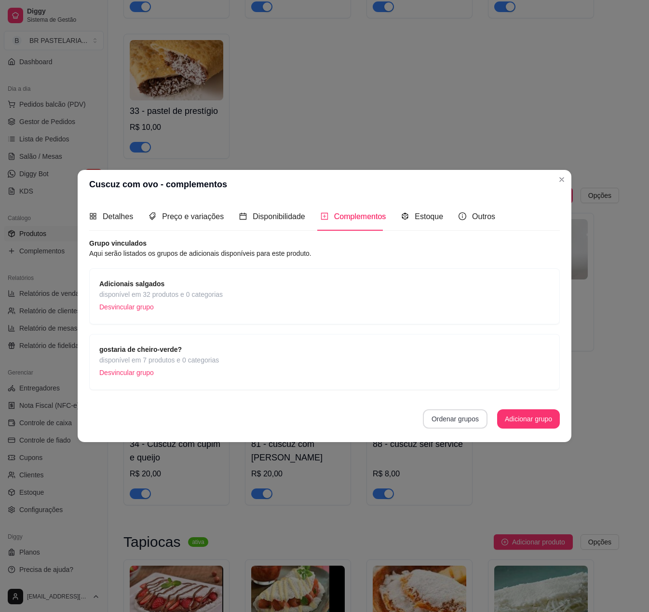
click at [445, 422] on button "Ordenar grupos" at bounding box center [455, 418] width 65 height 19
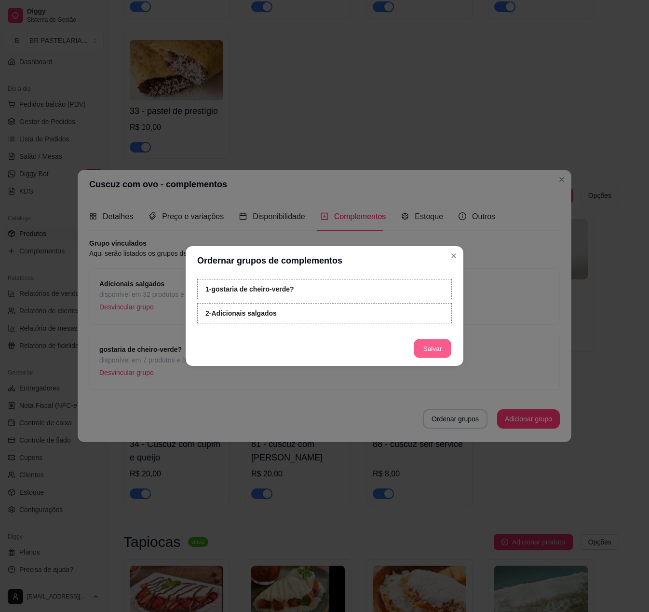
click at [429, 348] on button "Salvar" at bounding box center [433, 348] width 38 height 19
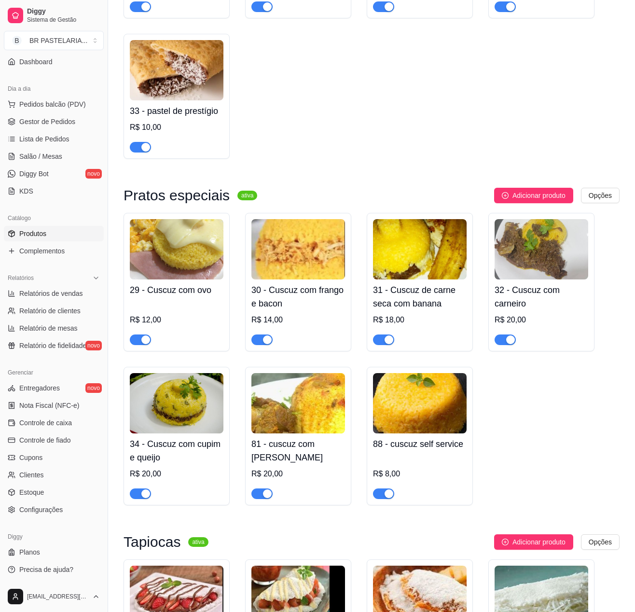
click at [275, 279] on img at bounding box center [298, 249] width 94 height 60
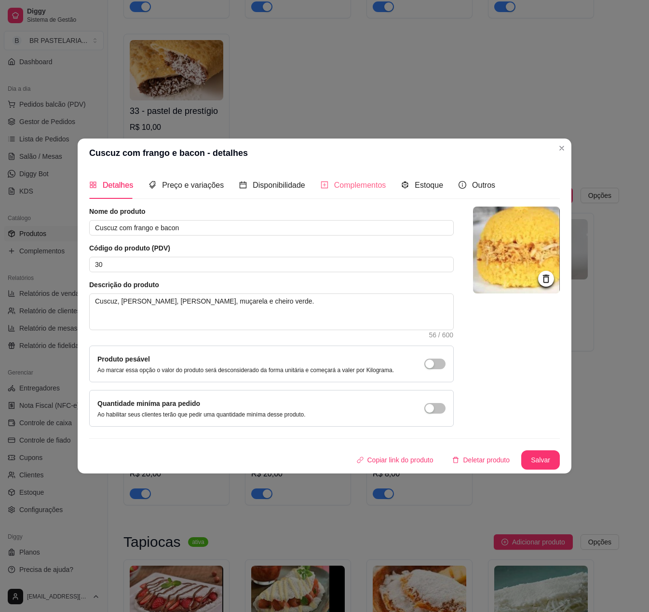
click at [334, 190] on div "Complementos" at bounding box center [354, 184] width 66 height 27
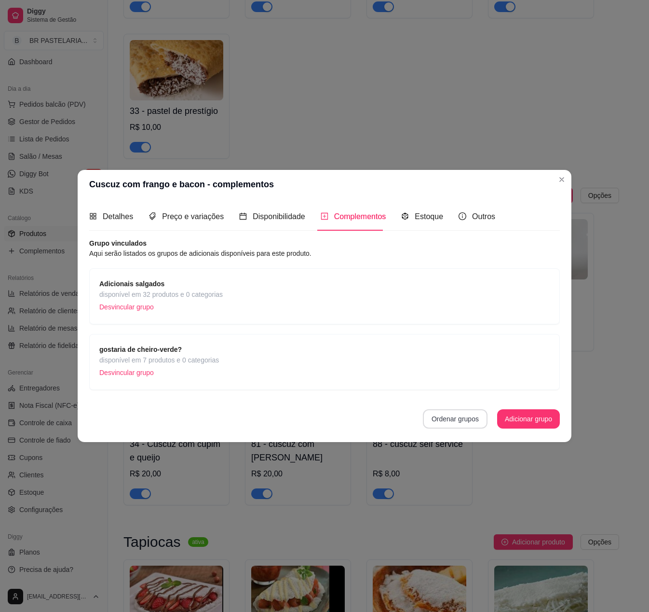
click at [451, 419] on button "Ordenar grupos" at bounding box center [455, 418] width 65 height 19
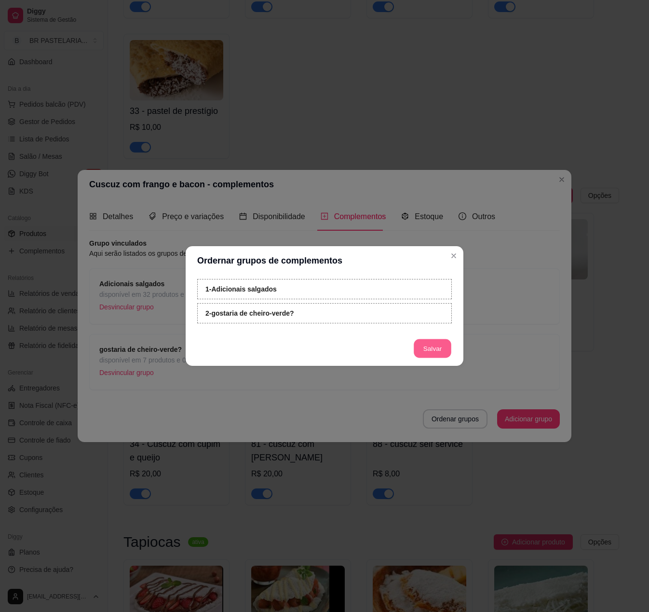
click at [431, 348] on button "Salvar" at bounding box center [433, 348] width 38 height 19
click at [404, 341] on footer "Salvar" at bounding box center [325, 348] width 278 height 35
click at [414, 341] on footer "Salvar" at bounding box center [325, 348] width 278 height 35
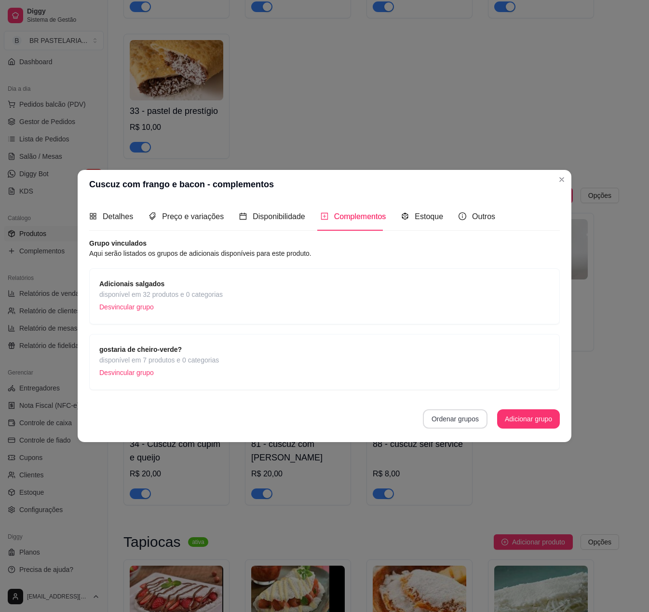
click at [456, 410] on button "Ordenar grupos" at bounding box center [455, 418] width 65 height 19
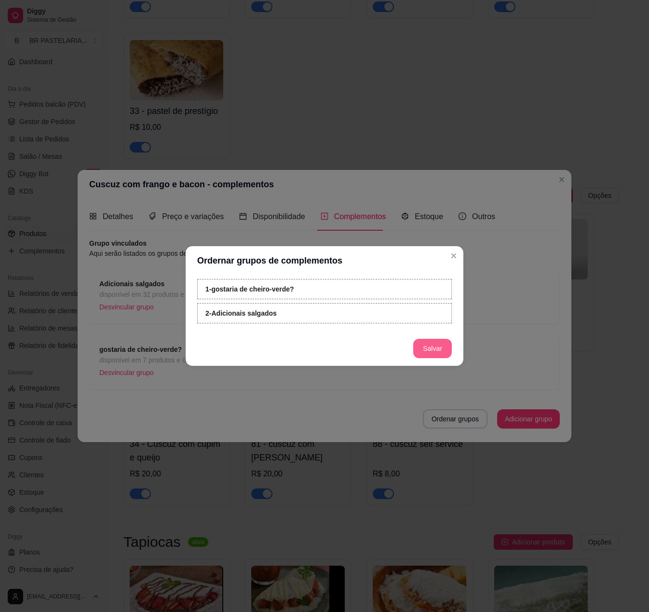
click at [430, 346] on button "Salvar" at bounding box center [432, 348] width 39 height 19
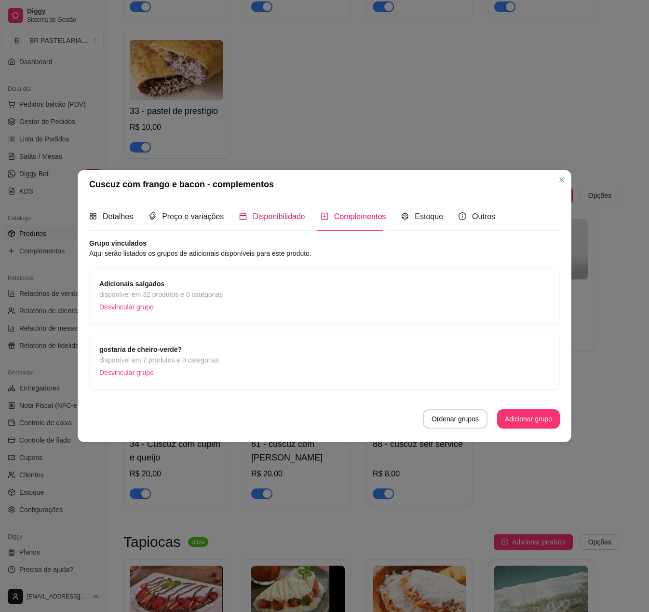
click at [293, 212] on span "Disponibilidade" at bounding box center [279, 216] width 53 height 8
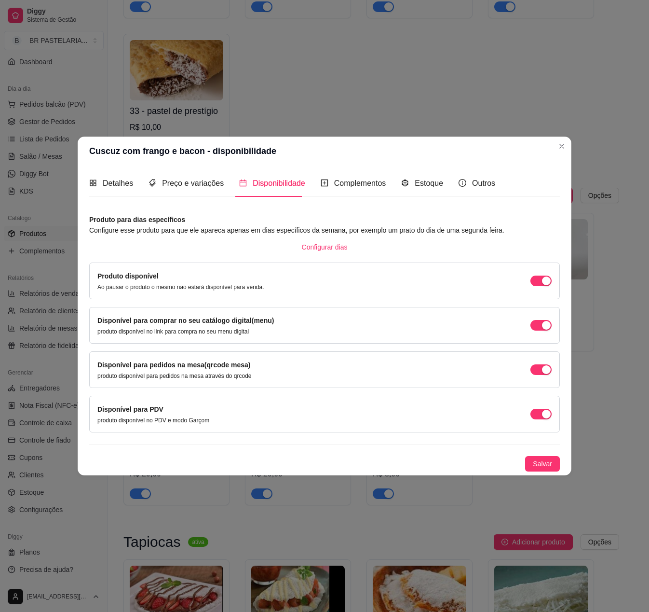
click at [358, 214] on article "Produto para dias específicos" at bounding box center [324, 219] width 471 height 11
click at [347, 190] on div "Complementos" at bounding box center [354, 182] width 66 height 27
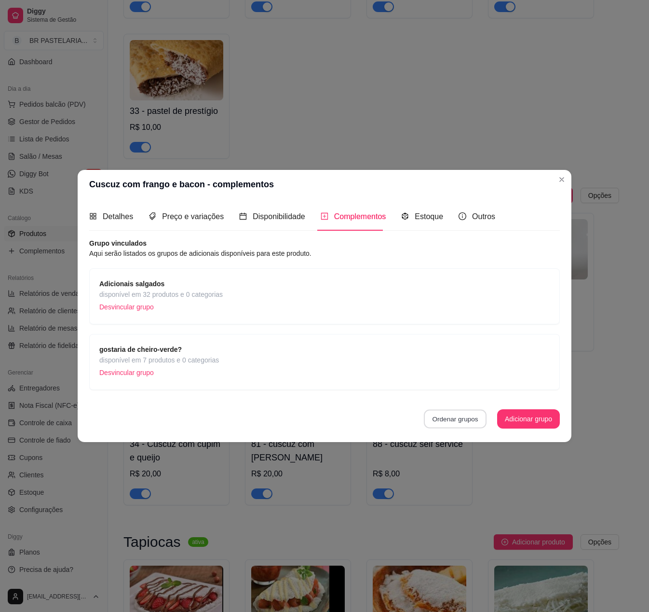
click at [455, 416] on button "Ordenar grupos" at bounding box center [455, 418] width 63 height 19
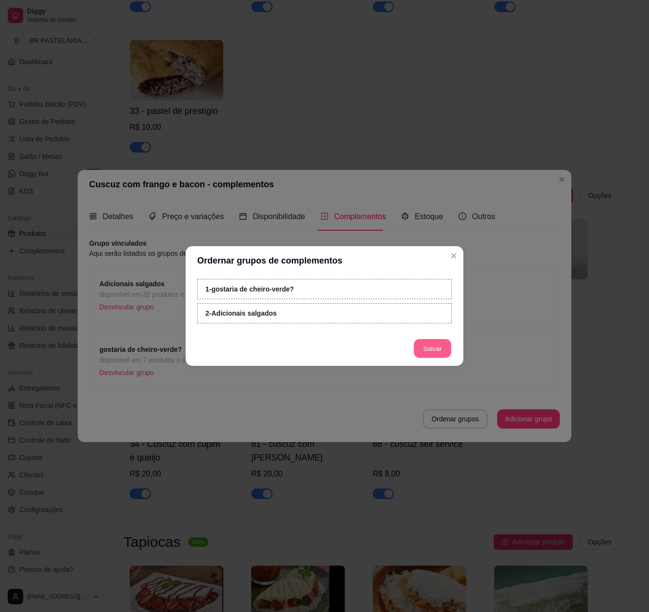
click at [418, 348] on button "Salvar" at bounding box center [433, 348] width 38 height 19
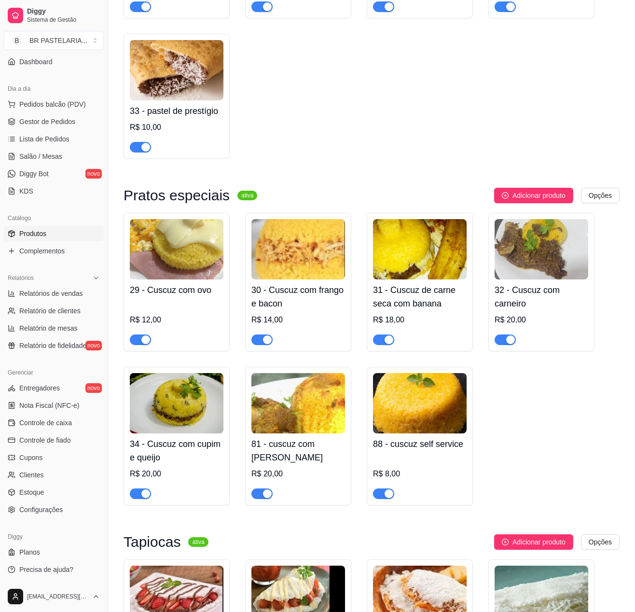
click at [433, 279] on img at bounding box center [420, 249] width 94 height 60
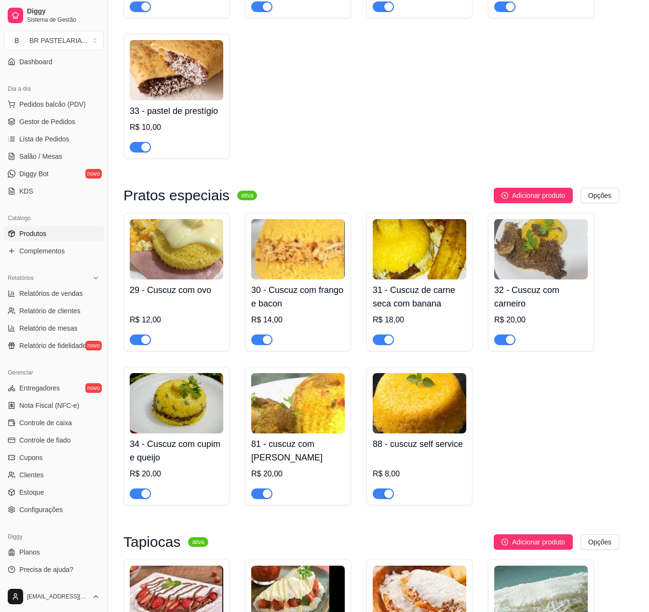
click at [350, 181] on span "Complementos" at bounding box center [360, 185] width 52 height 8
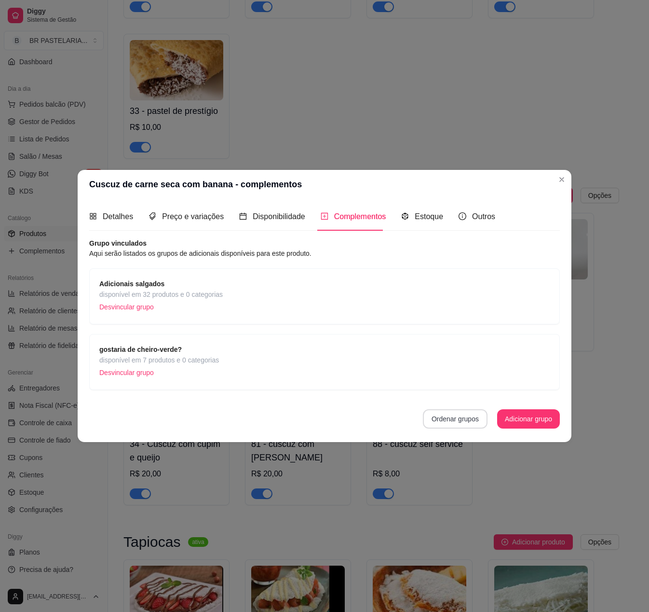
click at [455, 423] on button "Ordenar grupos" at bounding box center [455, 418] width 65 height 19
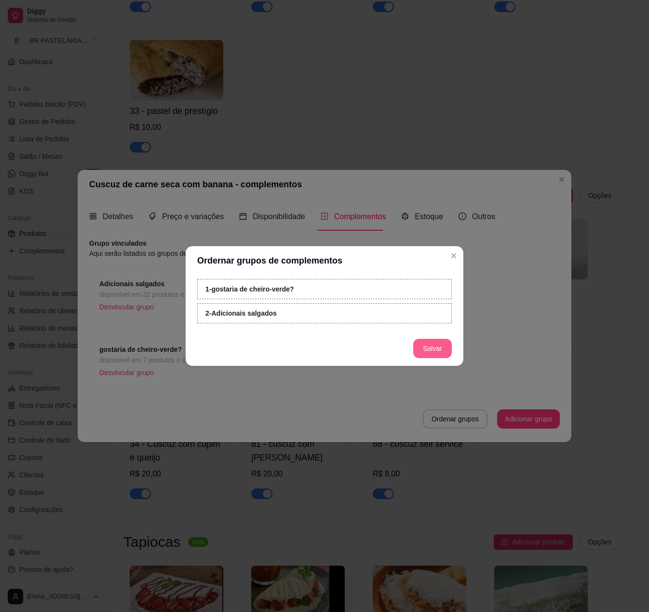
click at [440, 344] on button "Salvar" at bounding box center [432, 348] width 39 height 19
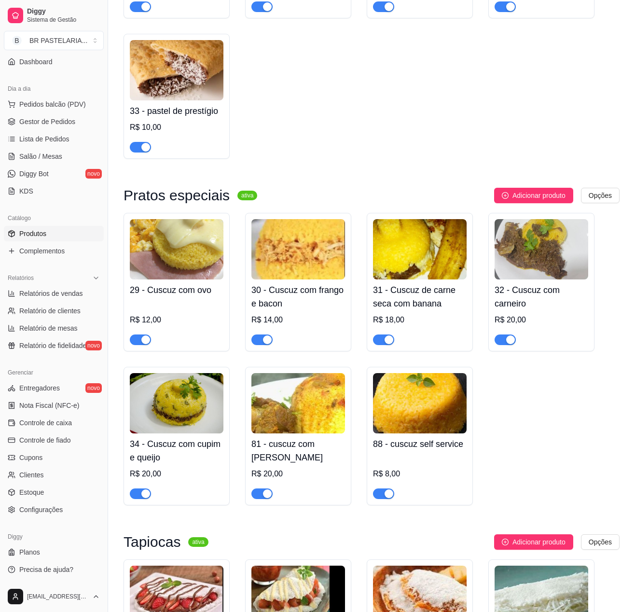
click at [303, 279] on img at bounding box center [298, 249] width 94 height 60
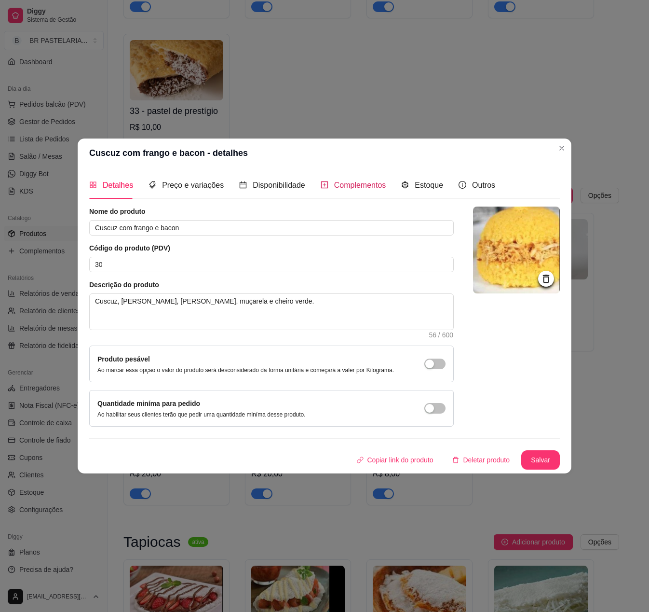
drag, startPoint x: 381, startPoint y: 183, endPoint x: 399, endPoint y: 147, distance: 41.0
click at [380, 181] on span "Complementos" at bounding box center [360, 185] width 52 height 8
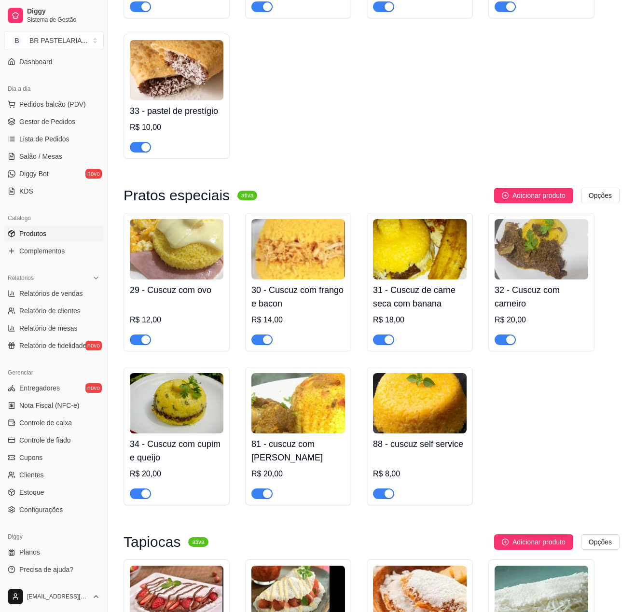
click at [524, 310] on h4 "32 - Cuscuz com carneiro" at bounding box center [541, 296] width 94 height 27
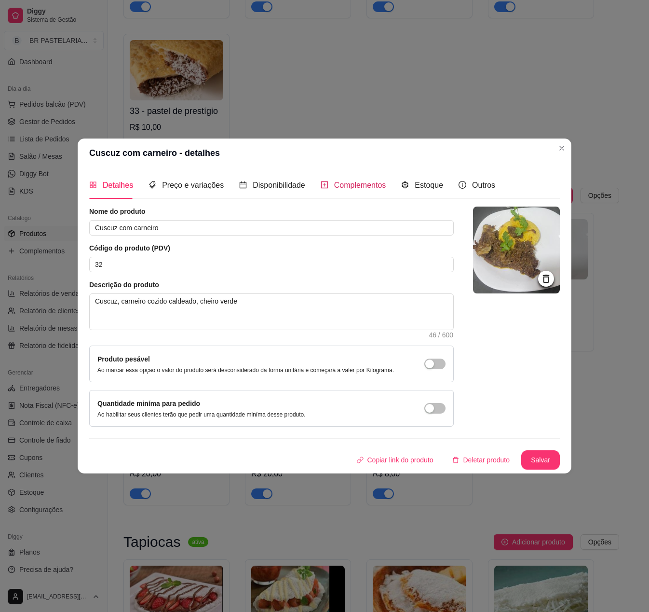
click at [376, 187] on div "Complementos" at bounding box center [354, 185] width 66 height 12
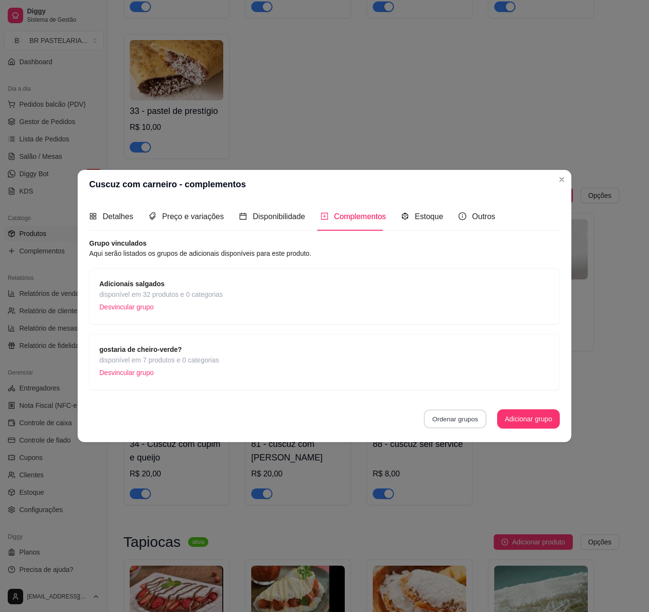
click at [443, 427] on button "Ordenar grupos" at bounding box center [455, 418] width 63 height 19
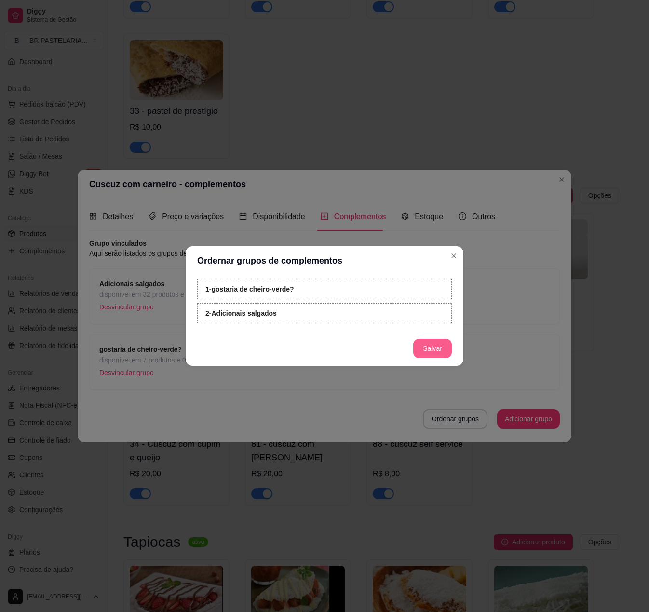
click at [430, 341] on button "Salvar" at bounding box center [432, 348] width 39 height 19
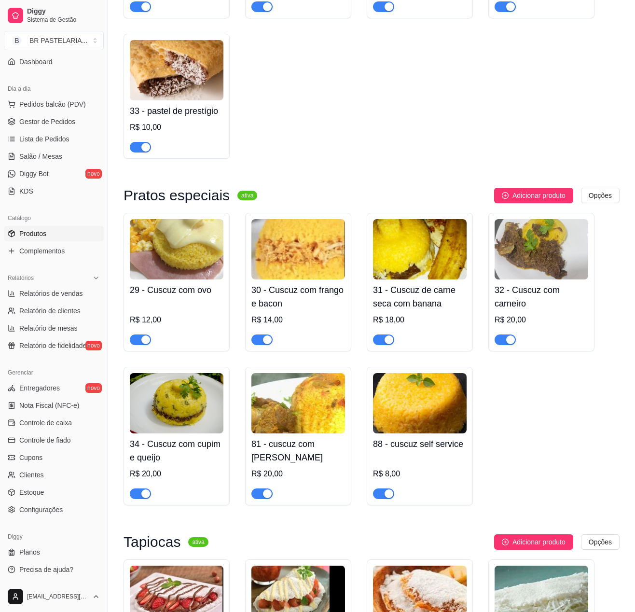
click at [548, 279] on img at bounding box center [541, 249] width 94 height 60
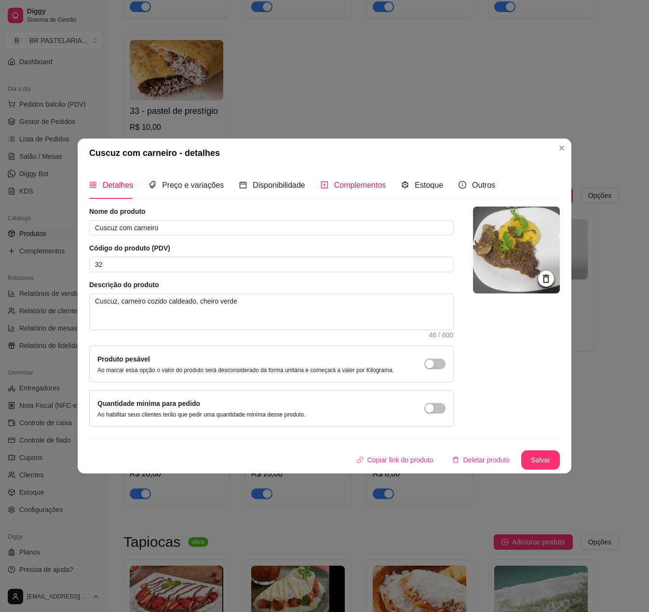
click at [362, 185] on span "Complementos" at bounding box center [360, 185] width 52 height 8
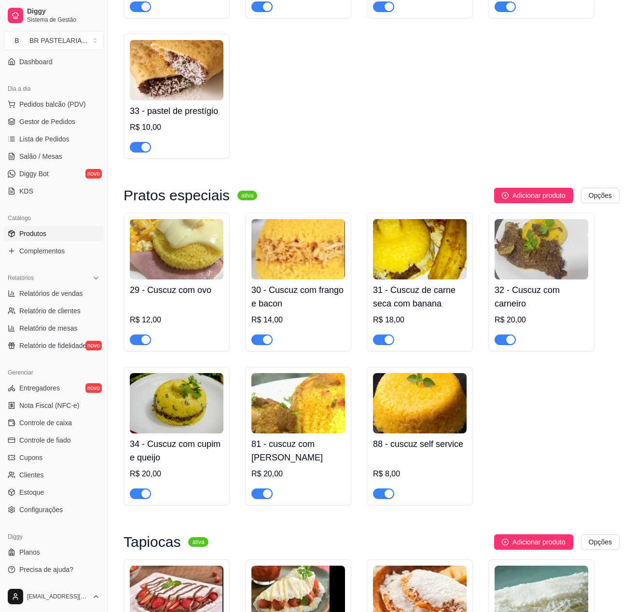
click at [186, 424] on img at bounding box center [177, 403] width 94 height 60
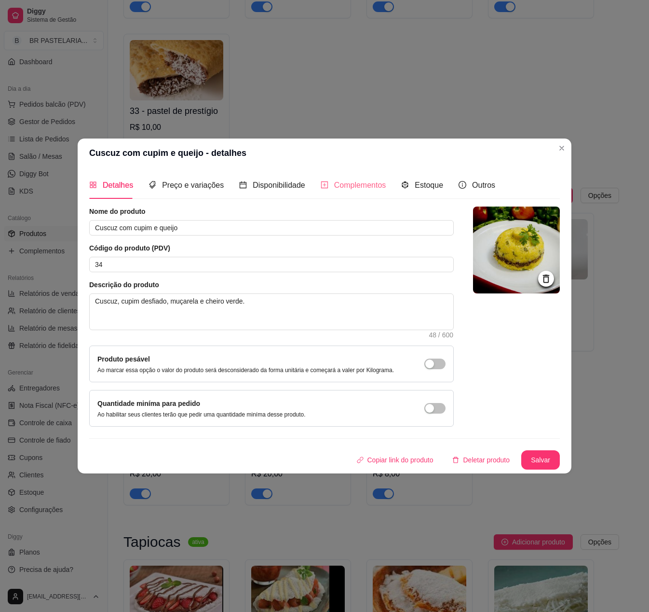
click at [327, 173] on div "Complementos" at bounding box center [354, 184] width 66 height 27
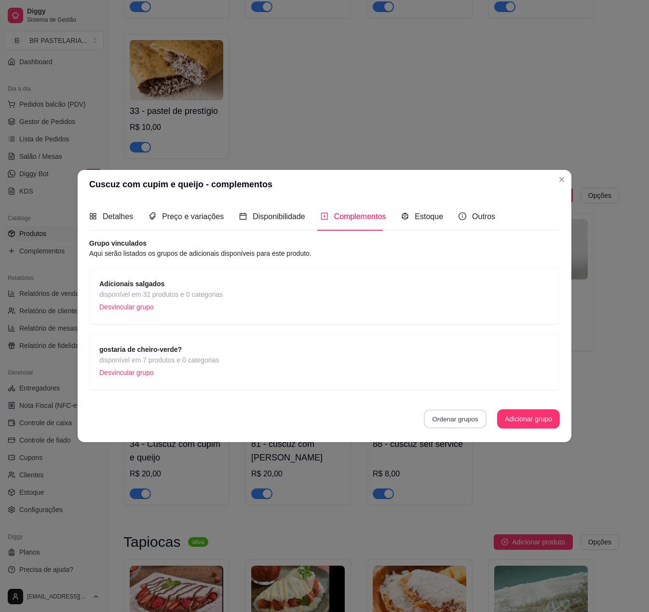
click at [451, 417] on button "Ordenar grupos" at bounding box center [455, 418] width 63 height 19
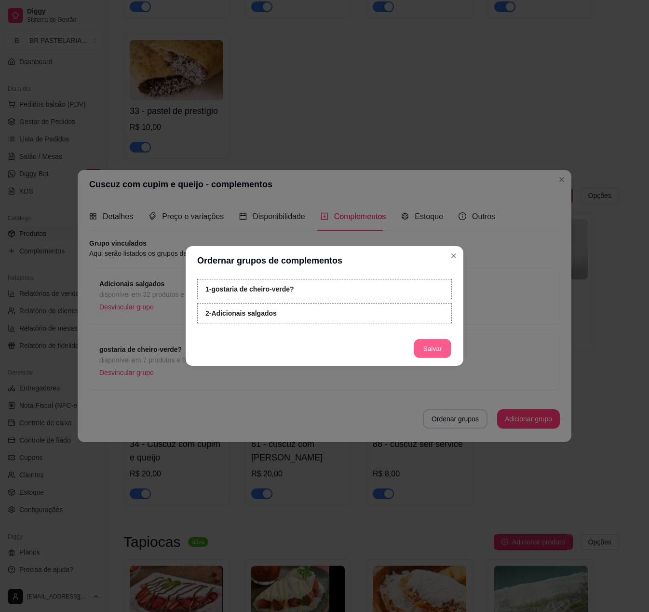
click at [427, 343] on button "Salvar" at bounding box center [433, 348] width 38 height 19
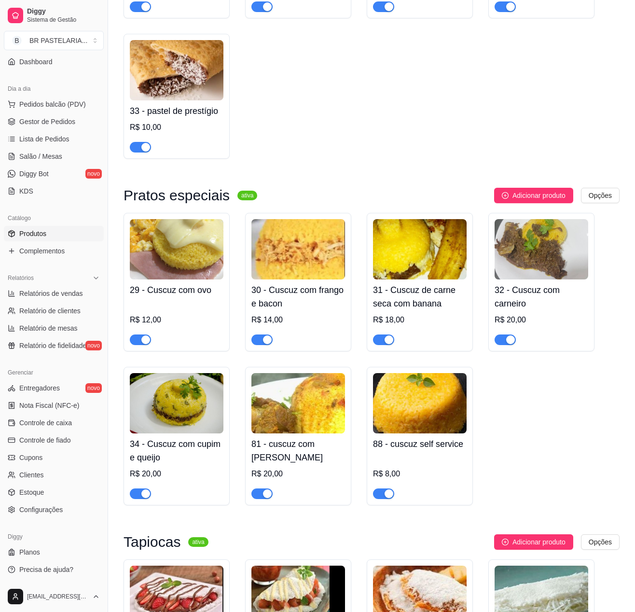
click at [168, 433] on img at bounding box center [177, 403] width 94 height 60
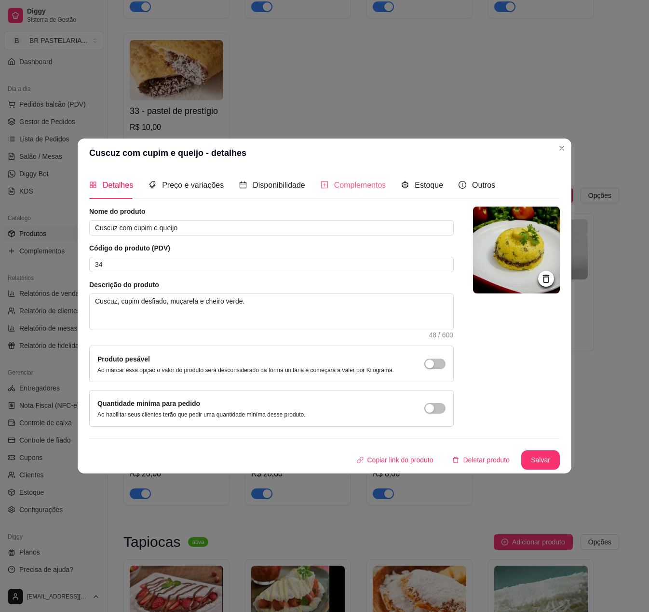
click at [336, 174] on div "Complementos" at bounding box center [354, 184] width 66 height 27
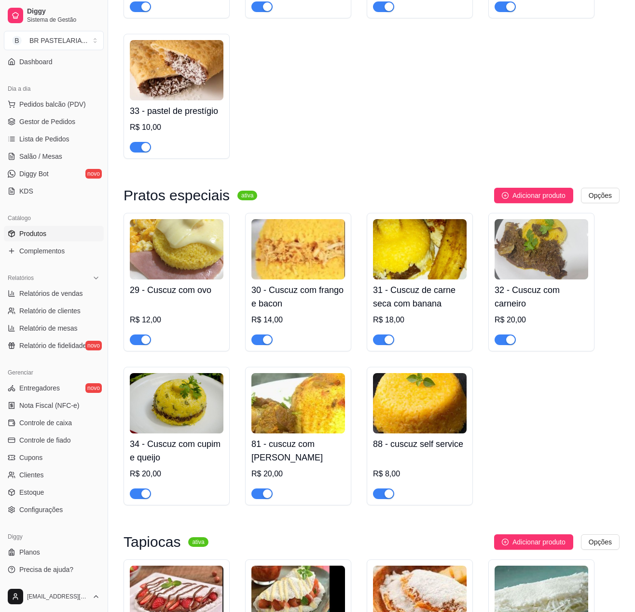
click at [288, 411] on img at bounding box center [298, 403] width 94 height 60
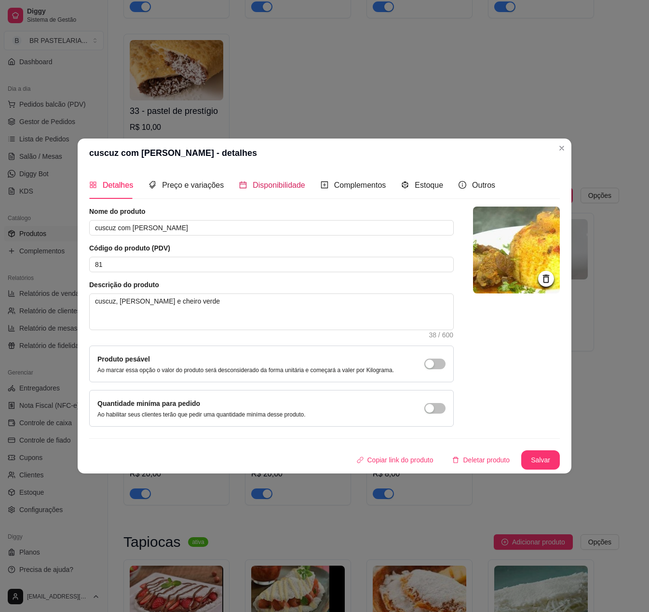
click at [267, 183] on span "Disponibilidade" at bounding box center [279, 185] width 53 height 8
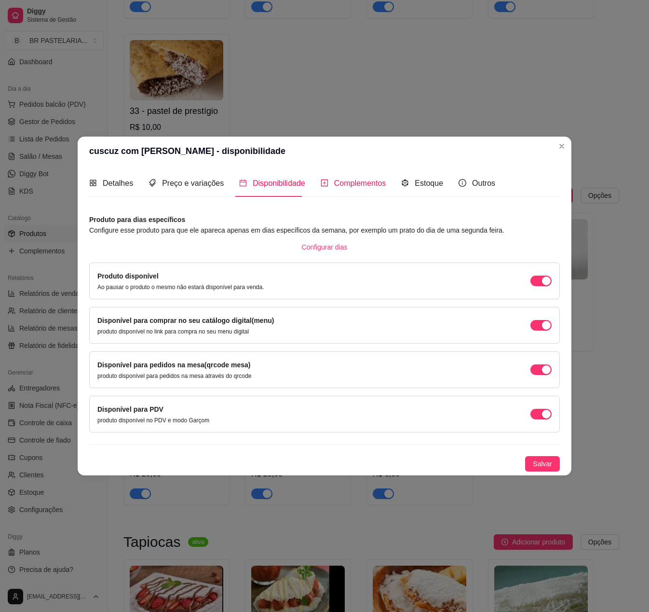
click at [350, 179] on span "Complementos" at bounding box center [360, 183] width 52 height 8
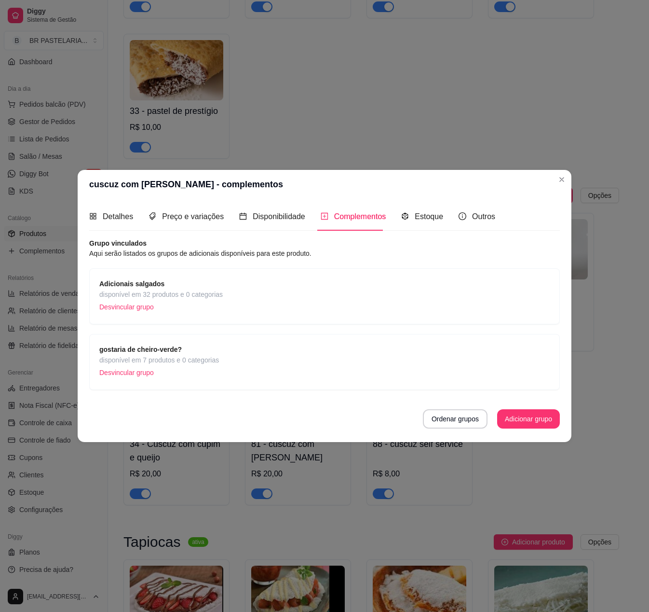
click at [446, 418] on button "Ordenar grupos" at bounding box center [455, 418] width 65 height 19
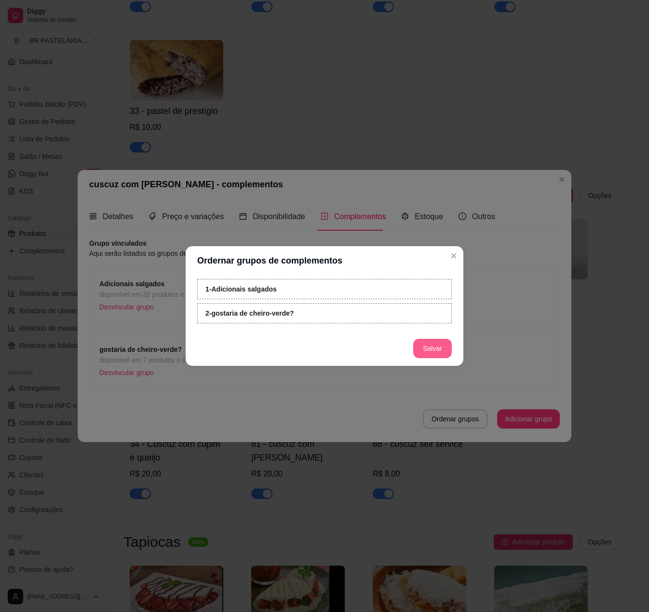
click at [430, 346] on button "Salvar" at bounding box center [432, 348] width 39 height 19
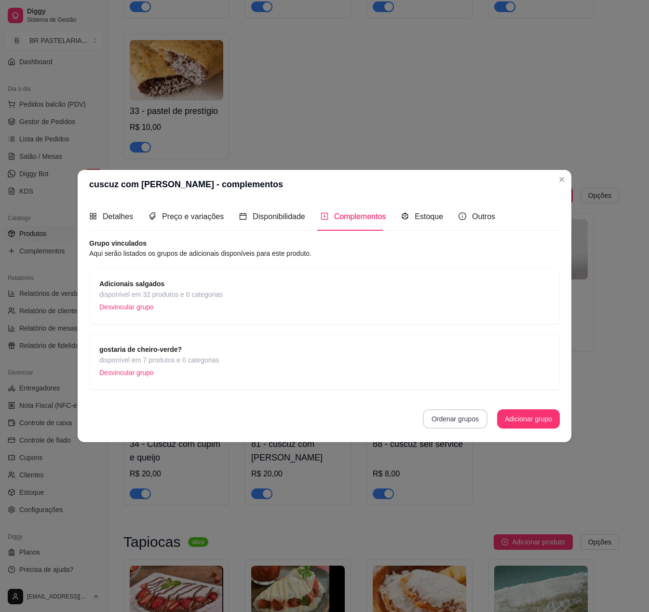
click at [457, 422] on button "Ordenar grupos" at bounding box center [455, 418] width 65 height 19
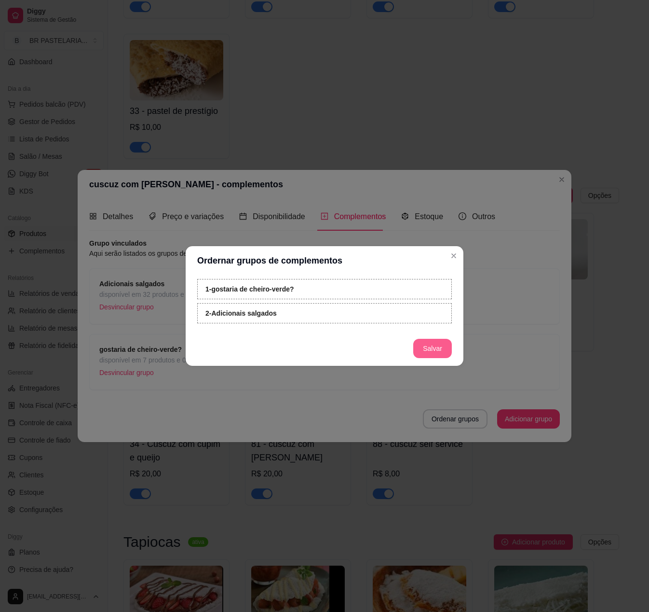
click at [431, 351] on button "Salvar" at bounding box center [432, 348] width 39 height 19
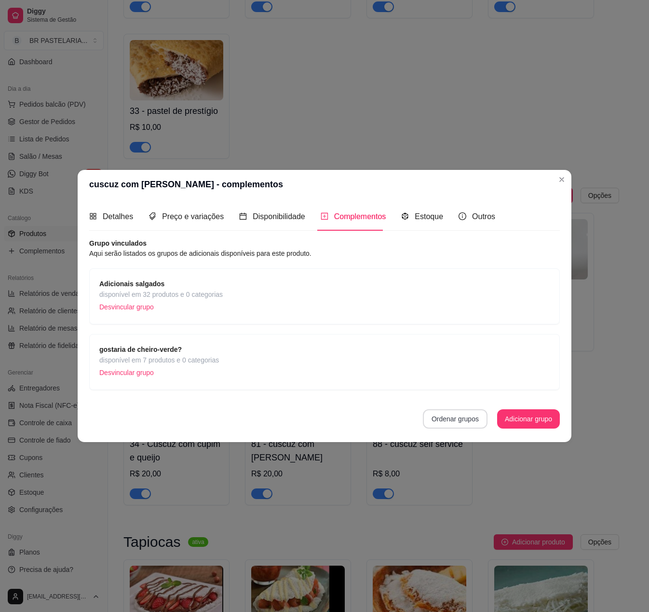
click at [451, 414] on button "Ordenar grupos" at bounding box center [455, 418] width 65 height 19
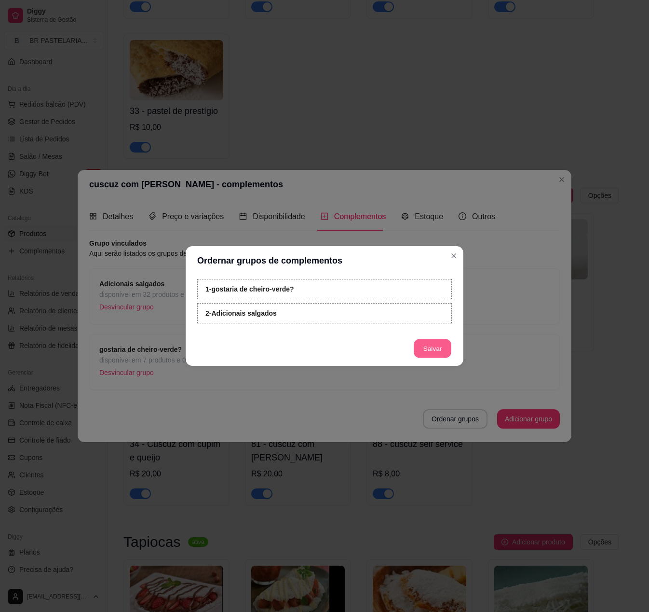
click at [426, 349] on button "Salvar" at bounding box center [433, 348] width 38 height 19
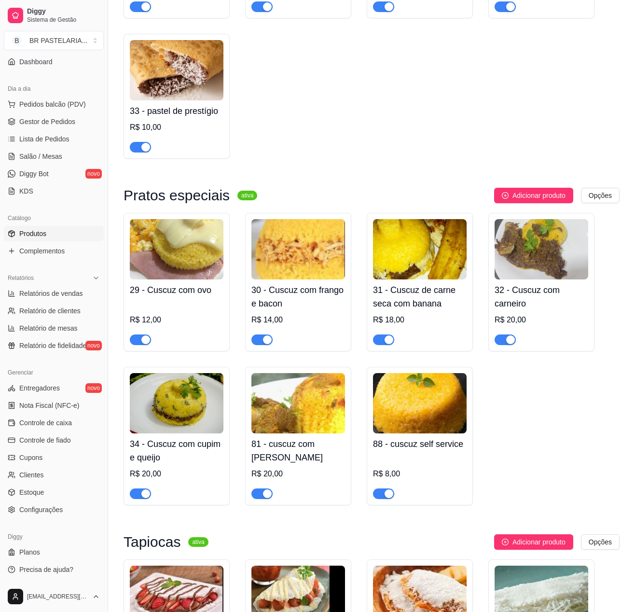
click at [423, 451] on h4 "88 - cuscuz self service" at bounding box center [420, 444] width 94 height 14
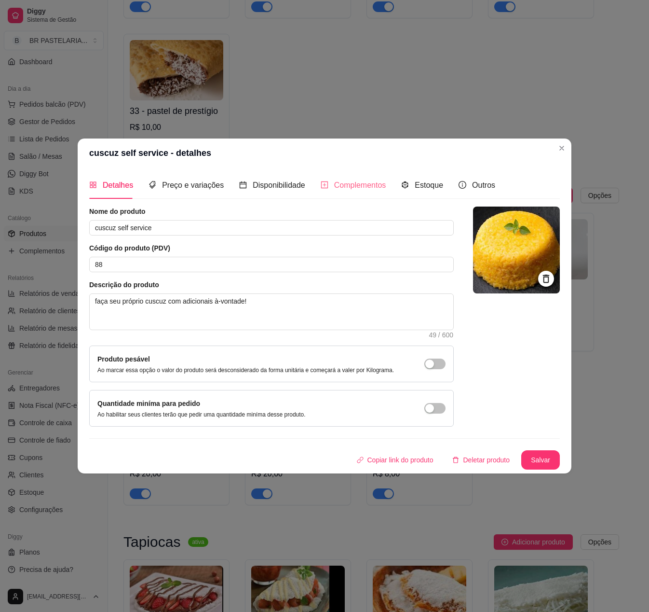
click at [341, 173] on div "Complementos" at bounding box center [354, 184] width 66 height 27
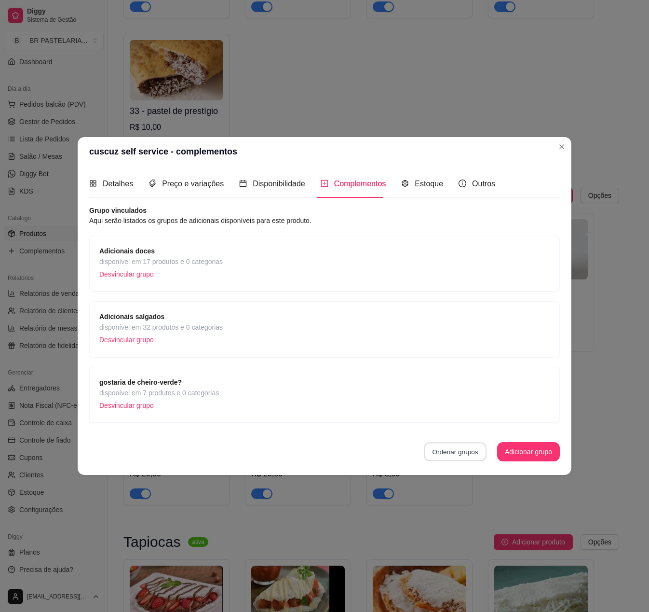
click at [449, 451] on button "Ordenar grupos" at bounding box center [455, 451] width 63 height 19
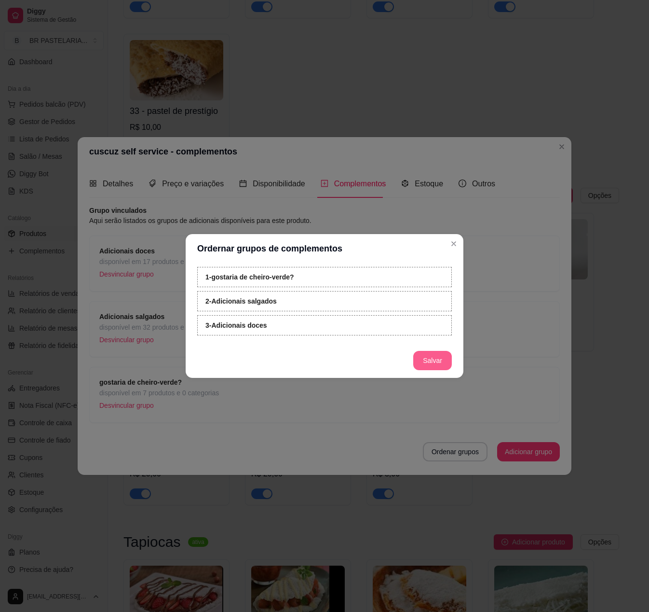
click at [431, 356] on button "Salvar" at bounding box center [432, 360] width 39 height 19
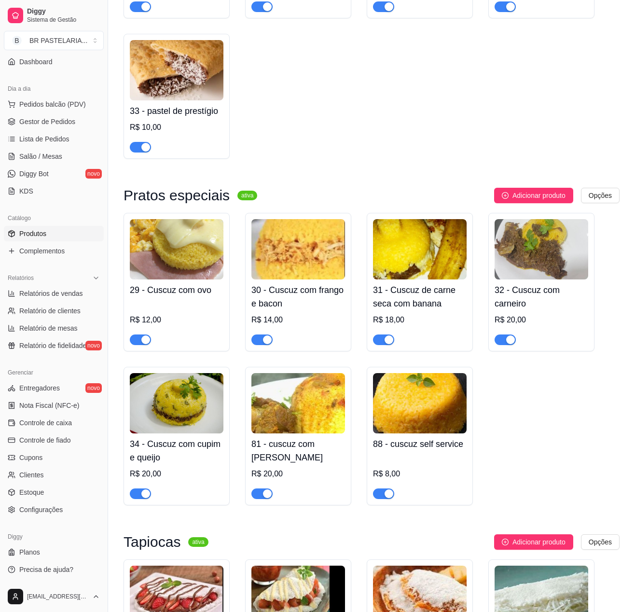
click at [340, 408] on img at bounding box center [298, 403] width 94 height 60
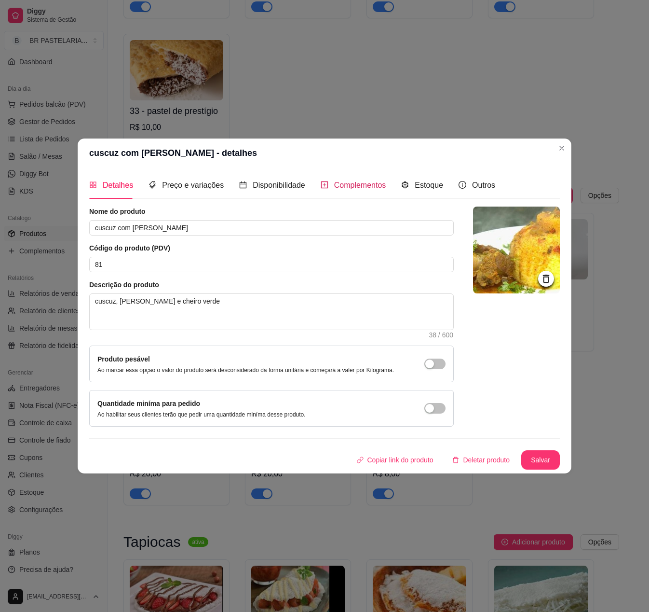
click at [350, 185] on span "Complementos" at bounding box center [360, 185] width 52 height 8
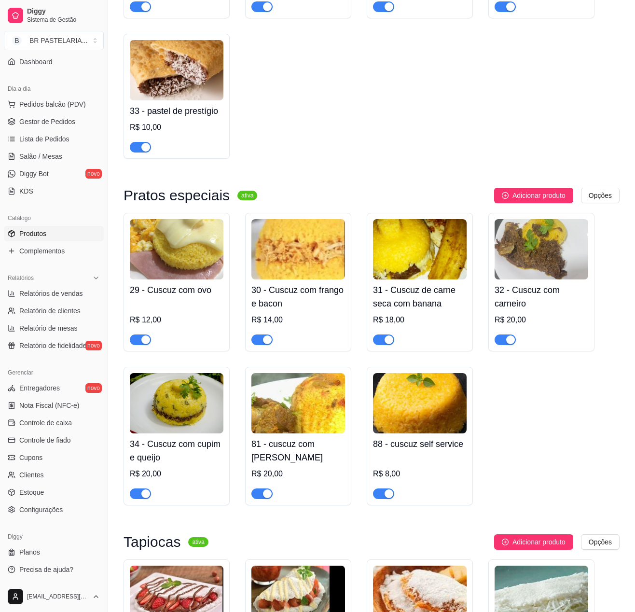
click at [197, 464] on h4 "34 - Cuscuz com cupim e queijo" at bounding box center [177, 450] width 94 height 27
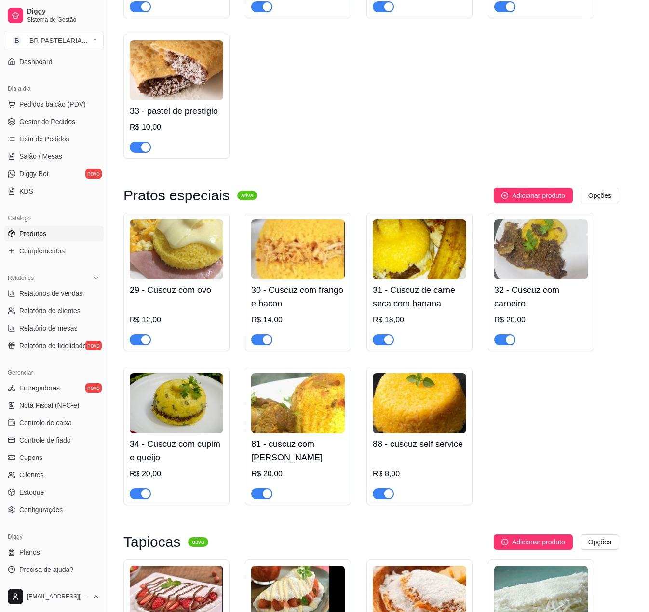
drag, startPoint x: 332, startPoint y: 193, endPoint x: 342, endPoint y: 175, distance: 21.2
click at [336, 186] on div "Complementos" at bounding box center [354, 184] width 66 height 27
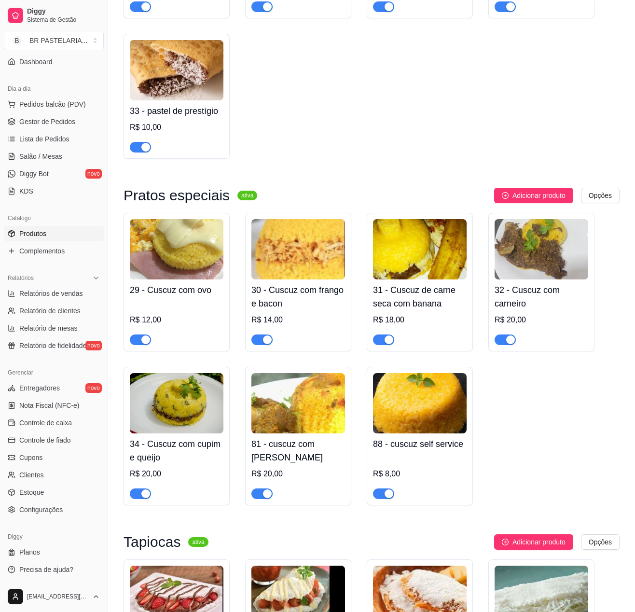
click at [196, 297] on h4 "29 - Cuscuz com ovo" at bounding box center [177, 290] width 94 height 14
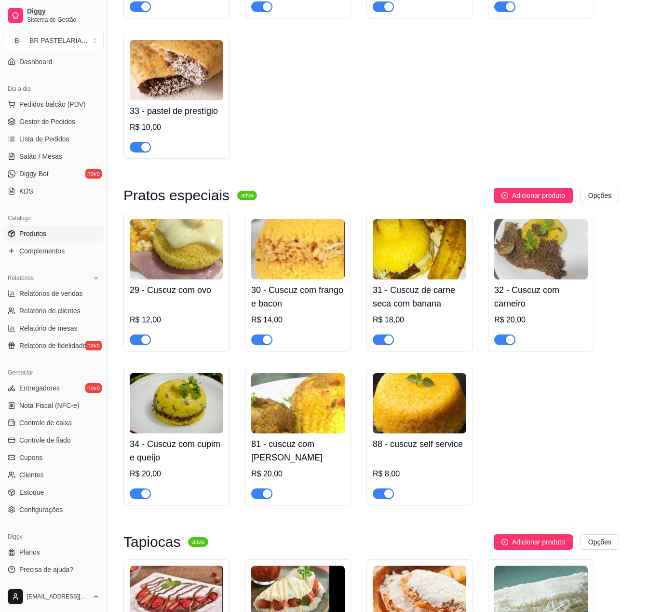
click at [343, 181] on span "Complementos" at bounding box center [360, 185] width 52 height 8
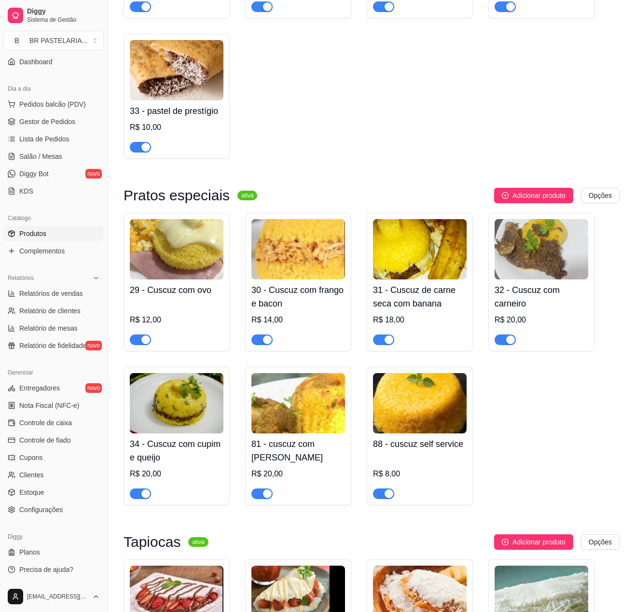
click at [301, 341] on div at bounding box center [298, 335] width 94 height 19
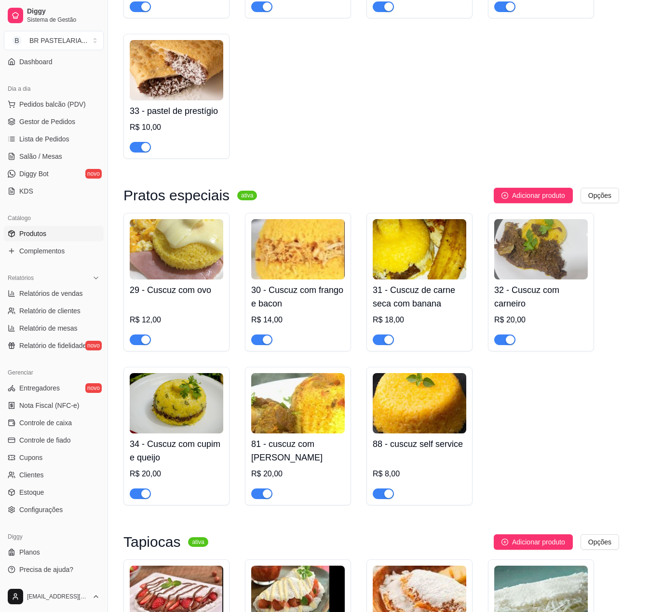
drag, startPoint x: 366, startPoint y: 181, endPoint x: 369, endPoint y: 156, distance: 25.4
click at [366, 181] on span "Complementos" at bounding box center [360, 185] width 52 height 8
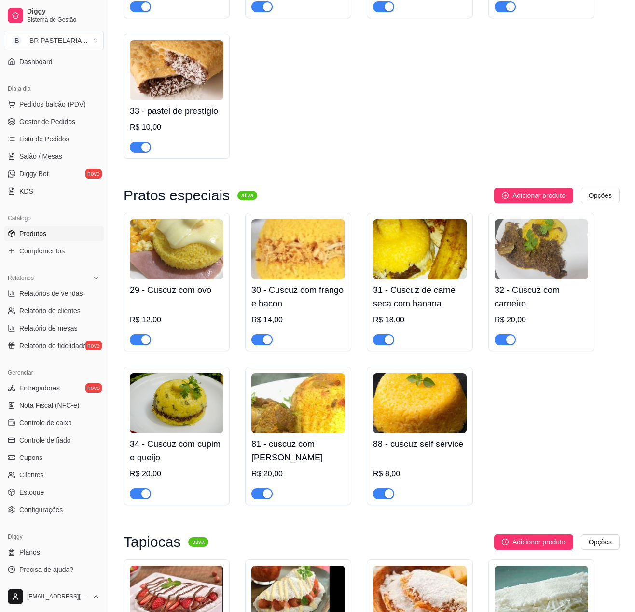
click at [403, 326] on div "R$ 18,00" at bounding box center [420, 320] width 94 height 12
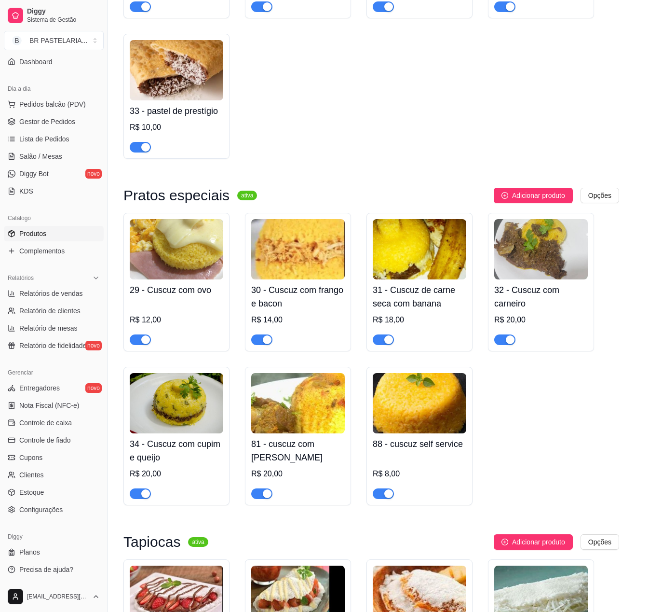
drag, startPoint x: 364, startPoint y: 185, endPoint x: 386, endPoint y: 146, distance: 45.4
click at [365, 185] on span "Complementos" at bounding box center [360, 185] width 52 height 8
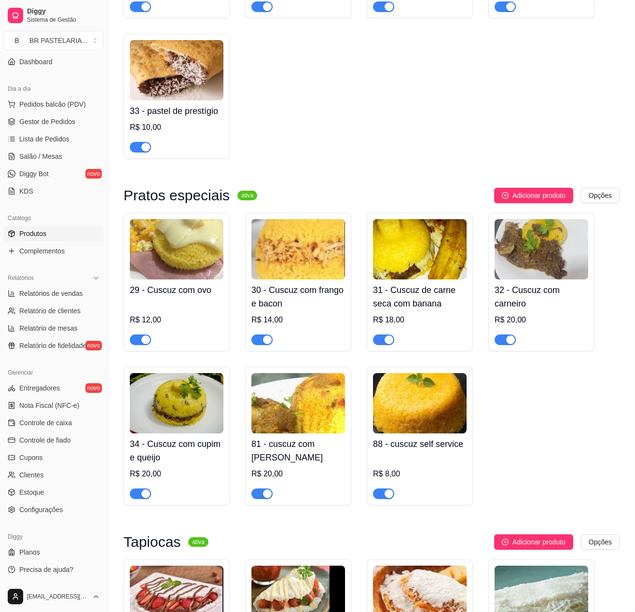
click at [533, 279] on img at bounding box center [541, 249] width 94 height 60
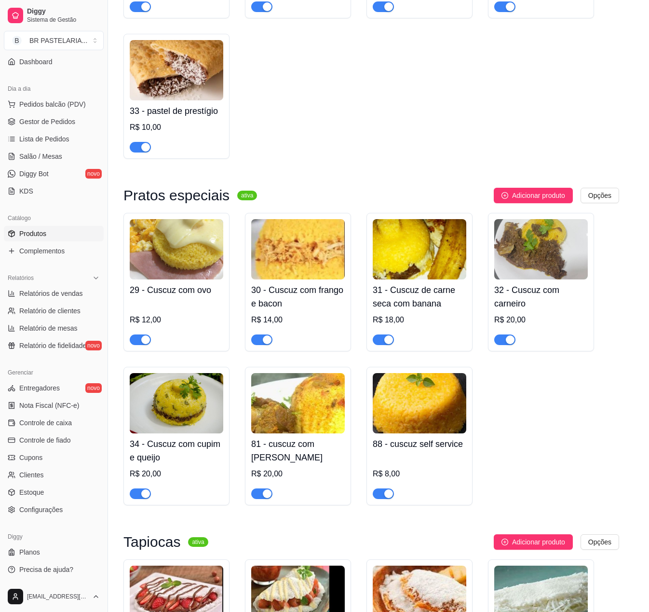
click at [360, 173] on div "Complementos" at bounding box center [354, 184] width 66 height 27
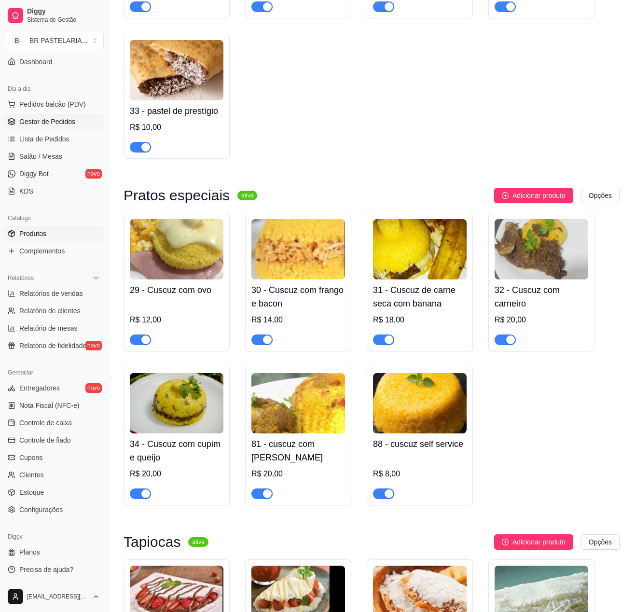
click at [43, 115] on link "Gestor de Pedidos" at bounding box center [54, 121] width 100 height 15
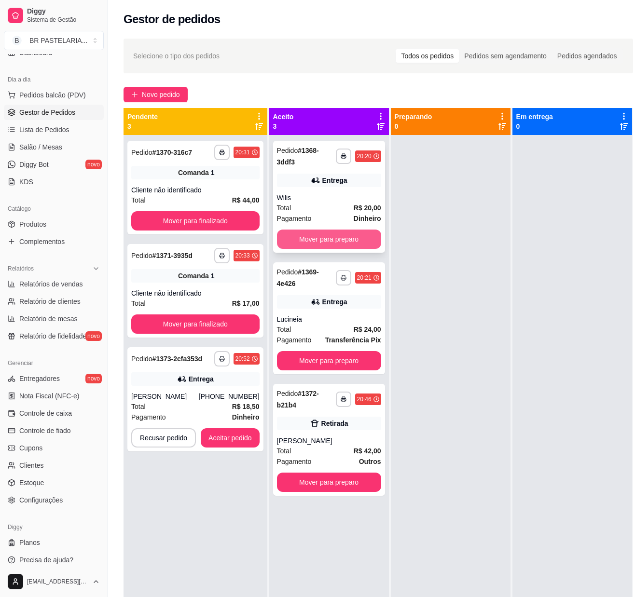
click at [344, 239] on button "Mover para preparo" at bounding box center [329, 239] width 104 height 19
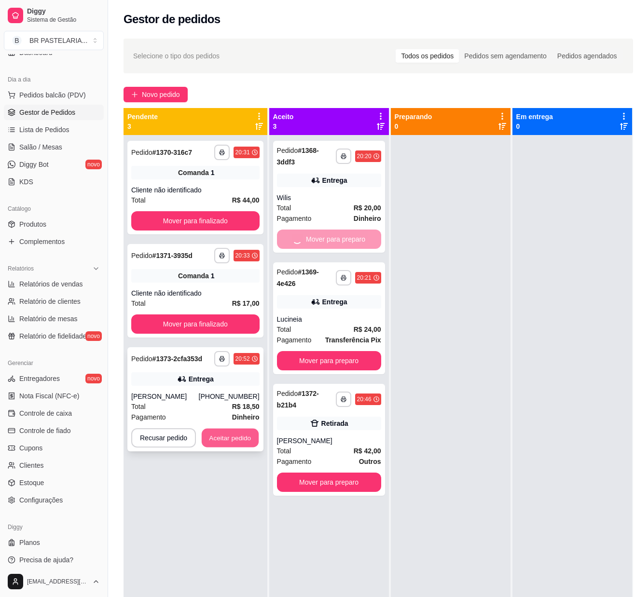
click at [230, 437] on button "Aceitar pedido" at bounding box center [230, 438] width 57 height 19
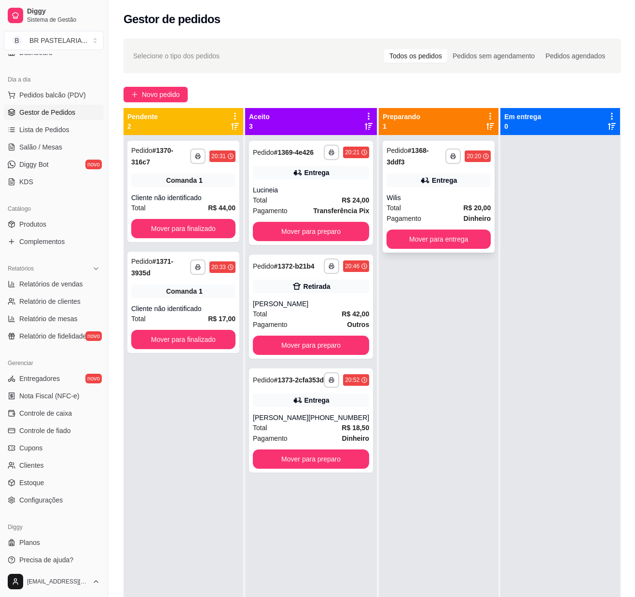
click at [329, 241] on button "Mover para preparo" at bounding box center [311, 231] width 116 height 19
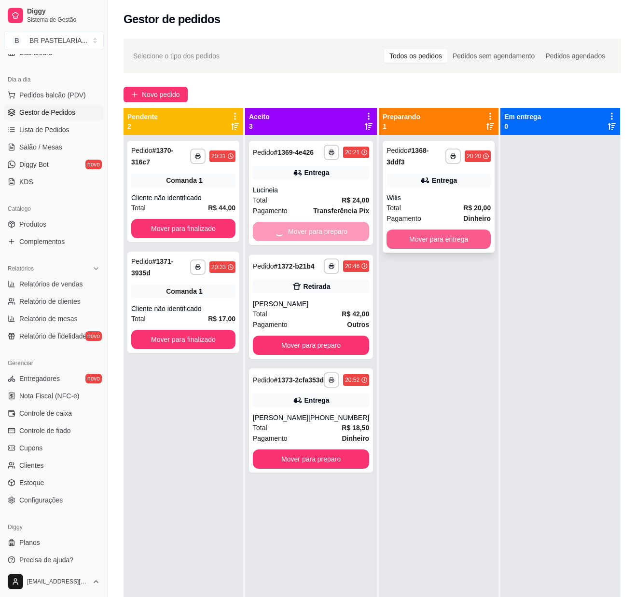
click at [402, 245] on button "Mover para entrega" at bounding box center [438, 239] width 104 height 19
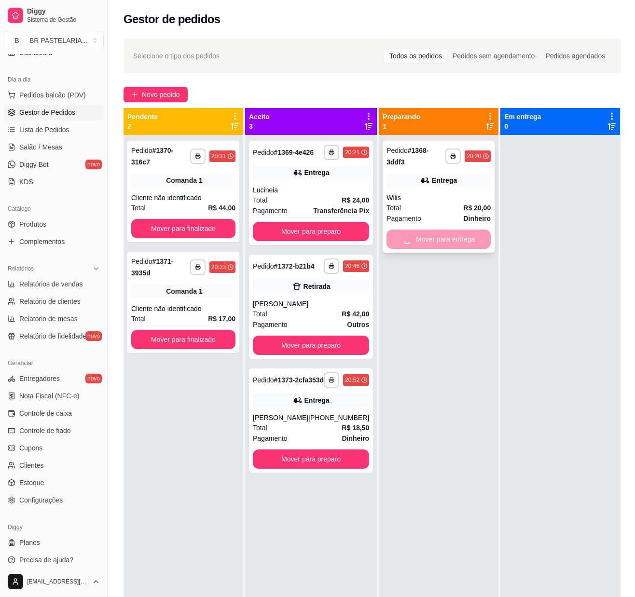
click at [430, 238] on div "Mover para entrega" at bounding box center [438, 239] width 104 height 19
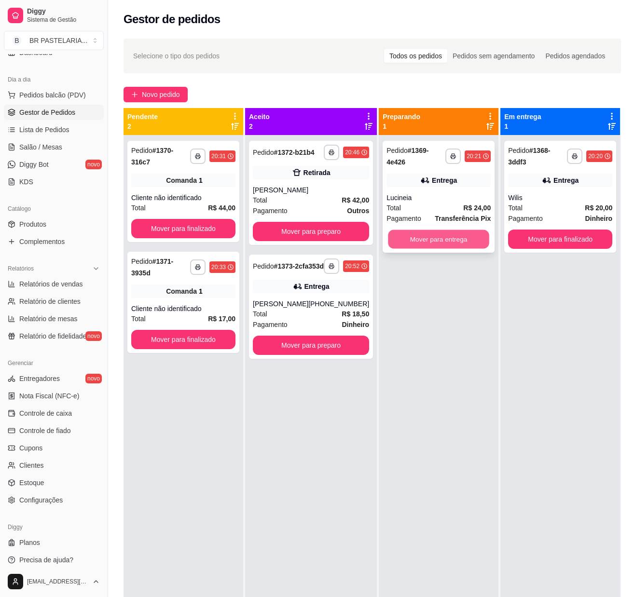
click at [459, 236] on button "Mover para entrega" at bounding box center [438, 239] width 101 height 19
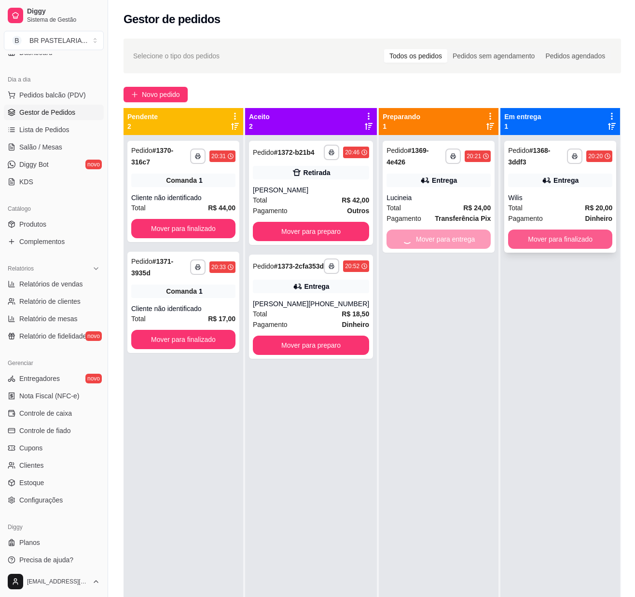
click at [570, 237] on button "Mover para finalizado" at bounding box center [560, 239] width 104 height 19
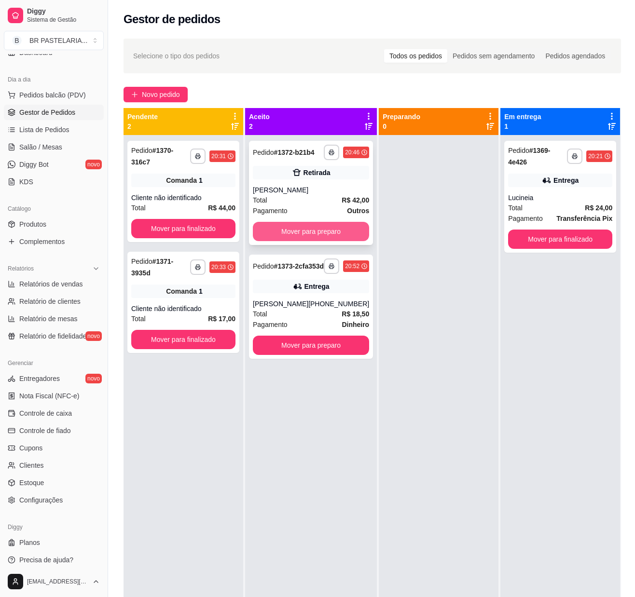
click at [333, 238] on button "Mover para preparo" at bounding box center [311, 231] width 116 height 19
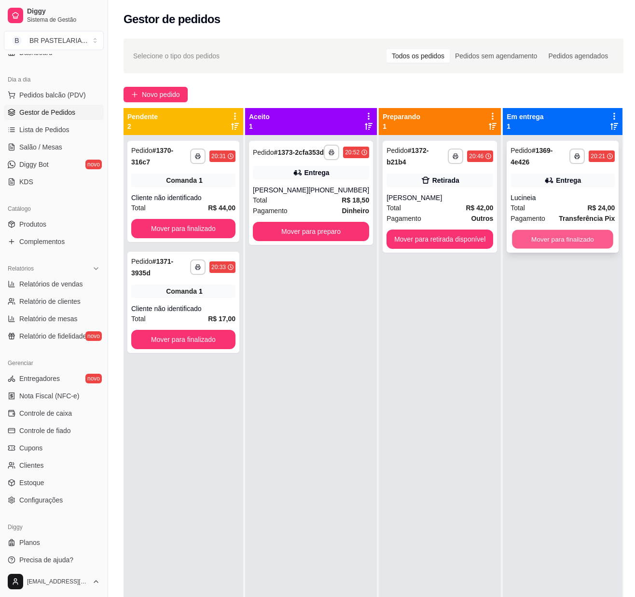
click at [533, 245] on button "Mover para finalizado" at bounding box center [562, 239] width 101 height 19
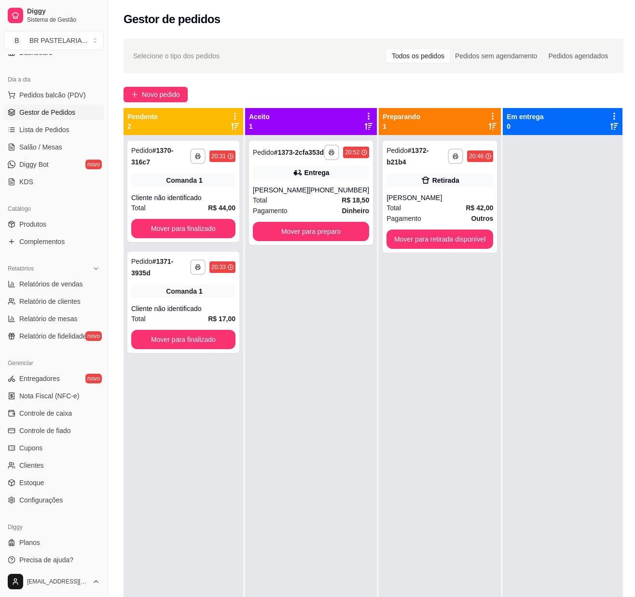
click at [431, 319] on div "**********" at bounding box center [440, 433] width 122 height 597
click at [83, 421] on link "Controle de caixa" at bounding box center [54, 413] width 100 height 15
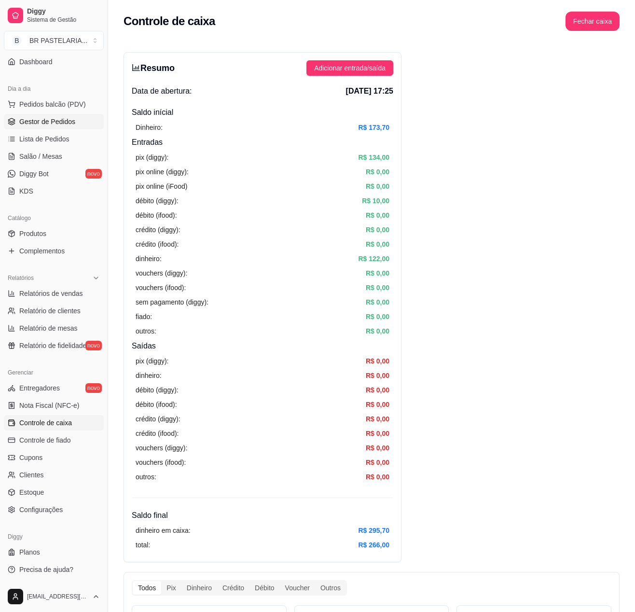
click at [62, 128] on link "Gestor de Pedidos" at bounding box center [54, 121] width 100 height 15
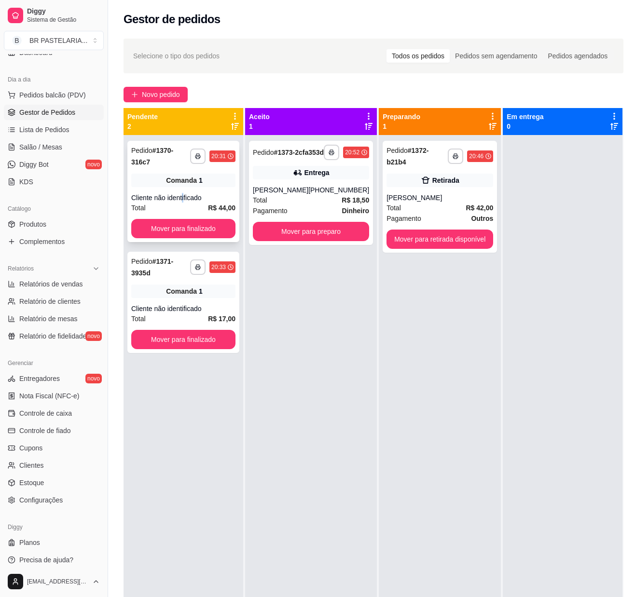
click at [183, 188] on div "**********" at bounding box center [183, 191] width 112 height 101
click at [465, 230] on button "Mover para retirada disponível" at bounding box center [439, 239] width 103 height 19
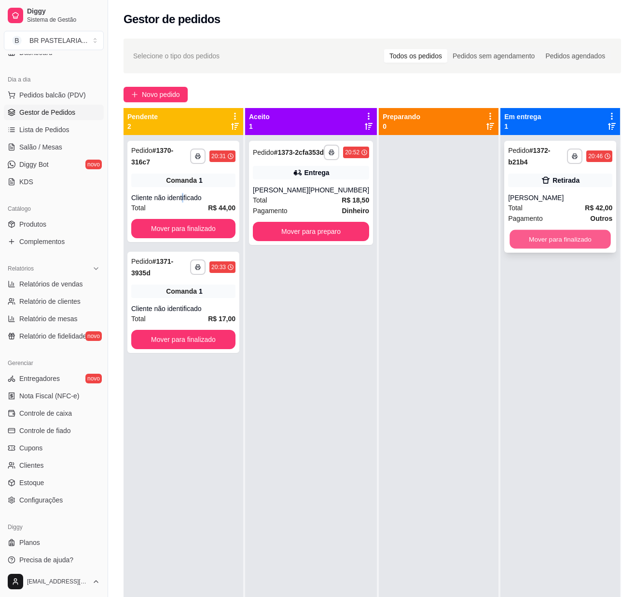
click at [533, 232] on button "Mover para finalizado" at bounding box center [559, 239] width 101 height 19
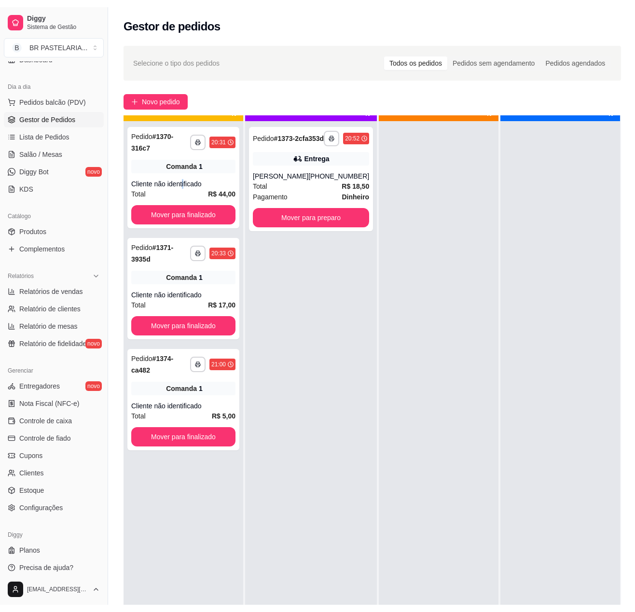
scroll to position [27, 0]
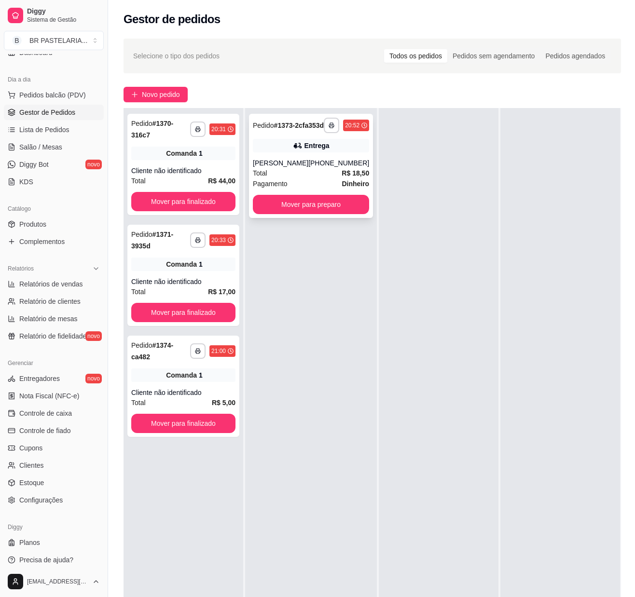
click at [293, 150] on icon at bounding box center [298, 146] width 10 height 10
click at [50, 418] on span "Controle de caixa" at bounding box center [45, 414] width 53 height 10
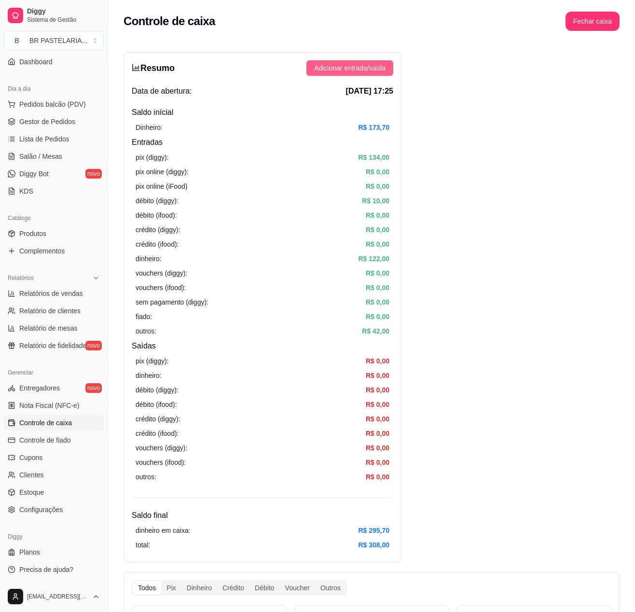
click at [334, 70] on span "Adicionar entrada/saída" at bounding box center [349, 68] width 71 height 11
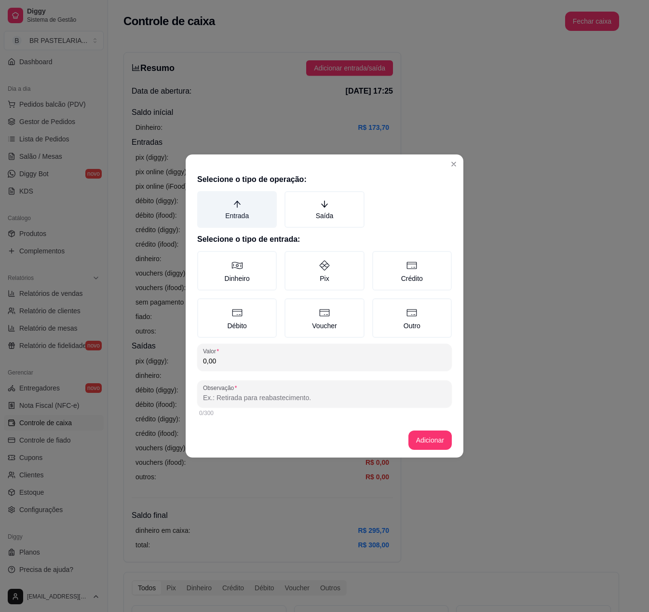
click at [248, 209] on label "Entrada" at bounding box center [237, 209] width 80 height 37
click at [205, 198] on button "Entrada" at bounding box center [201, 195] width 8 height 8
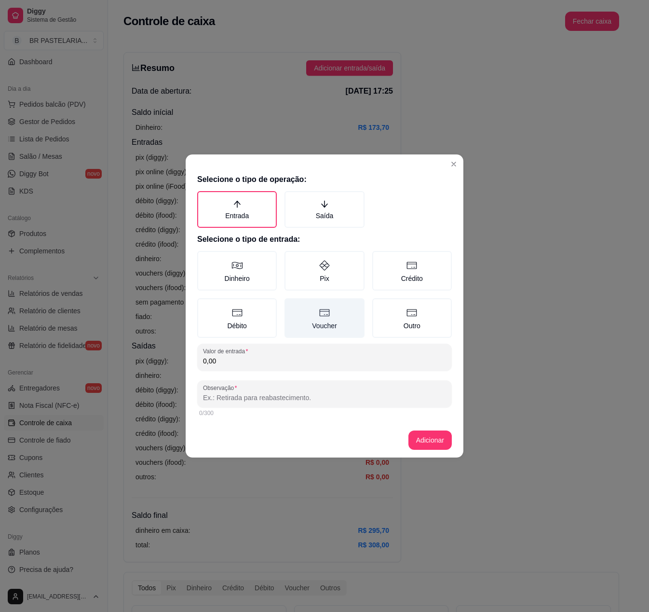
drag, startPoint x: 317, startPoint y: 273, endPoint x: 303, endPoint y: 309, distance: 38.5
click at [317, 274] on label "Pix" at bounding box center [325, 271] width 80 height 40
click at [292, 258] on button "Pix" at bounding box center [288, 254] width 8 height 8
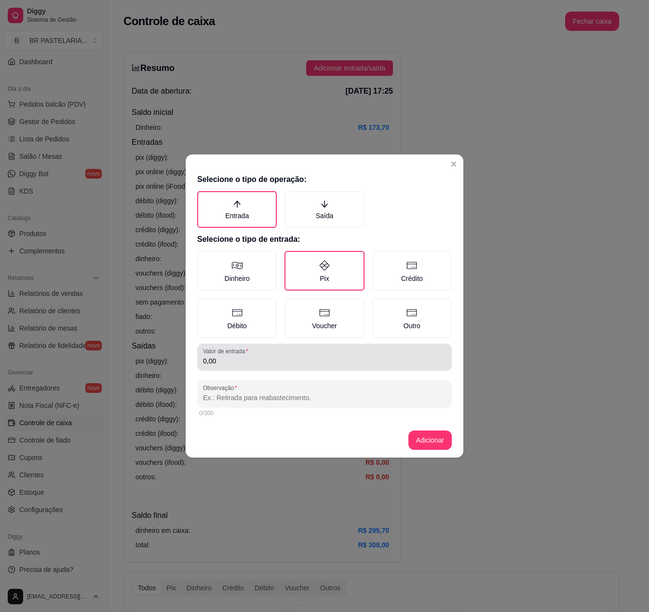
click at [253, 361] on input "0,00" at bounding box center [324, 361] width 243 height 10
type input "20,00"
click at [241, 396] on input "Observação" at bounding box center [324, 398] width 243 height 10
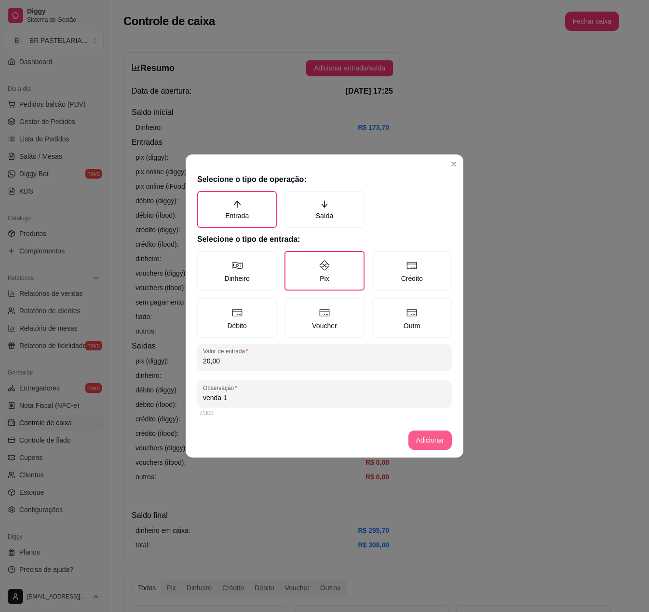
type input "venda 1"
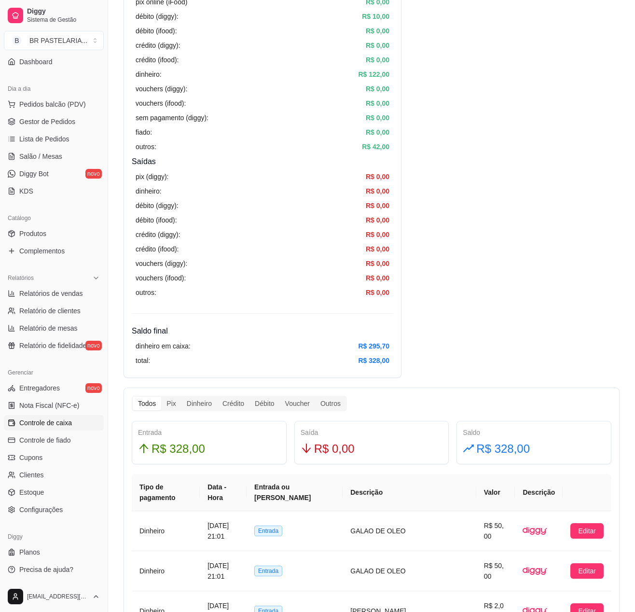
scroll to position [579, 0]
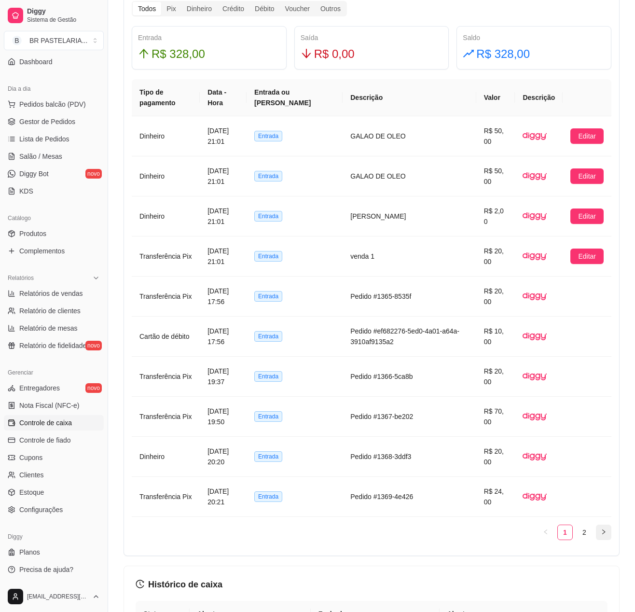
drag, startPoint x: 612, startPoint y: 536, endPoint x: 607, endPoint y: 538, distance: 5.2
click at [607, 538] on div "Todos Pix Dinheiro Crédito Débito Voucher Outros Entrada R$ 328,00 Saída R$ 0,0…" at bounding box center [371, 274] width 496 height 563
click at [594, 540] on ul "1 2" at bounding box center [371, 531] width 479 height 15
click at [601, 540] on button "button" at bounding box center [603, 531] width 15 height 15
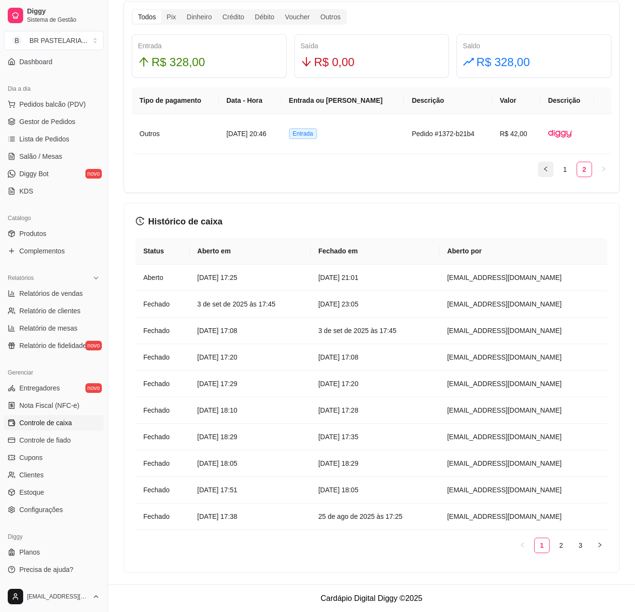
click at [538, 164] on button "button" at bounding box center [545, 169] width 15 height 15
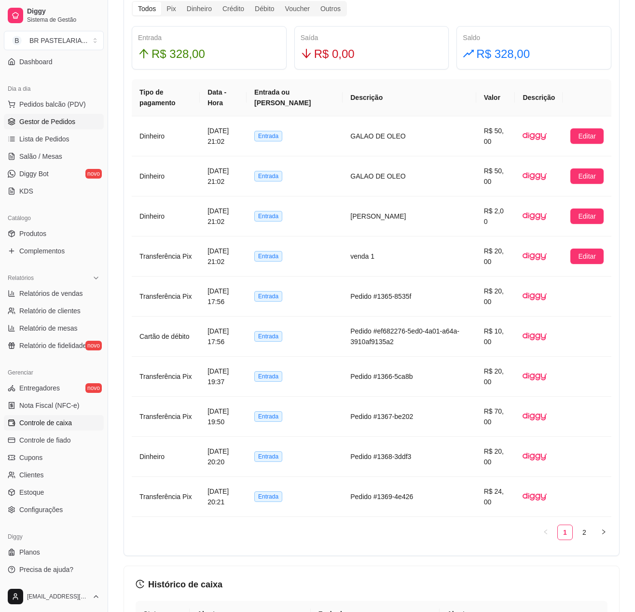
click at [40, 121] on span "Gestor de Pedidos" at bounding box center [47, 122] width 56 height 10
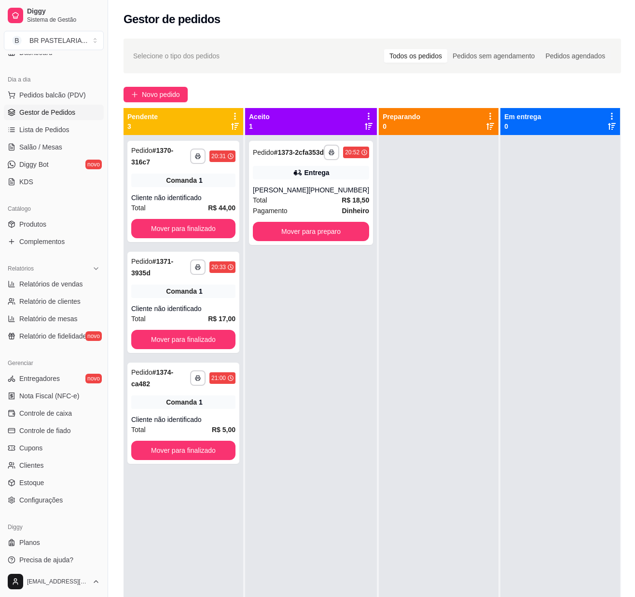
click at [473, 240] on div at bounding box center [439, 433] width 120 height 597
click at [59, 421] on link "Controle de caixa" at bounding box center [54, 413] width 100 height 15
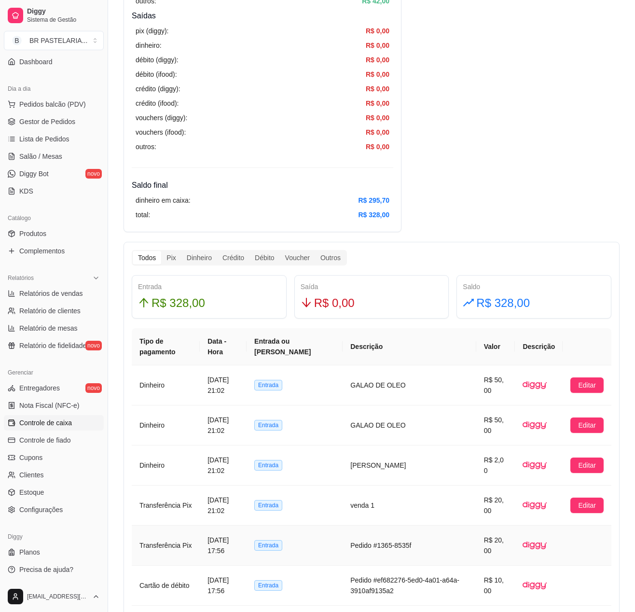
scroll to position [675, 0]
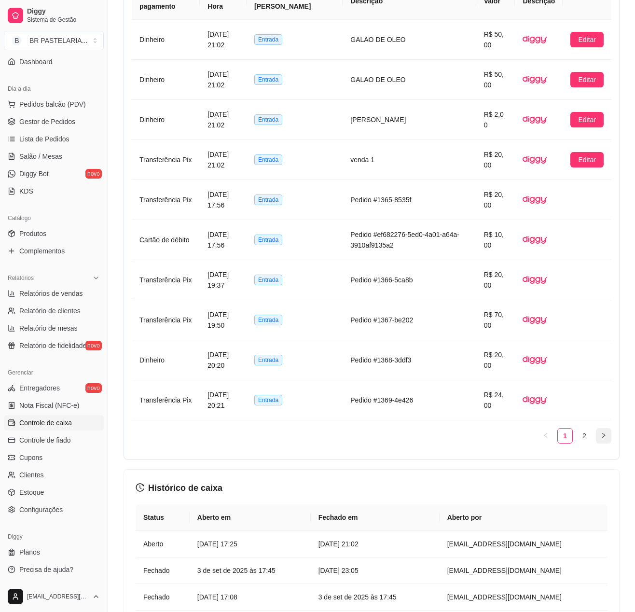
click at [601, 438] on icon "right" at bounding box center [604, 435] width 6 height 6
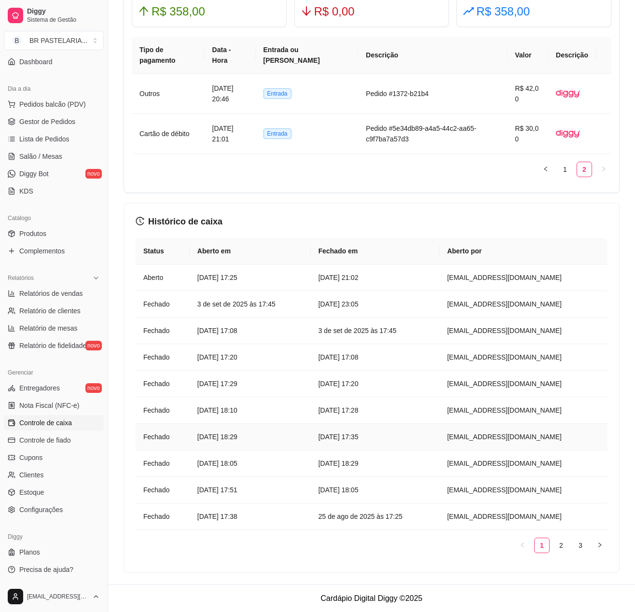
scroll to position [633, 0]
click at [546, 166] on icon "left" at bounding box center [546, 169] width 6 height 6
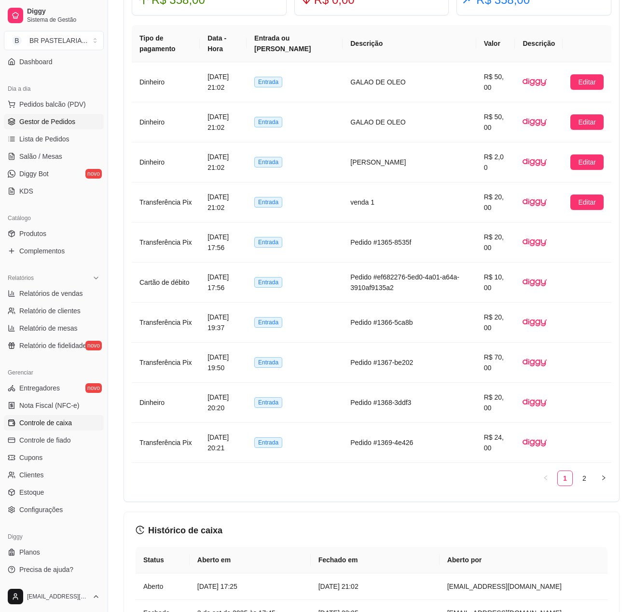
click at [65, 126] on link "Gestor de Pedidos" at bounding box center [54, 121] width 100 height 15
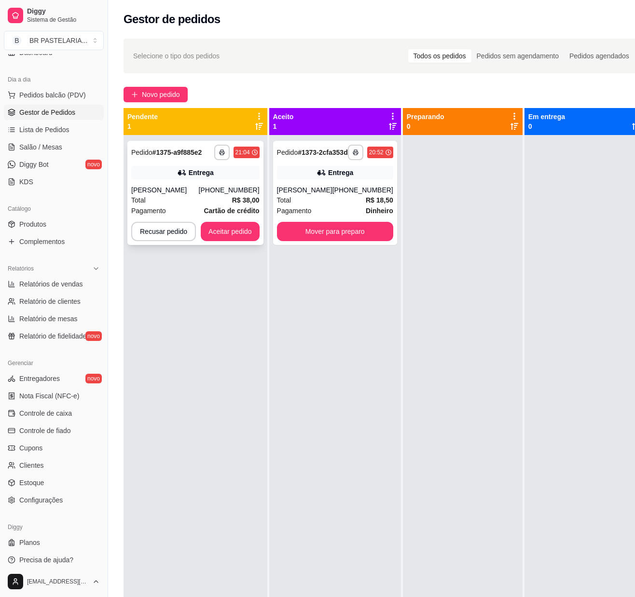
click at [232, 232] on button "Aceitar pedido" at bounding box center [230, 231] width 59 height 19
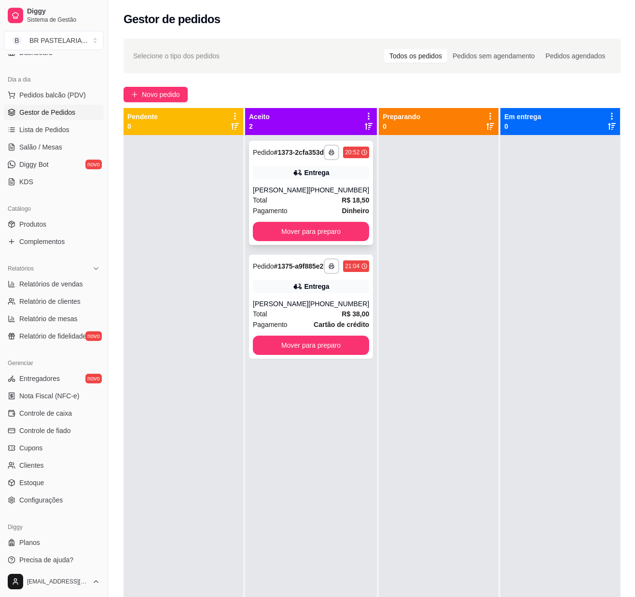
click at [319, 204] on div "Total R$ 18,50" at bounding box center [311, 200] width 116 height 11
click at [305, 309] on div "Carlos" at bounding box center [280, 304] width 55 height 10
click at [324, 179] on div "Entrega" at bounding box center [311, 173] width 116 height 14
click at [289, 311] on div "**********" at bounding box center [311, 307] width 124 height 104
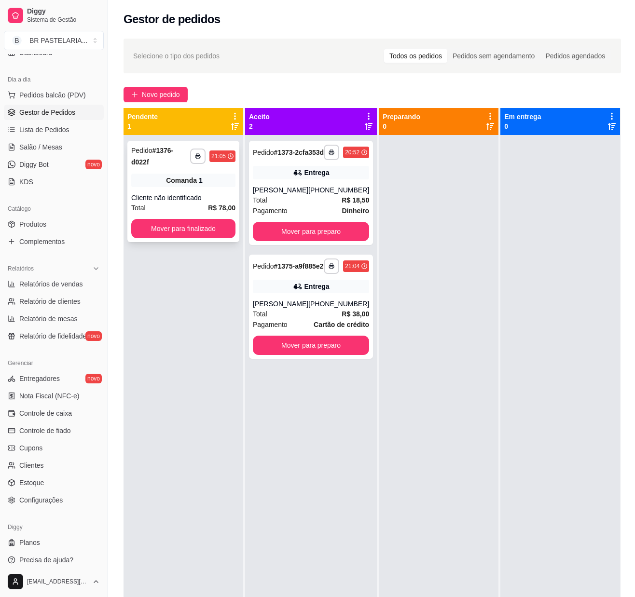
click at [149, 163] on strong "# 1376-d022f" at bounding box center [152, 156] width 42 height 19
click at [197, 191] on div "**********" at bounding box center [183, 191] width 112 height 101
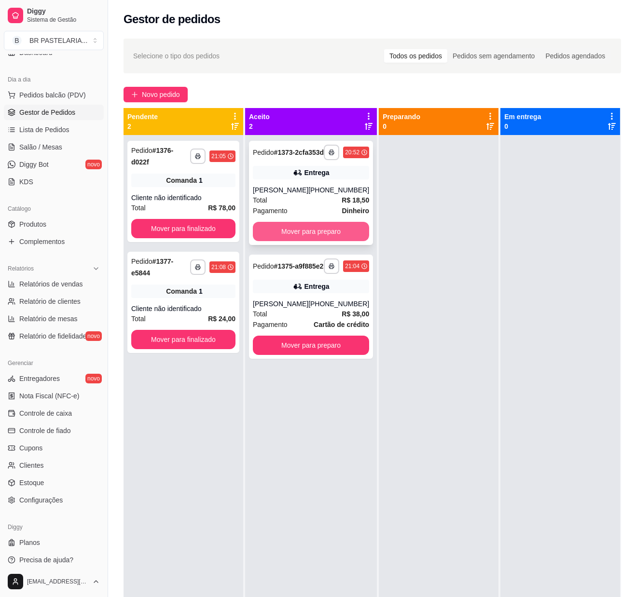
click at [287, 226] on div "**********" at bounding box center [311, 193] width 124 height 104
click at [335, 241] on button "Mover para preparo" at bounding box center [311, 231] width 116 height 19
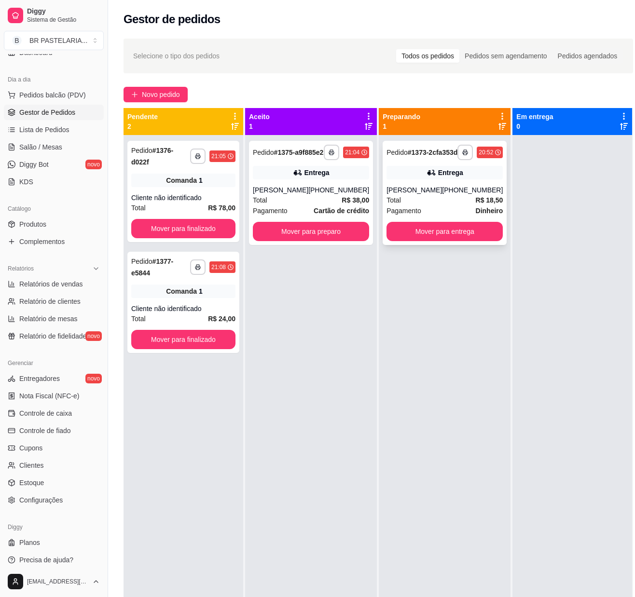
click at [442, 195] on div "(77) 99110-0718" at bounding box center [472, 190] width 61 height 10
click at [302, 232] on button "Mover para preparo" at bounding box center [311, 231] width 116 height 19
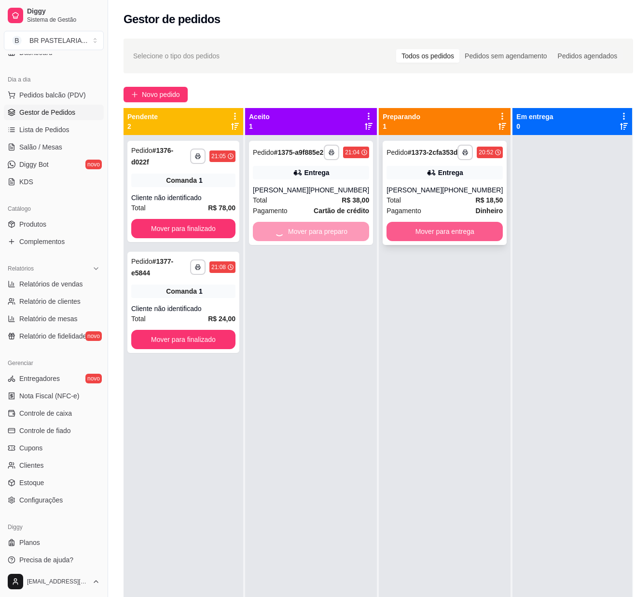
click at [449, 234] on button "Mover para entrega" at bounding box center [444, 231] width 116 height 19
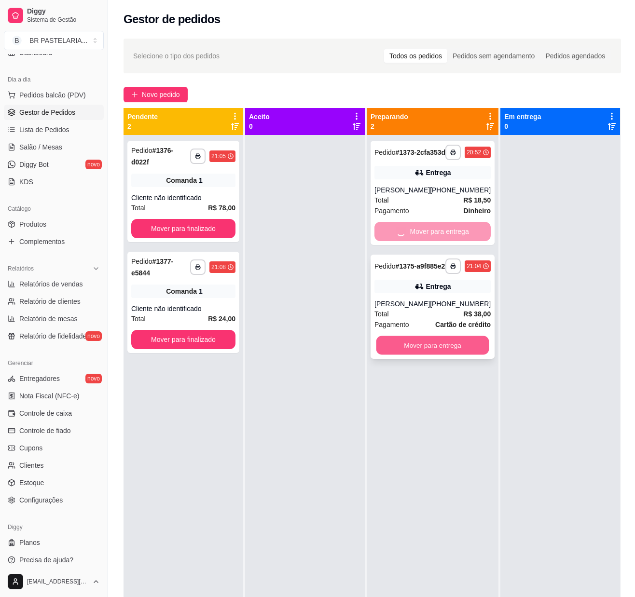
click at [460, 355] on button "Mover para entrega" at bounding box center [432, 345] width 113 height 19
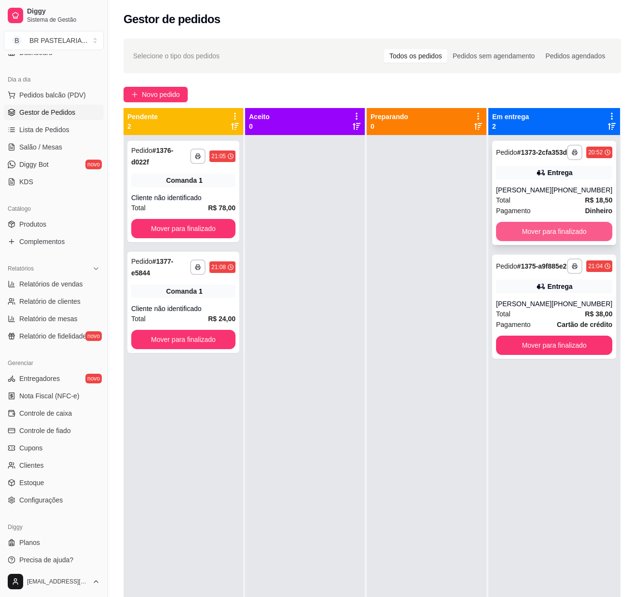
click at [574, 233] on button "Mover para finalizado" at bounding box center [554, 231] width 116 height 19
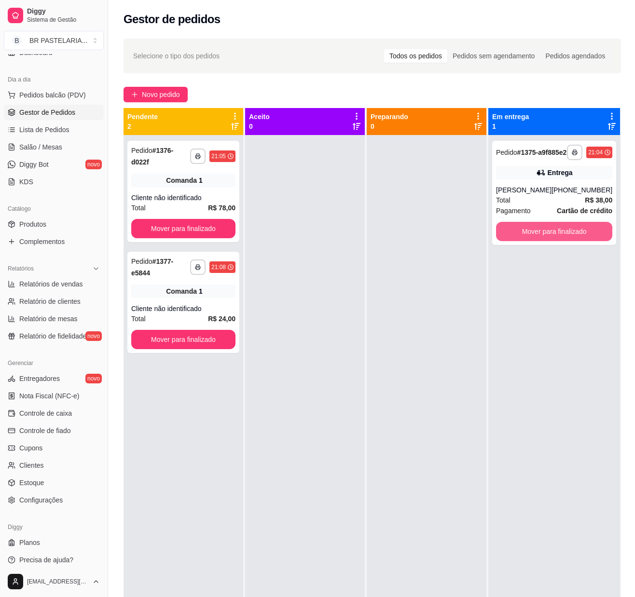
click at [569, 235] on button "Mover para finalizado" at bounding box center [554, 231] width 116 height 19
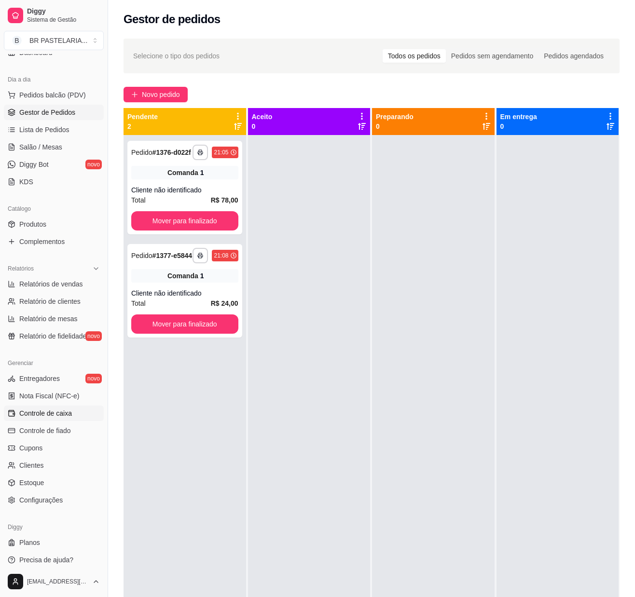
click at [30, 418] on span "Controle de caixa" at bounding box center [45, 414] width 53 height 10
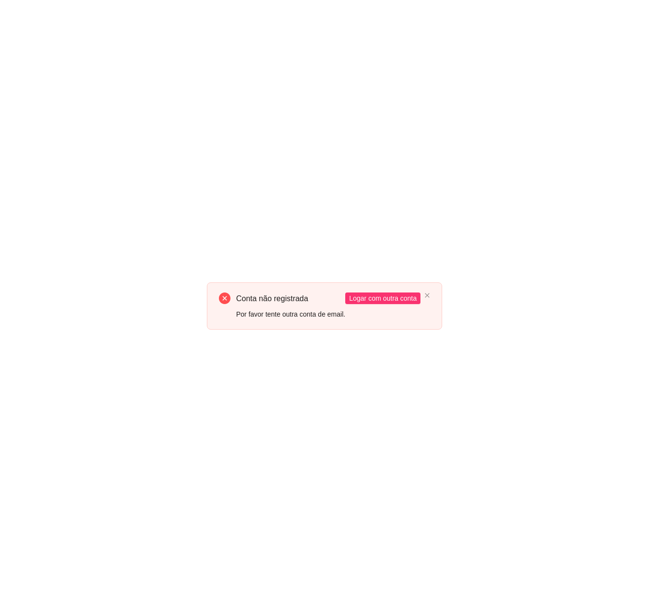
click at [330, 341] on div "Conta não registrada Por favor tente outra conta de email. Logar com outra conta" at bounding box center [324, 306] width 649 height 612
